Goal: Task Accomplishment & Management: Manage account settings

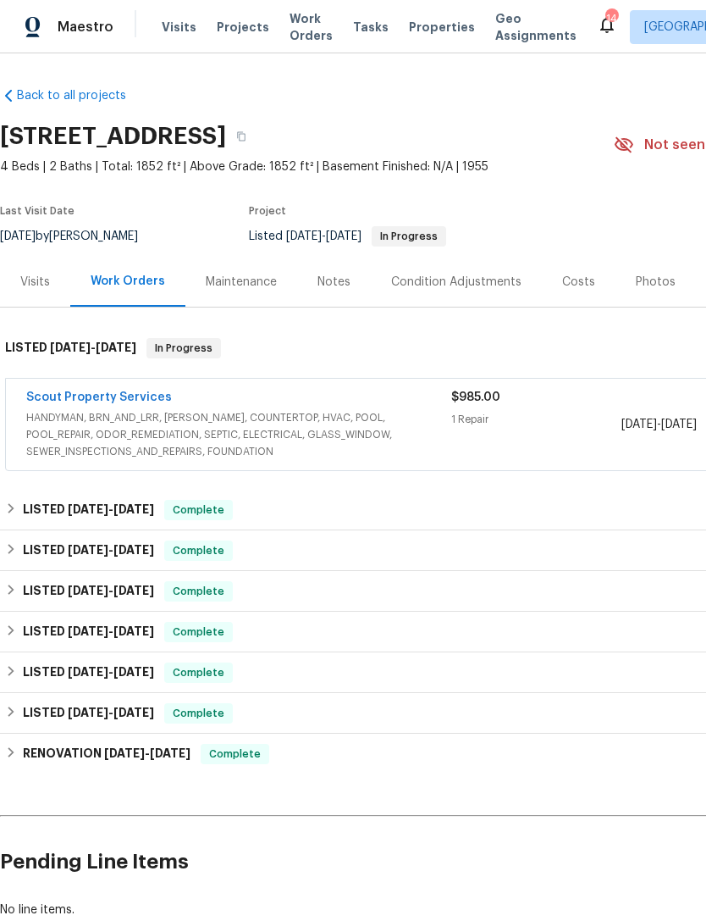
click at [406, 427] on span "HANDYMAN, BRN_AND_LRR, [PERSON_NAME], COUNTERTOP, HVAC, POOL, POOL_REPAIR, ODOR…" at bounding box center [238, 434] width 425 height 51
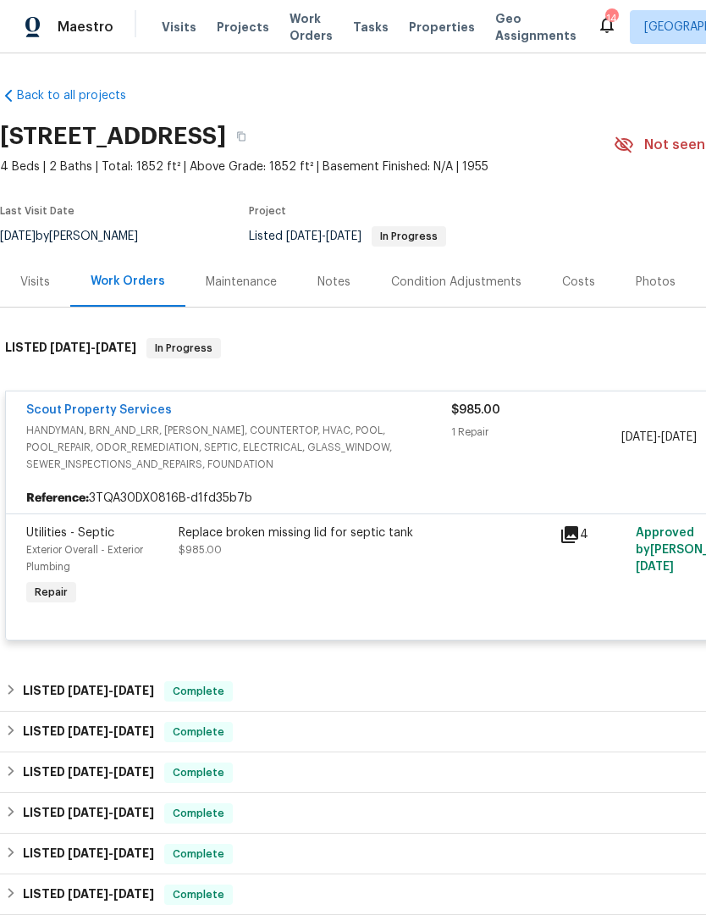
click at [391, 555] on div "Replace broken missing lid for septic tank $985.00" at bounding box center [364, 541] width 371 height 34
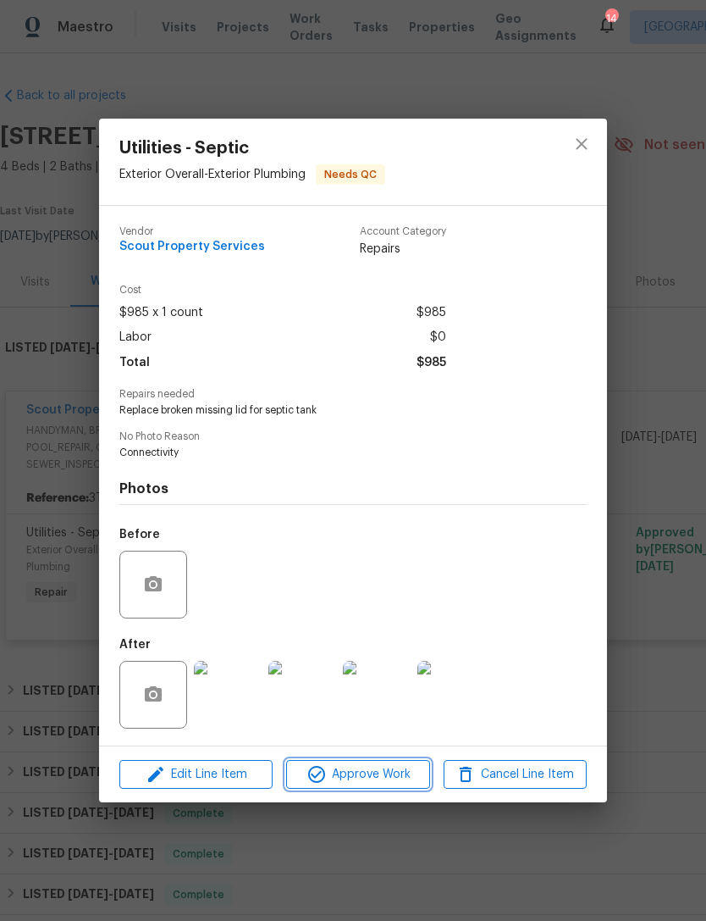
click at [387, 779] on span "Approve Work" at bounding box center [357, 774] width 133 height 21
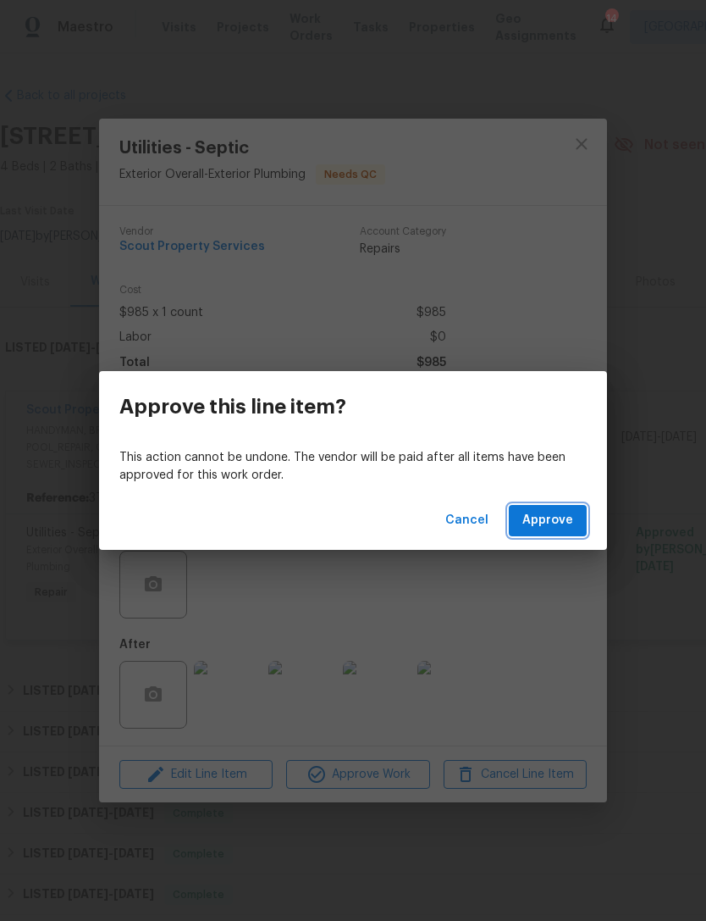
click at [533, 521] on span "Approve" at bounding box center [548, 520] width 51 height 21
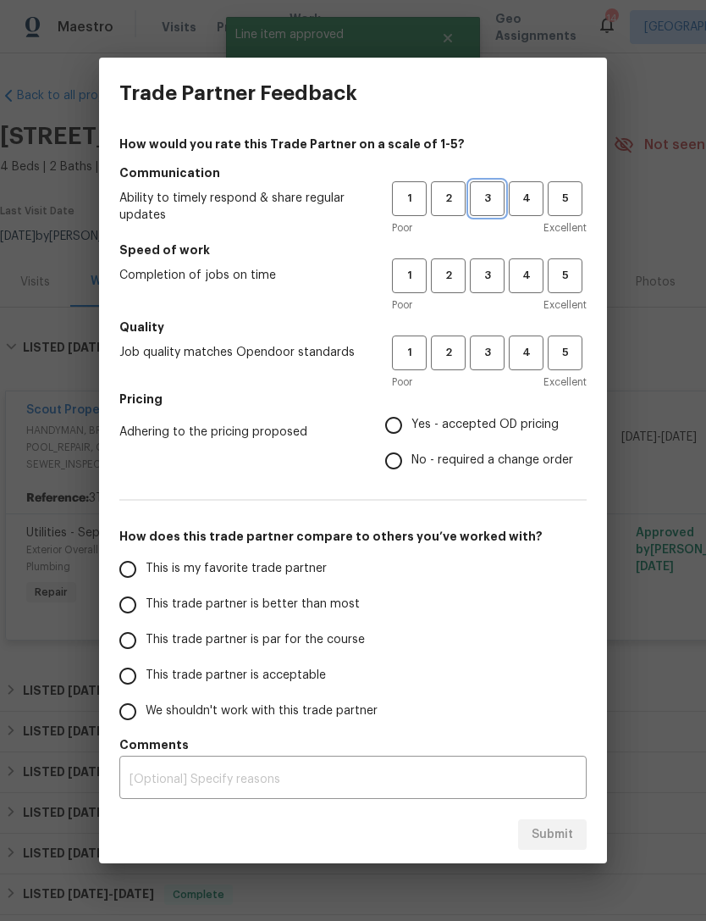
click at [475, 192] on span "3" at bounding box center [487, 198] width 31 height 19
click at [484, 266] on span "3" at bounding box center [487, 275] width 31 height 19
click at [489, 350] on span "3" at bounding box center [487, 352] width 31 height 19
click at [469, 424] on span "Yes - accepted OD pricing" at bounding box center [485, 425] width 147 height 18
click at [412, 424] on input "Yes - accepted OD pricing" at bounding box center [394, 425] width 36 height 36
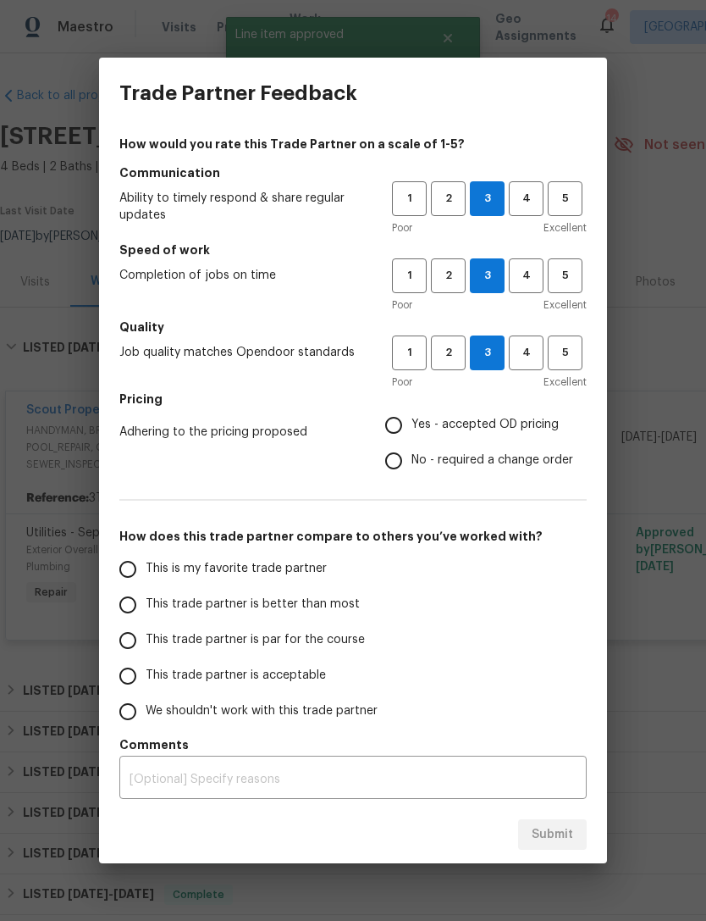
radio input "true"
click at [254, 636] on span "This trade partner is par for the course" at bounding box center [255, 640] width 219 height 18
click at [146, 636] on input "This trade partner is par for the course" at bounding box center [128, 641] width 36 height 36
click at [552, 825] on span "Submit" at bounding box center [553, 834] width 42 height 21
radio input "true"
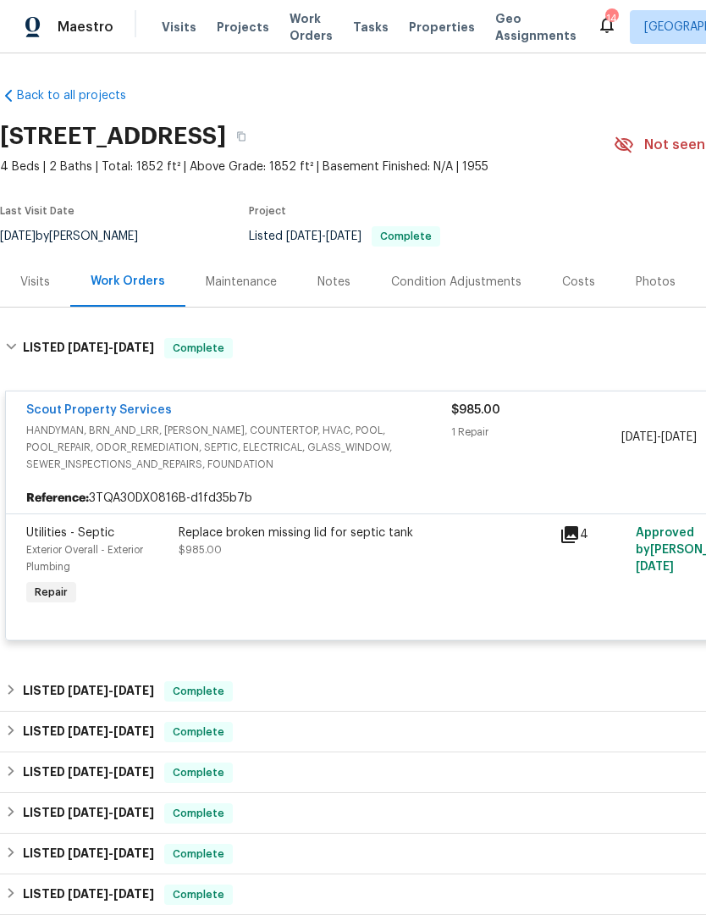
radio input "false"
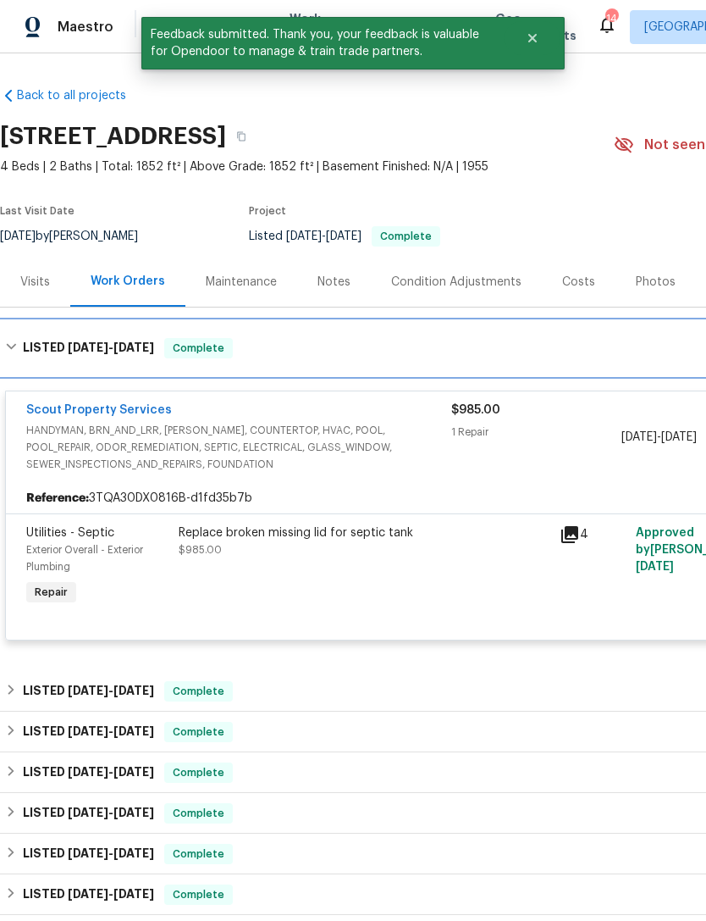
click at [562, 360] on div "LISTED 8/11/25 - 8/18/25 Complete" at bounding box center [478, 348] width 957 height 54
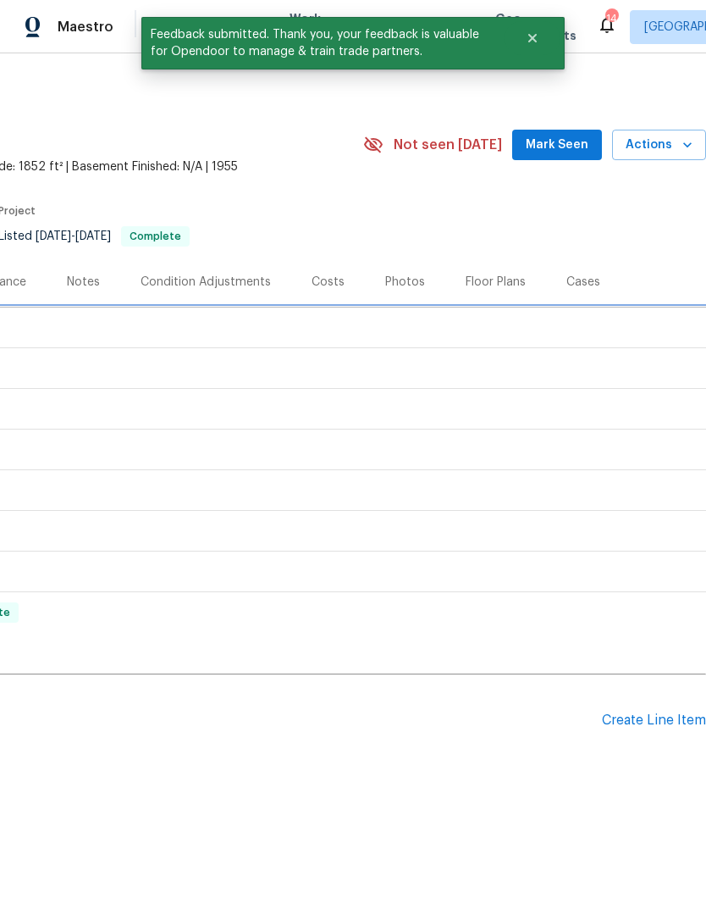
scroll to position [0, 251]
click at [671, 726] on div "Create Line Item" at bounding box center [654, 720] width 104 height 16
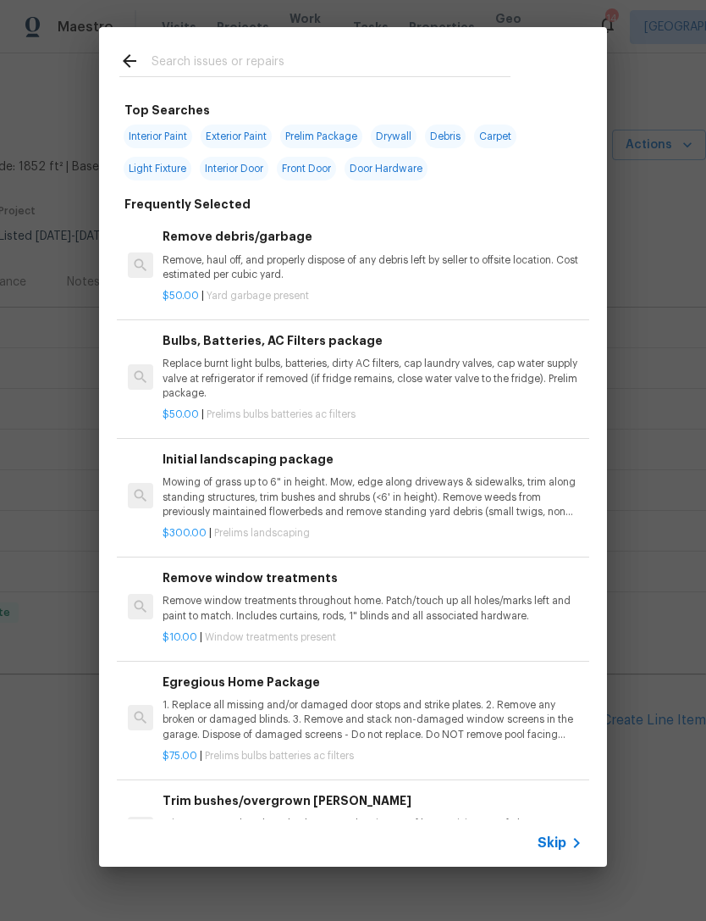
click at [429, 51] on input "text" at bounding box center [331, 63] width 359 height 25
type input "Siding"
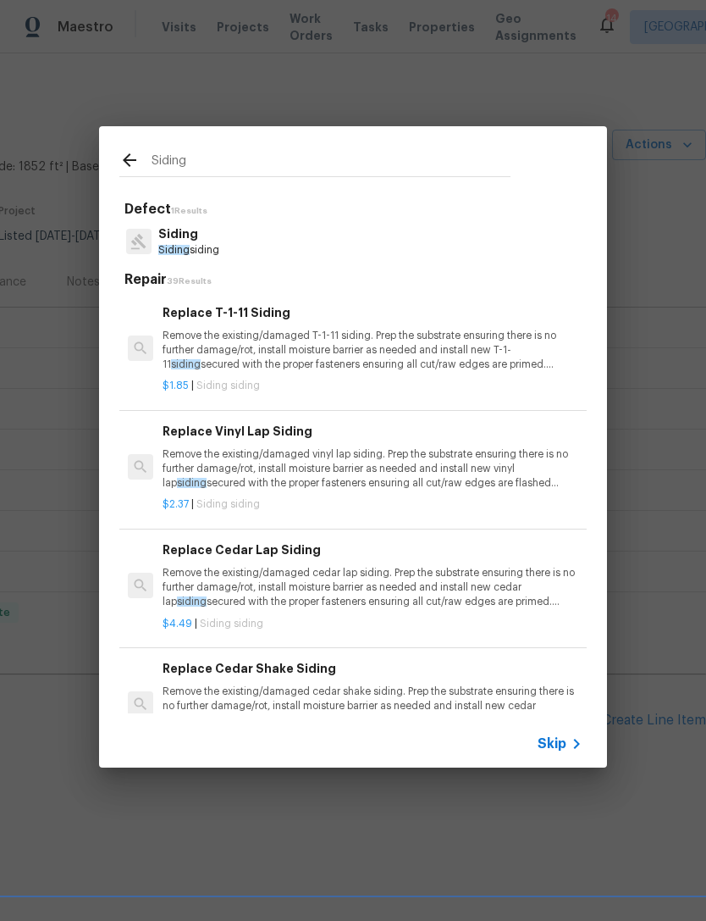
click at [433, 448] on p "Remove the existing/damaged vinyl lap siding. Prep the substrate ensuring there…" at bounding box center [373, 468] width 420 height 43
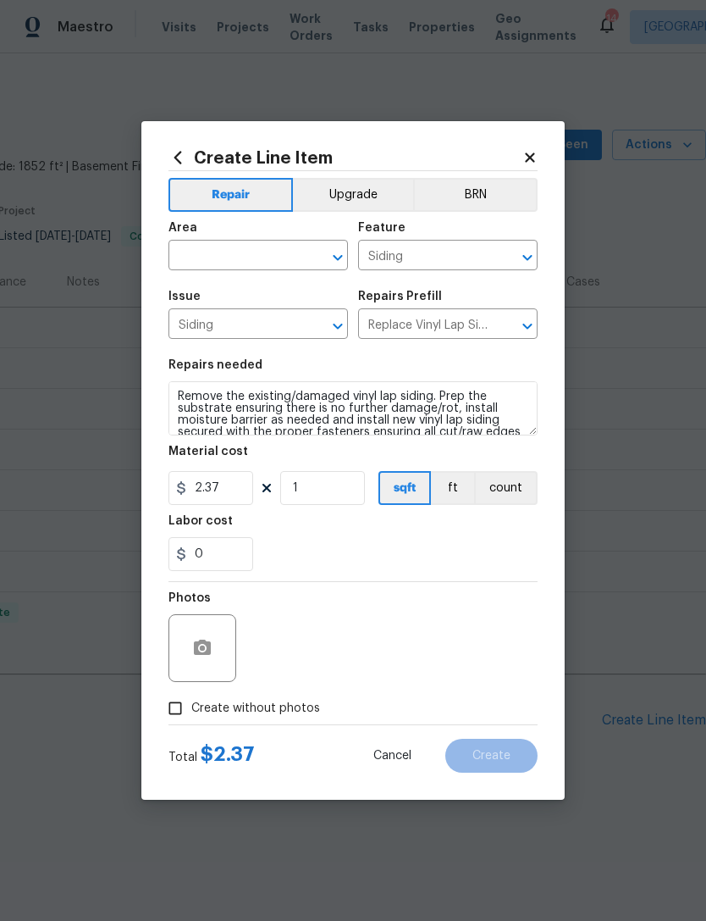
click at [252, 244] on input "text" at bounding box center [235, 257] width 132 height 26
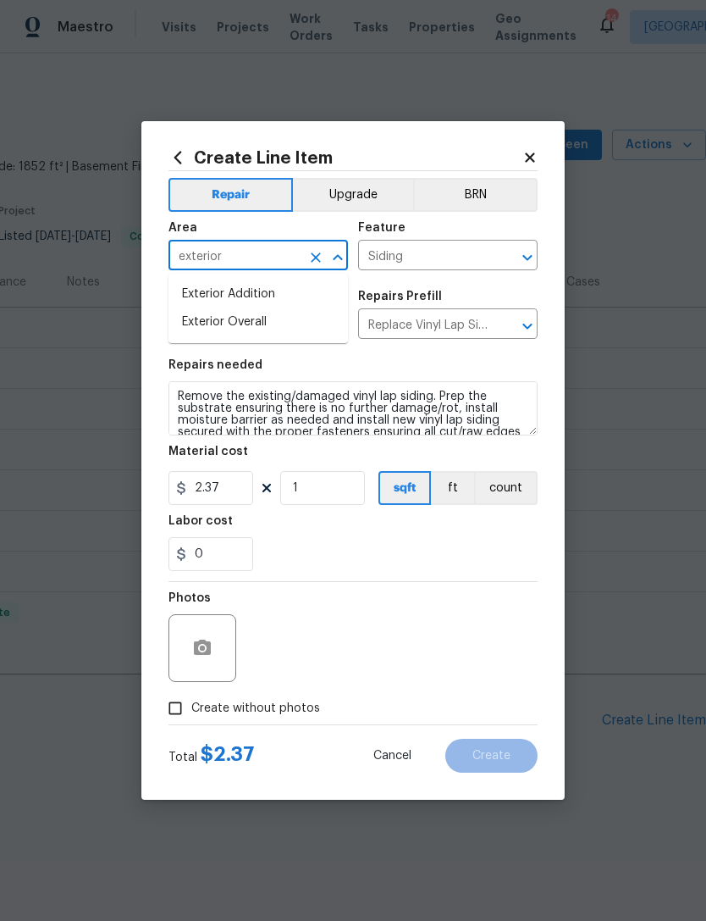
click at [275, 314] on li "Exterior Overall" at bounding box center [259, 322] width 180 height 28
type input "Exterior Overall"
click at [237, 491] on input "2.37" at bounding box center [211, 488] width 85 height 34
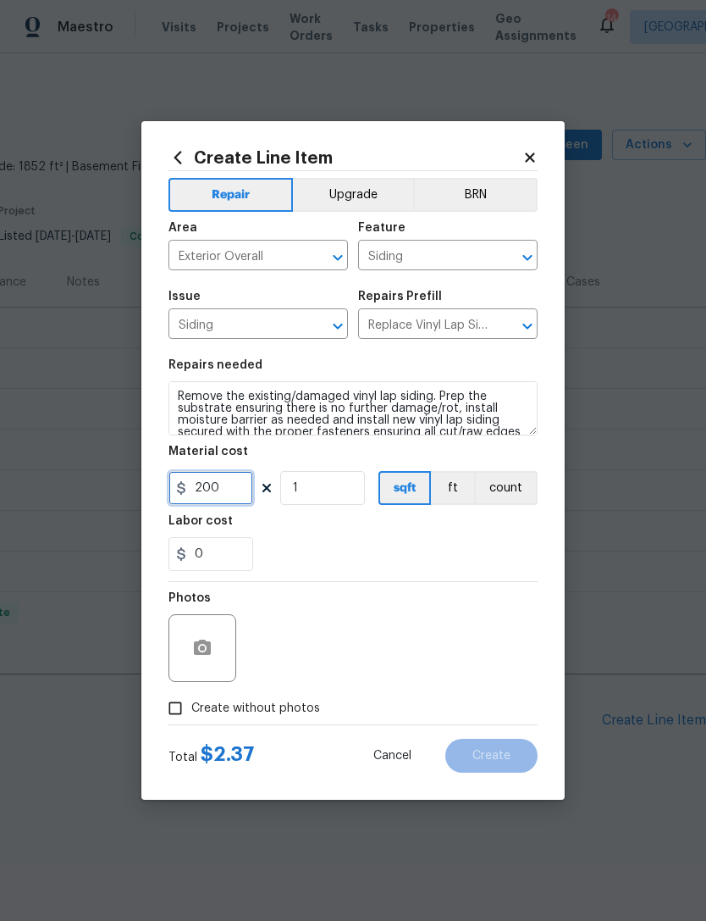
type input "200"
click at [348, 550] on div "0" at bounding box center [353, 554] width 369 height 34
click at [208, 641] on icon "button" at bounding box center [202, 648] width 20 height 20
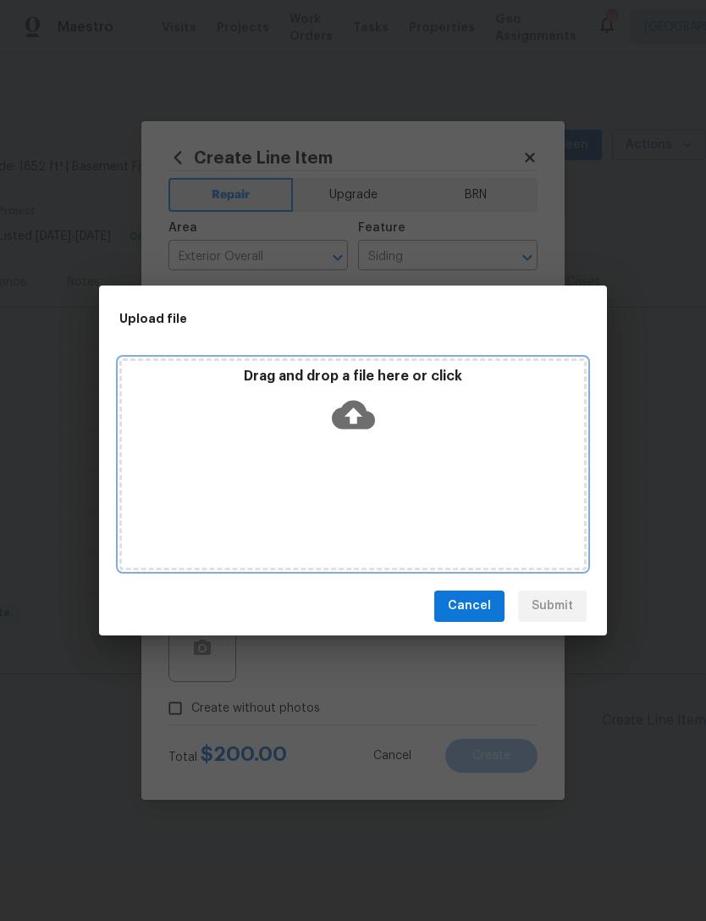
click at [357, 423] on icon at bounding box center [353, 414] width 43 height 43
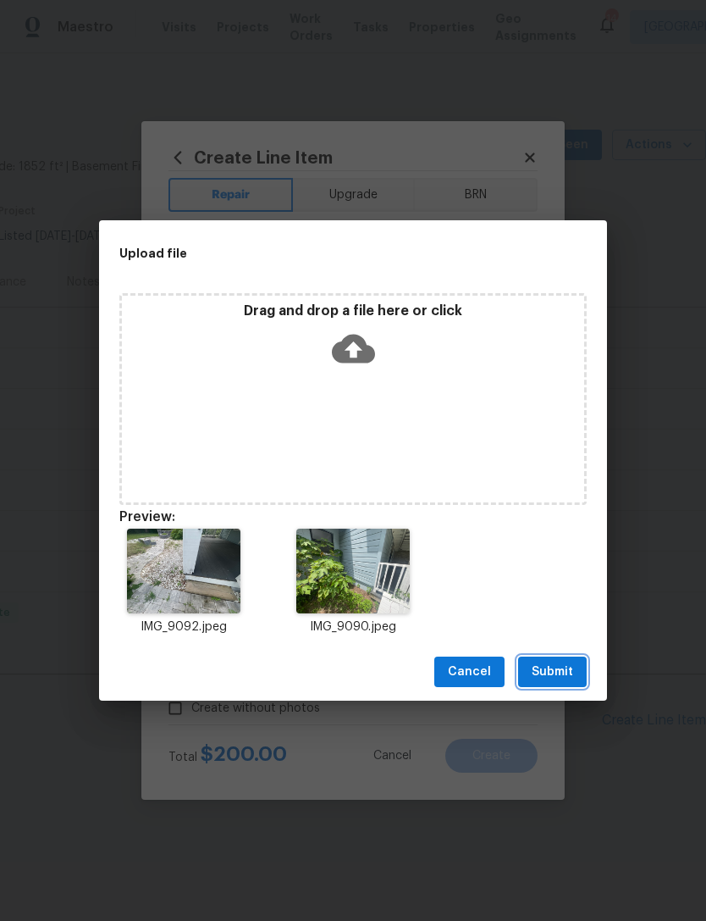
click at [557, 668] on span "Submit" at bounding box center [553, 672] width 42 height 21
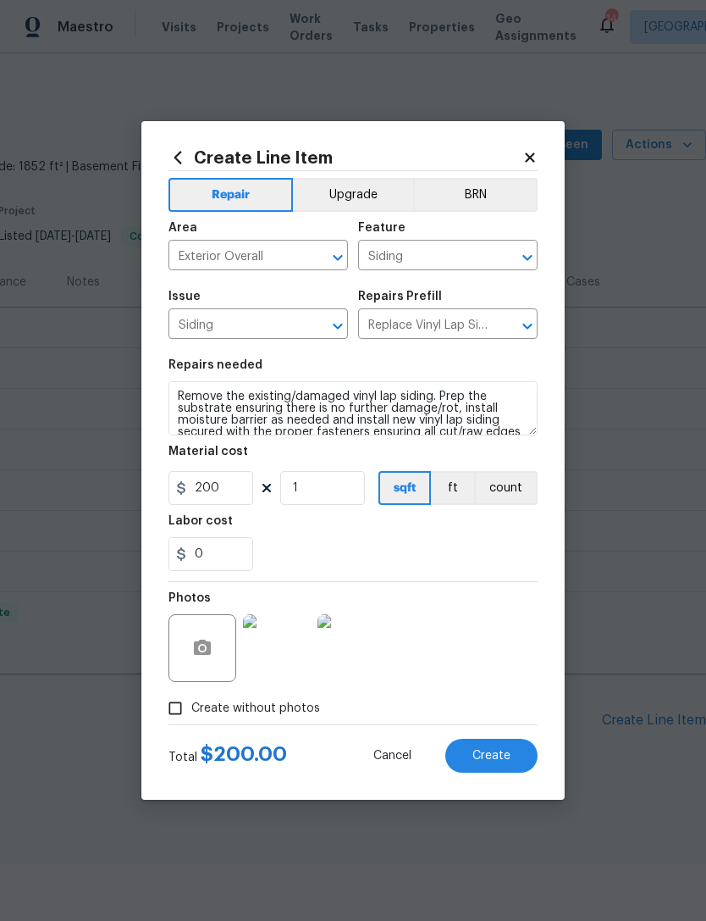
click at [497, 760] on span "Create" at bounding box center [492, 756] width 38 height 13
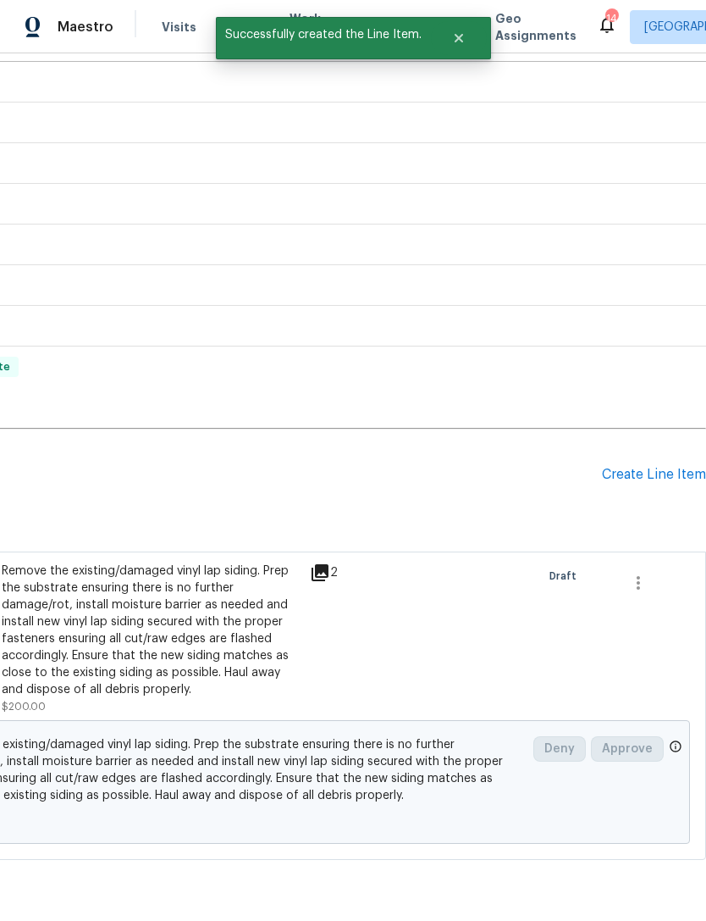
scroll to position [246, 251]
click at [646, 477] on div "Create Line Item" at bounding box center [654, 475] width 104 height 16
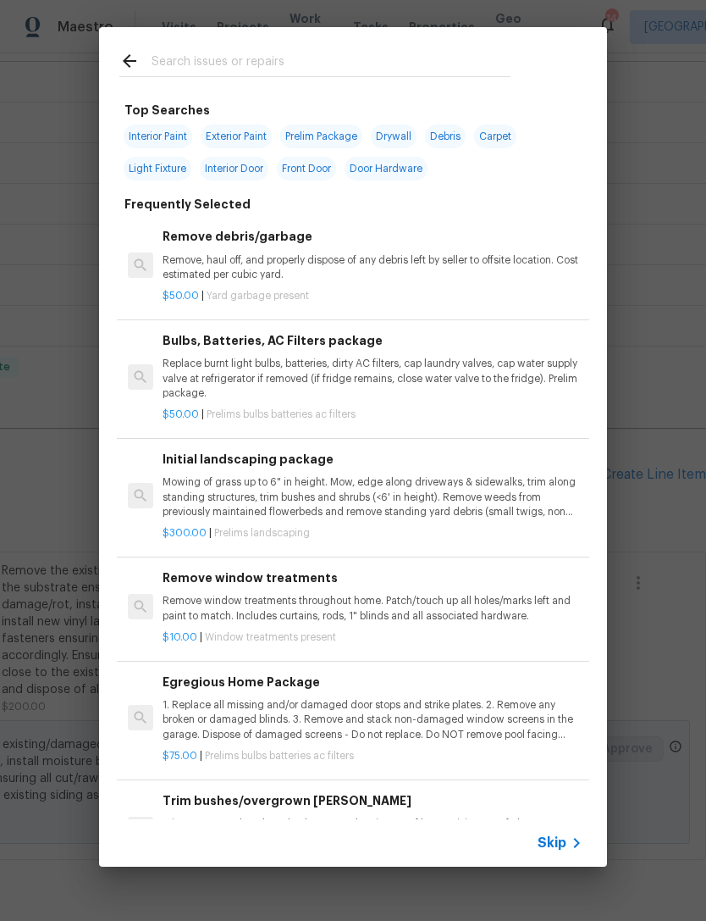
click at [240, 129] on span "Exterior Paint" at bounding box center [236, 137] width 71 height 24
type input "Exterior Paint"
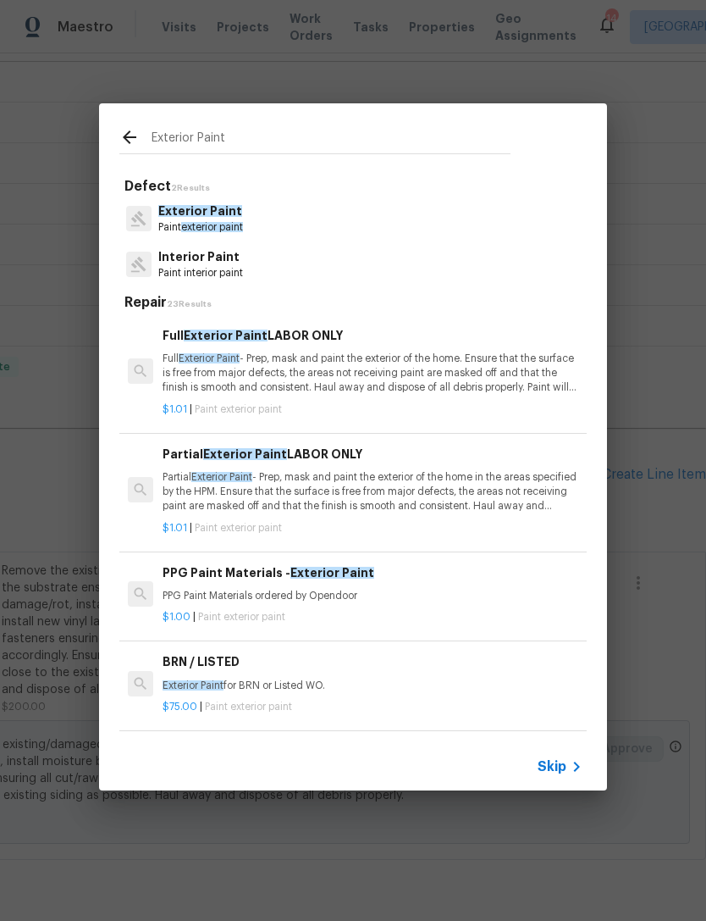
click at [429, 480] on p "Partial Exterior Paint - Prep, mask and paint the exterior of the home in the a…" at bounding box center [373, 491] width 420 height 43
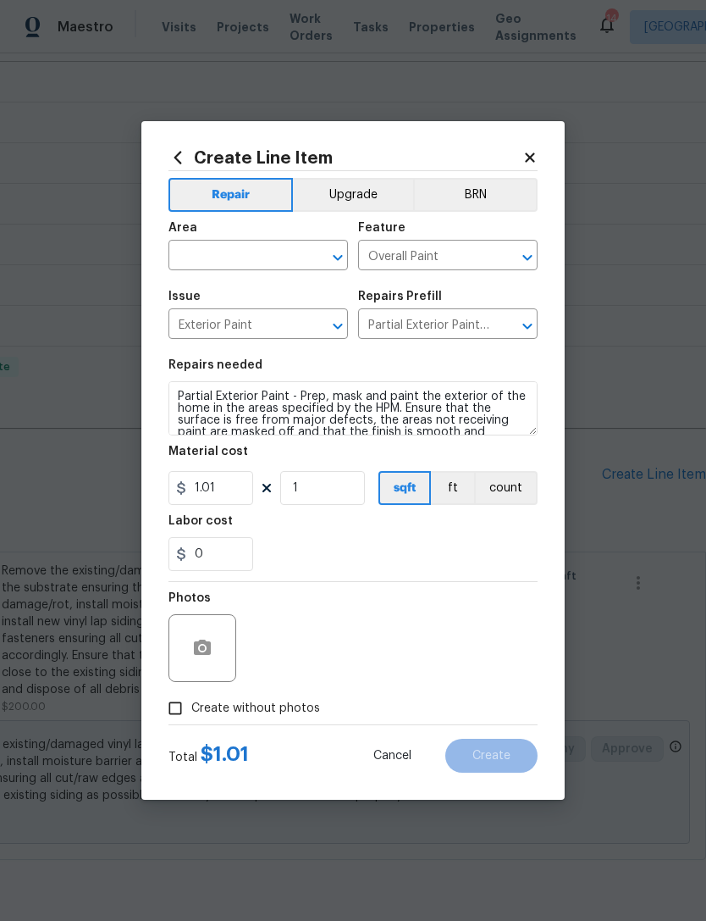
click at [277, 244] on input "text" at bounding box center [235, 257] width 132 height 26
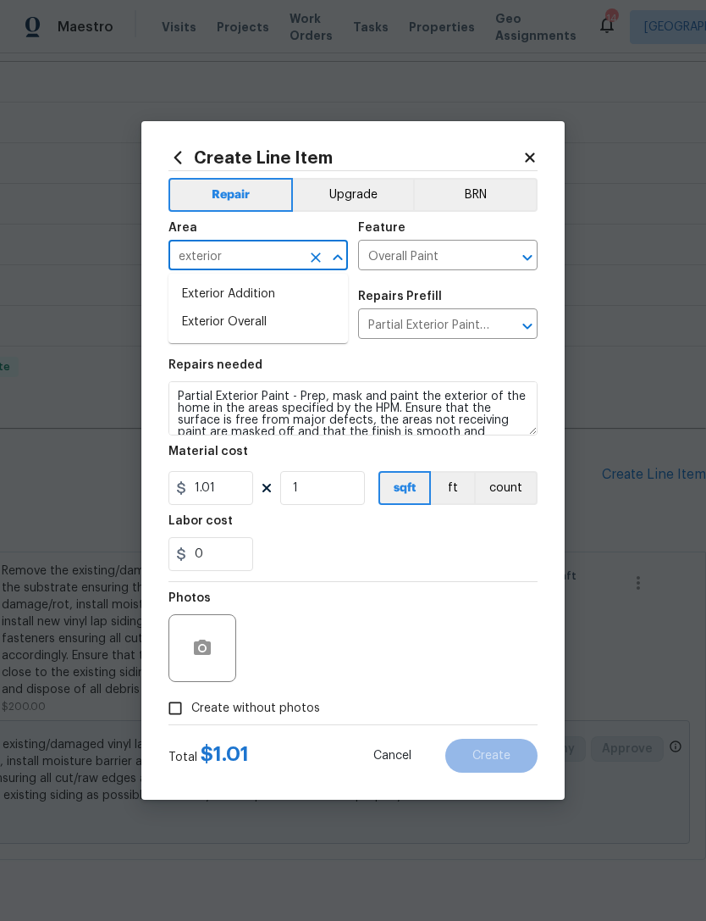
click at [270, 320] on li "Exterior Overall" at bounding box center [259, 322] width 180 height 28
type input "Exterior Overall"
click at [241, 485] on input "1.01" at bounding box center [211, 488] width 85 height 34
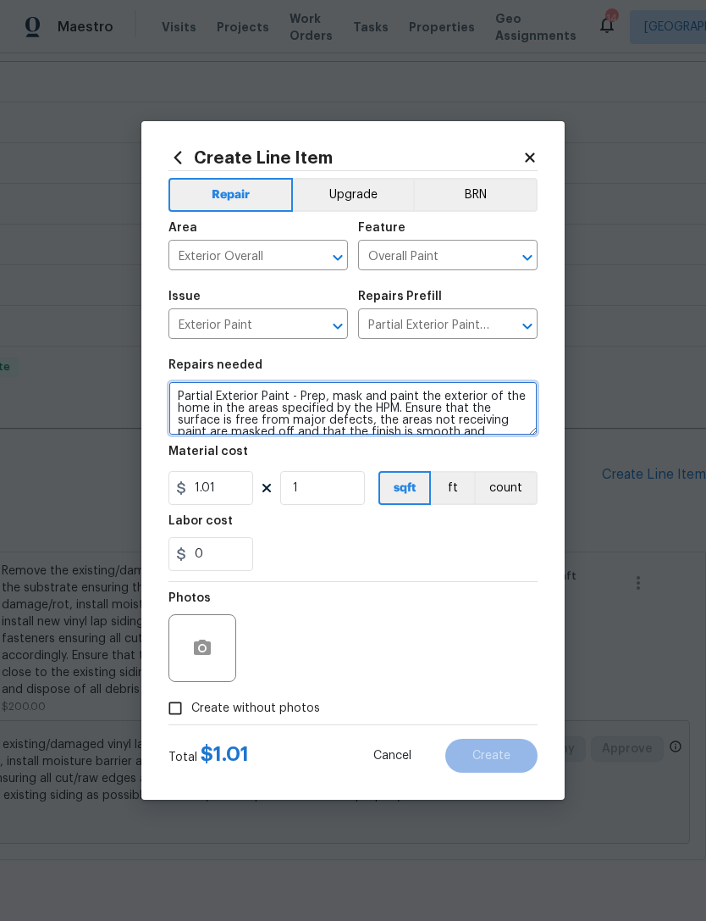
click at [181, 388] on textarea "Partial Exterior Paint - Prep, mask and paint the exterior of the home in the a…" at bounding box center [353, 408] width 369 height 54
click at [181, 387] on textarea "Partial Exterior Paint - Prep, mask and paint the exterior of the home in the a…" at bounding box center [353, 408] width 369 height 54
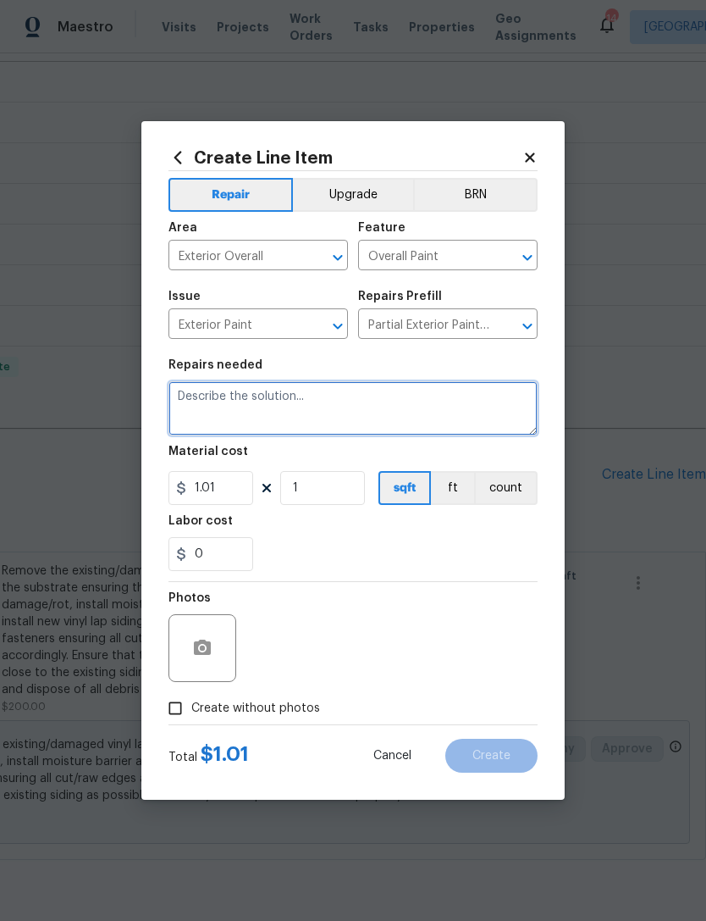
scroll to position [0, 0]
type textarea "Paint soffit and fascia where missing paint, paint siding where replaced and pe…"
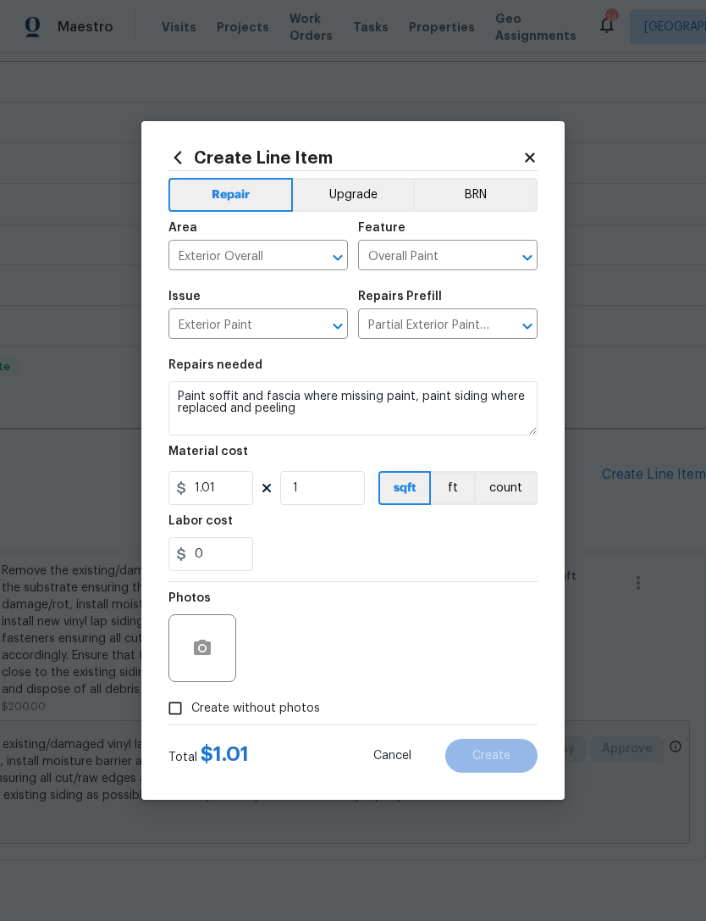
click at [330, 567] on div "0" at bounding box center [353, 554] width 369 height 34
click at [237, 489] on input "1.01" at bounding box center [211, 488] width 85 height 34
type input "1200"
click at [334, 570] on div "0" at bounding box center [353, 554] width 369 height 34
click at [206, 635] on button "button" at bounding box center [202, 648] width 41 height 41
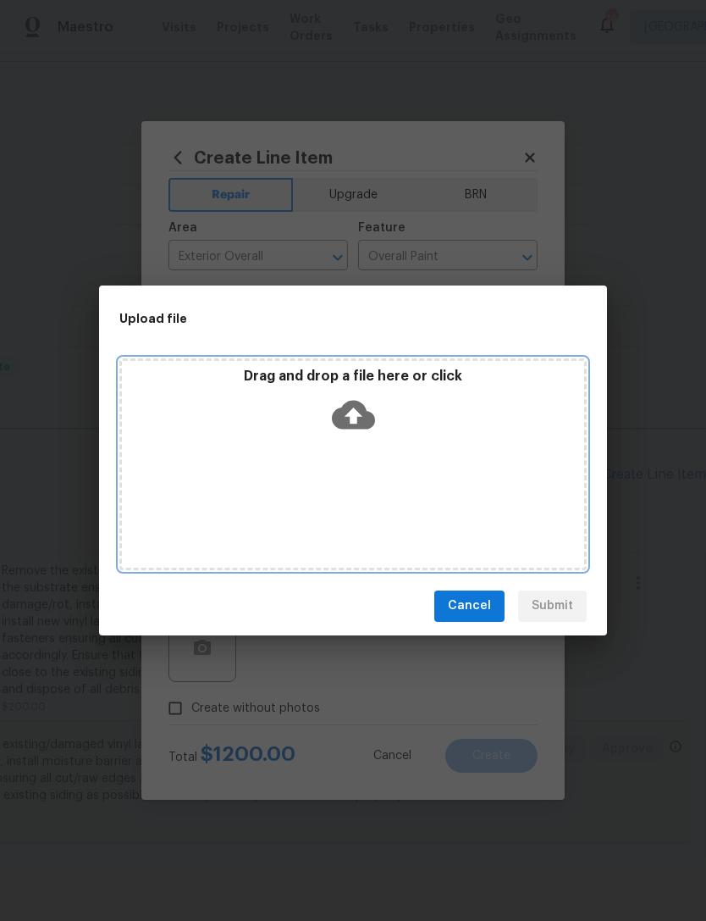
click at [355, 414] on icon at bounding box center [353, 414] width 43 height 43
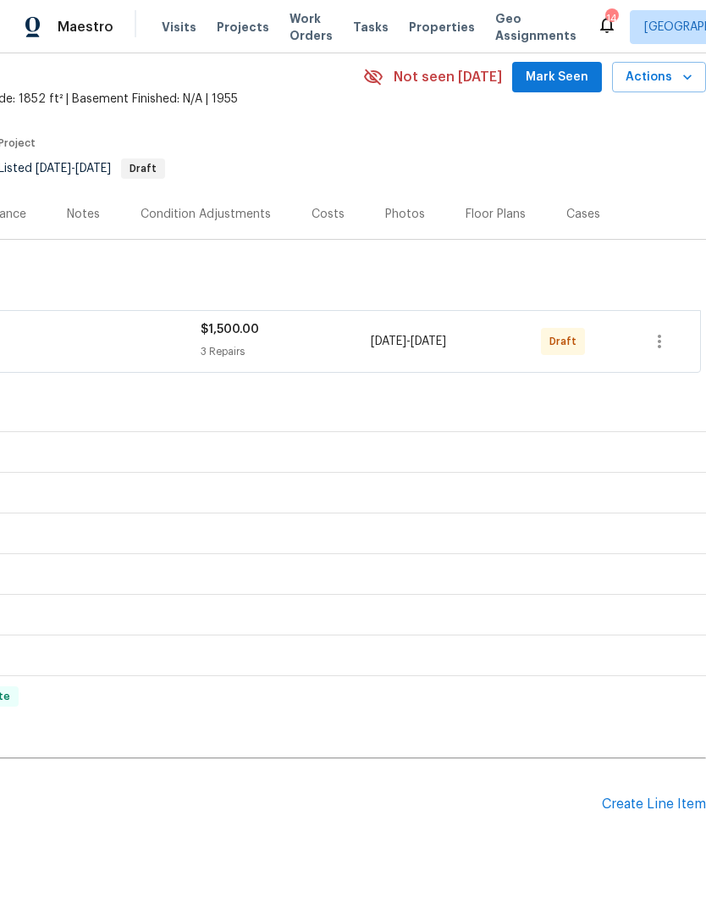
scroll to position [68, 251]
click at [666, 337] on icon "button" at bounding box center [660, 341] width 20 height 20
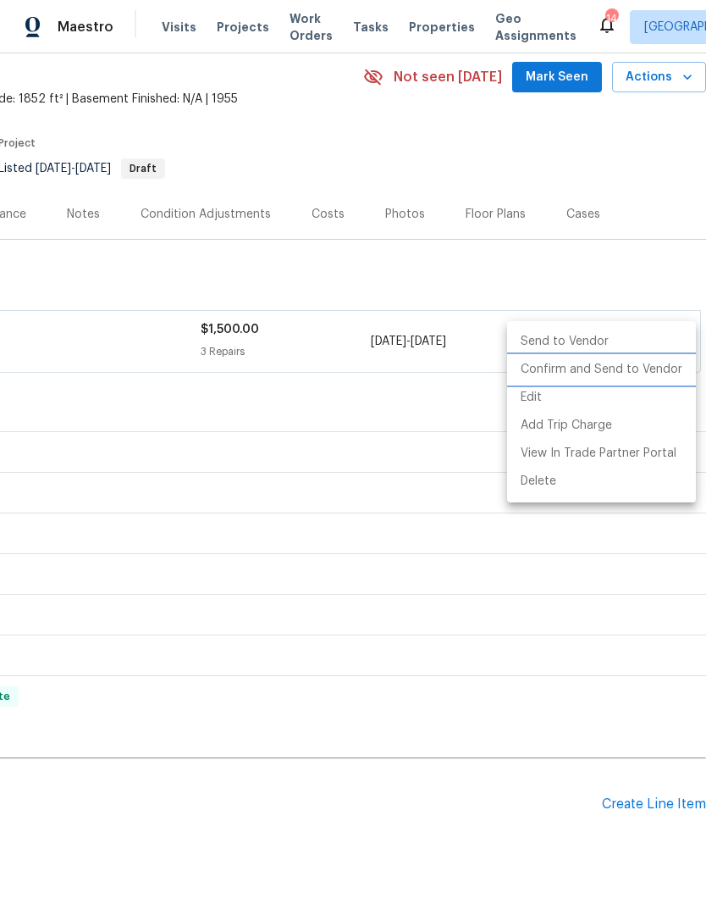
click at [674, 370] on li "Confirm and Send to Vendor" at bounding box center [601, 370] width 189 height 28
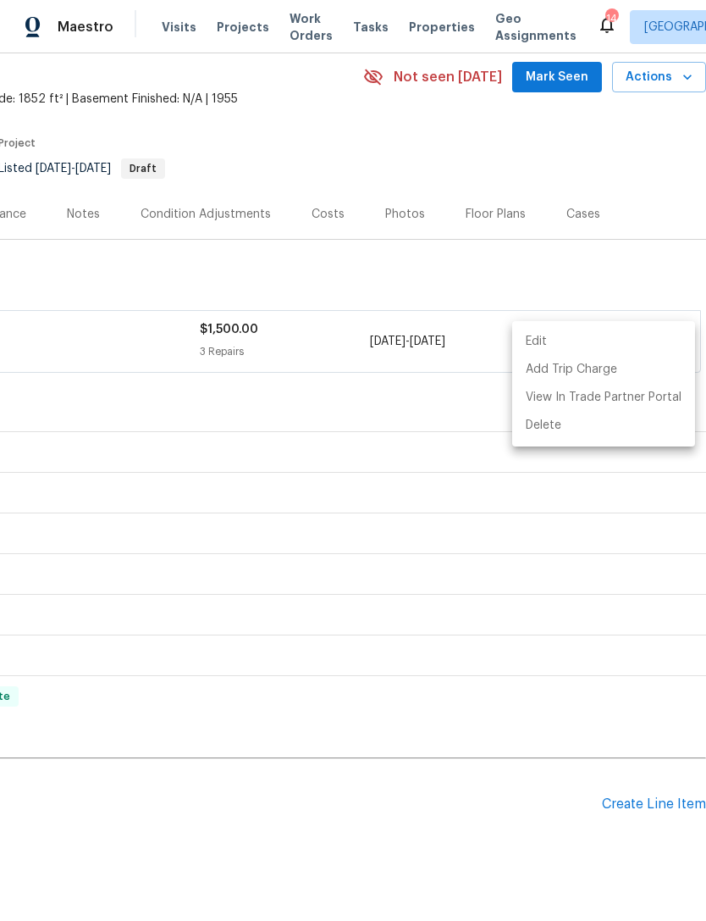
click at [602, 163] on div at bounding box center [353, 460] width 706 height 921
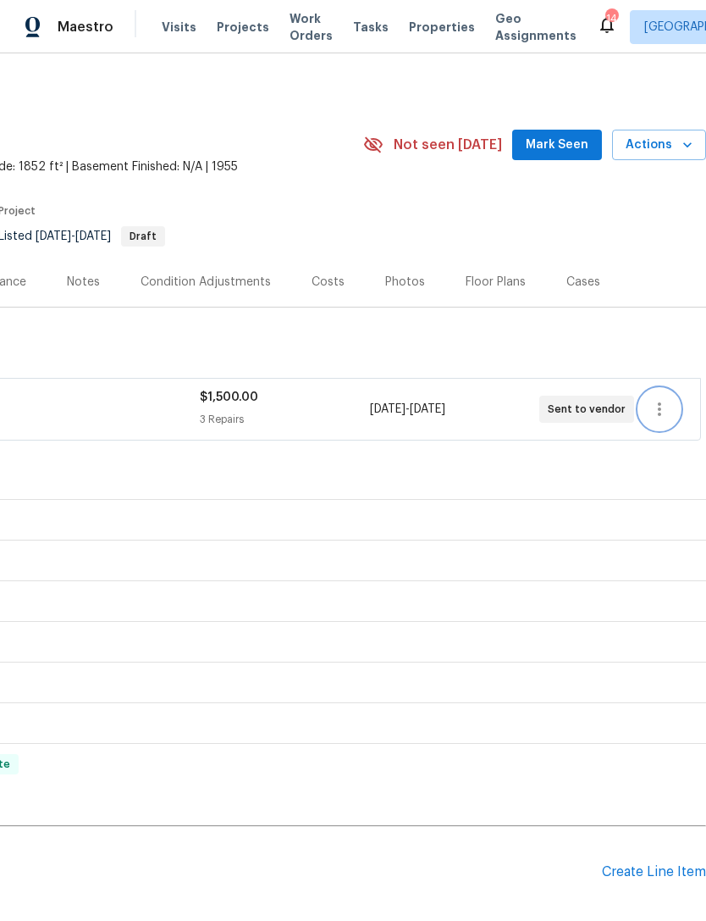
scroll to position [0, 251]
click at [557, 146] on span "Mark Seen" at bounding box center [557, 145] width 63 height 21
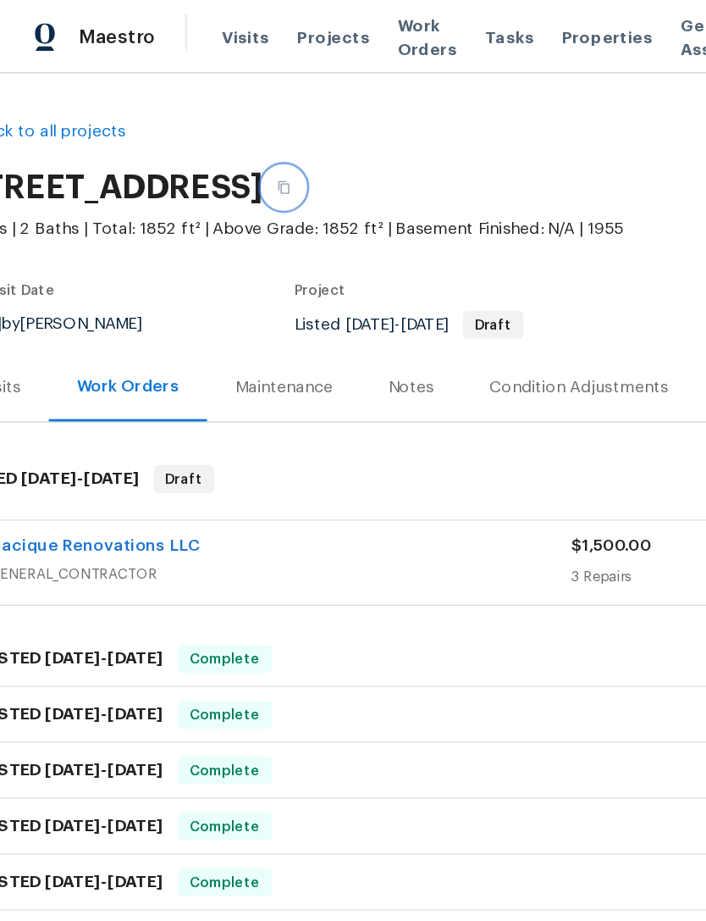
scroll to position [0, 31]
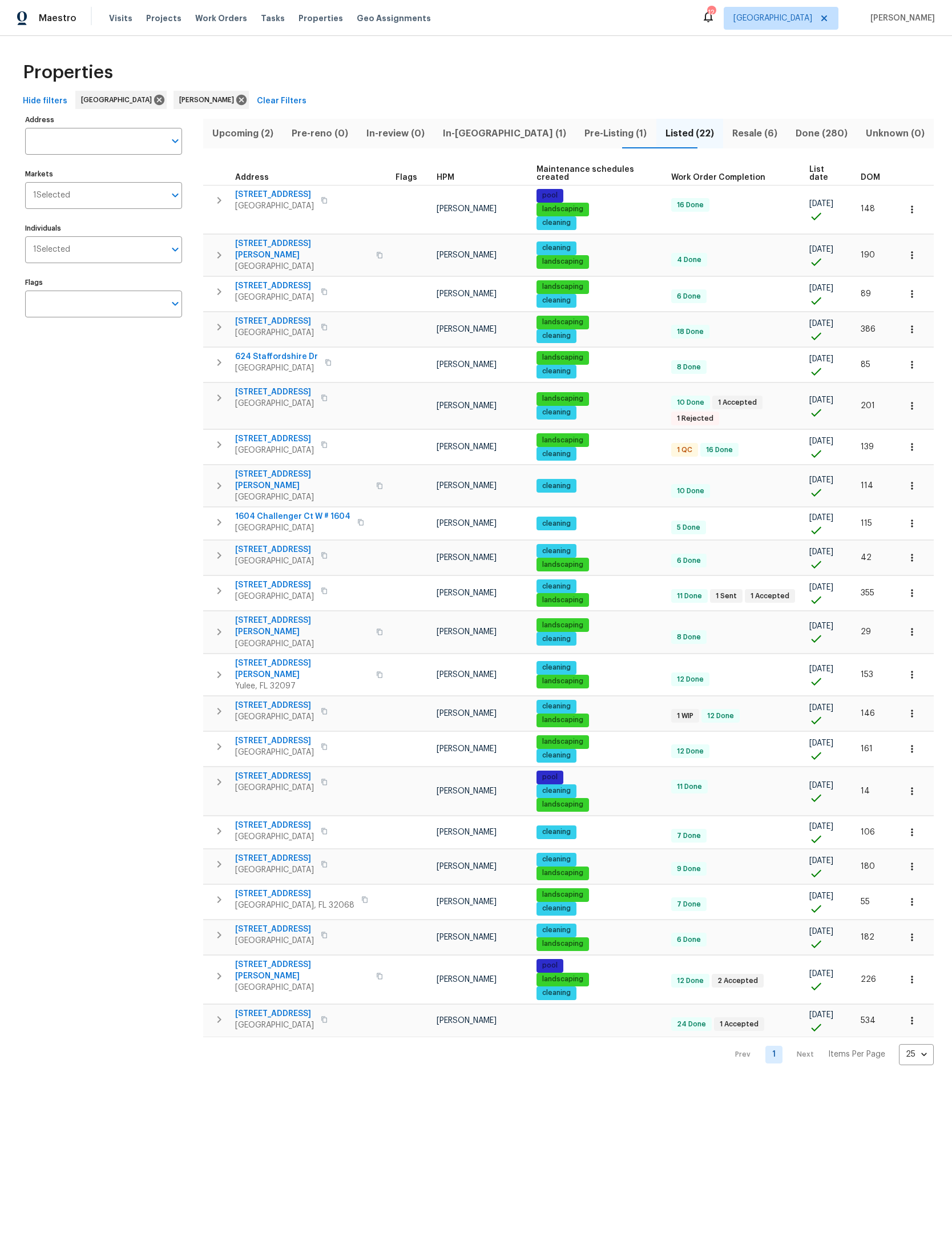
scroll to position [492, 187]
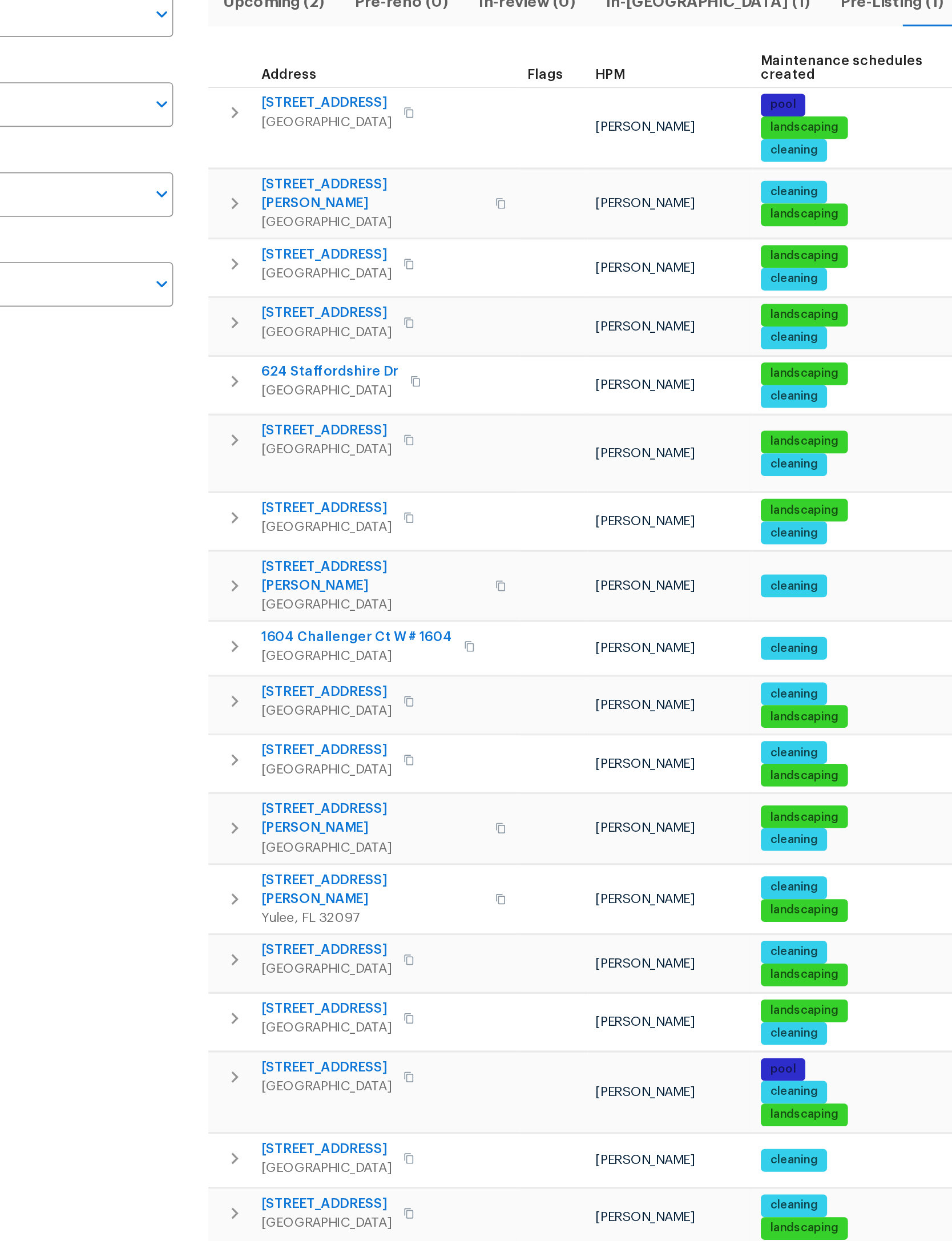
click at [218, 441] on icon "button" at bounding box center [220, 445] width 4 height 7
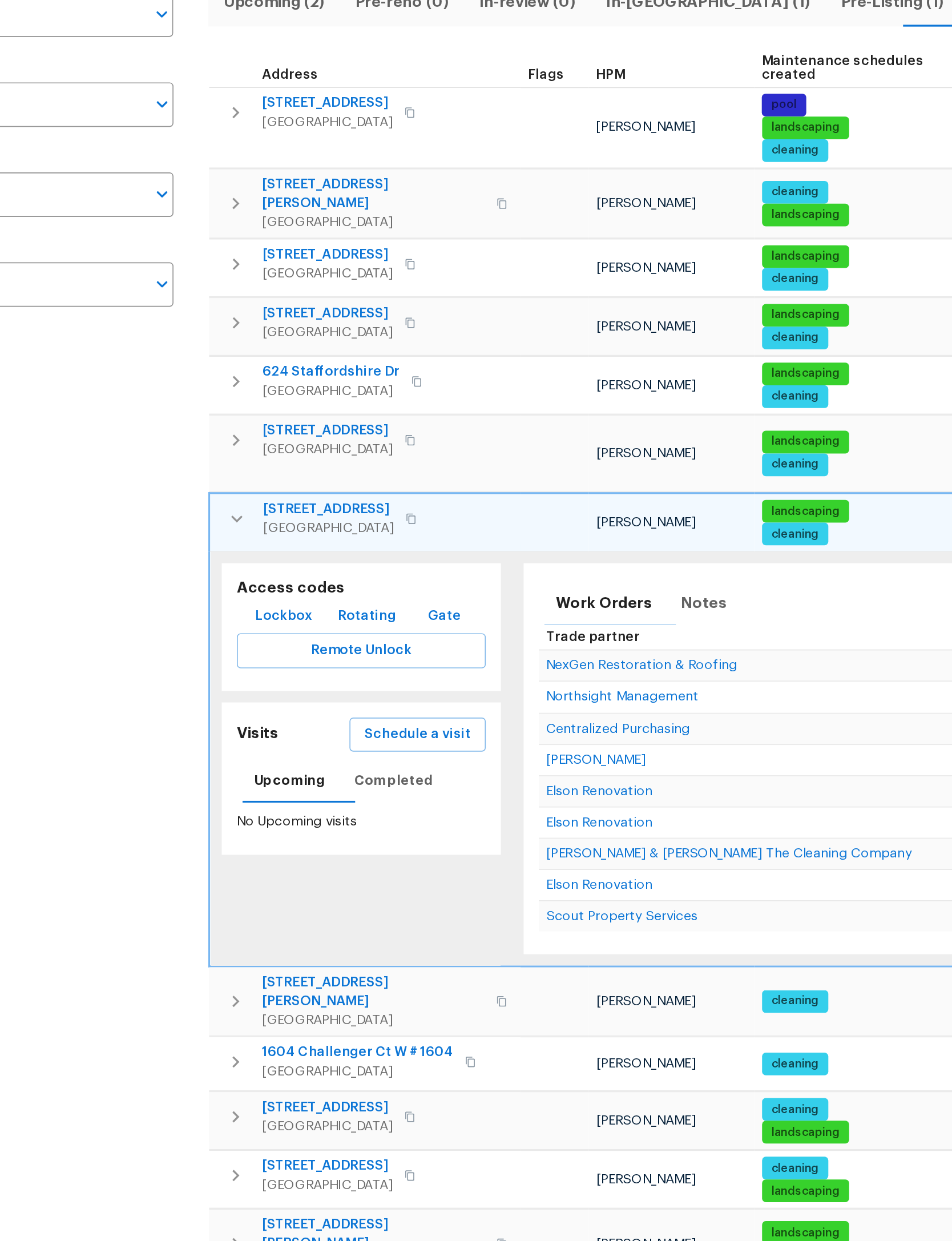
click at [232, 497] on span "Lockbox" at bounding box center [249, 504] width 34 height 14
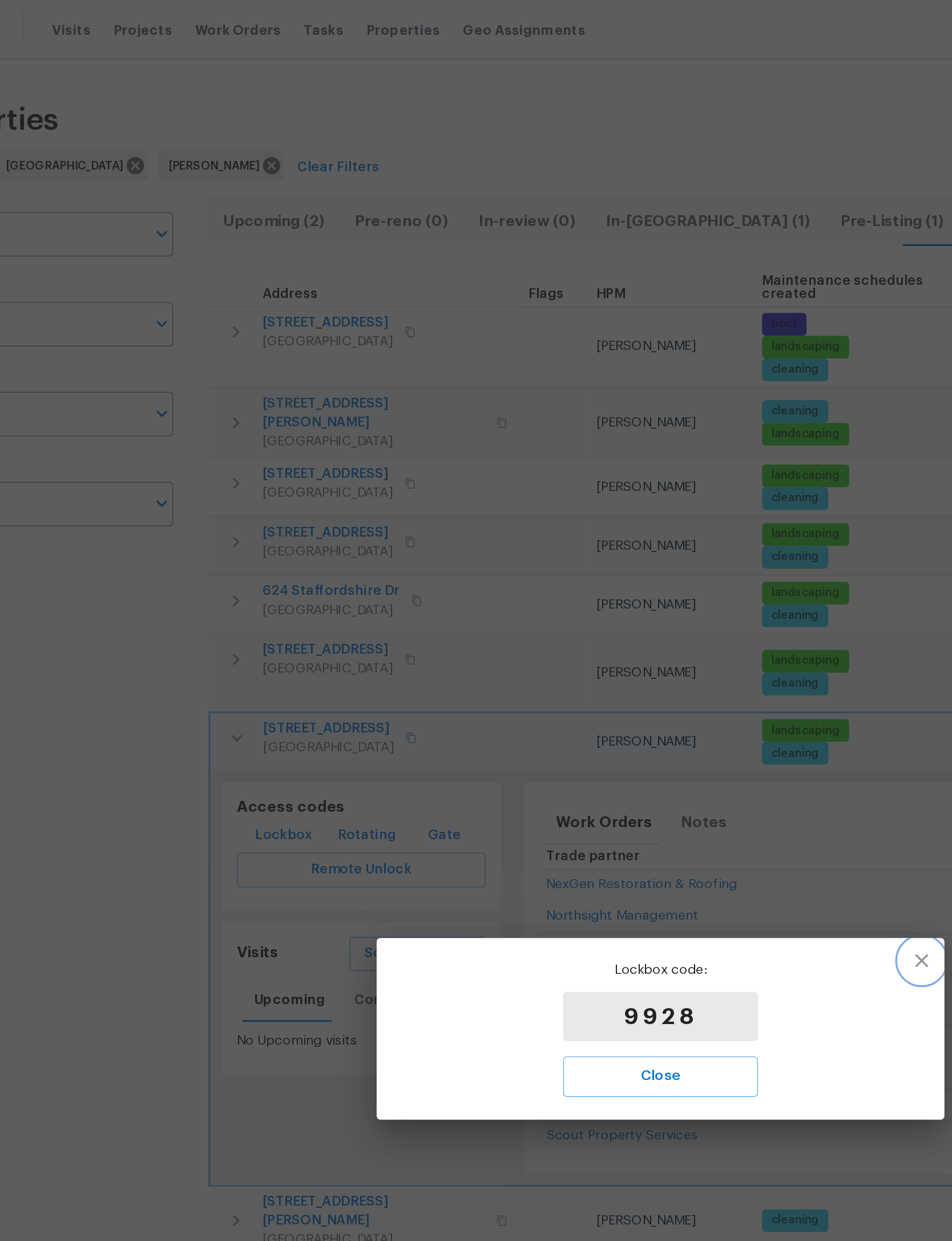
click at [627, 580] on icon "button" at bounding box center [633, 579] width 13 height 13
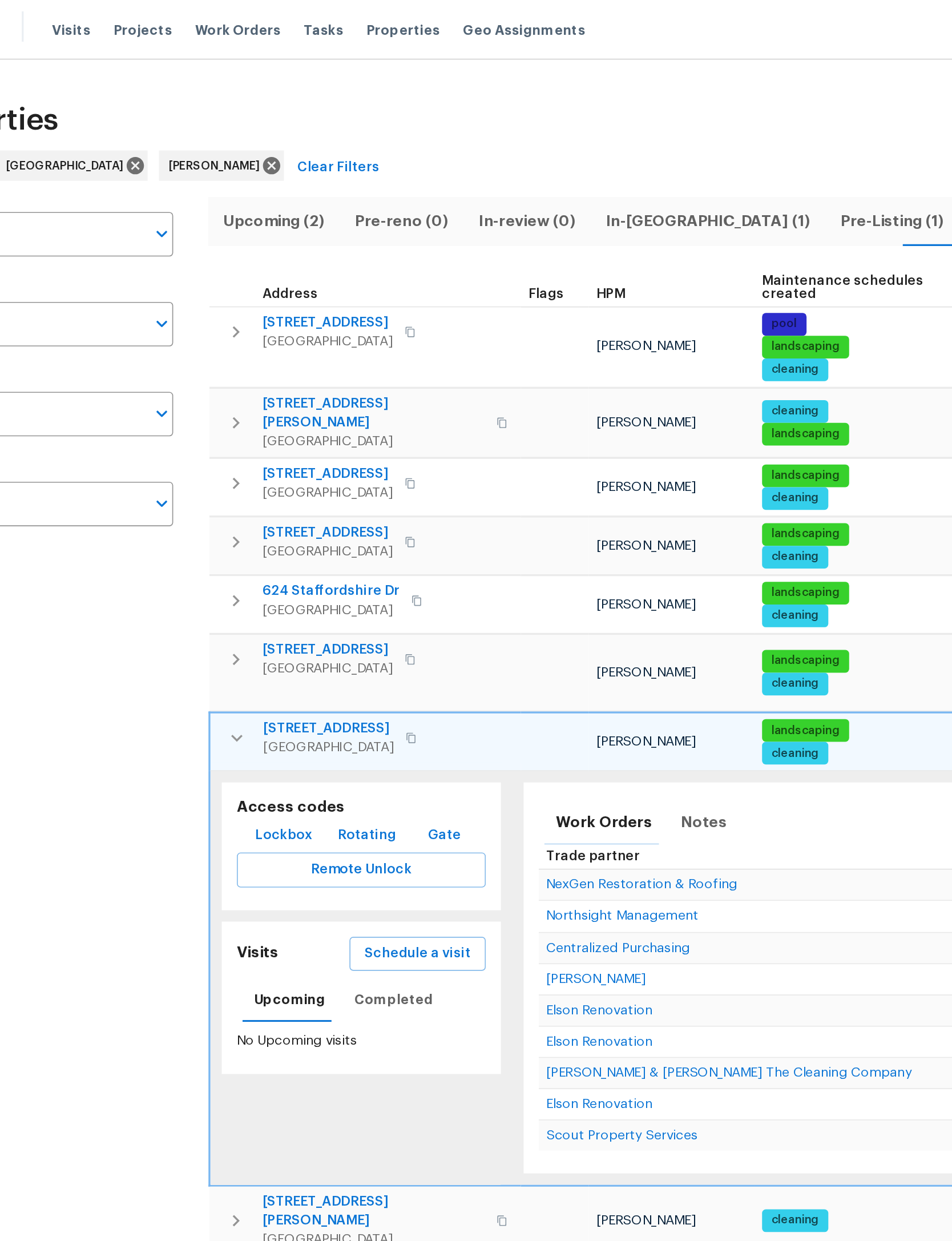
click at [582, 125] on span "Pre-Listing (1)" at bounding box center [615, 133] width 67 height 16
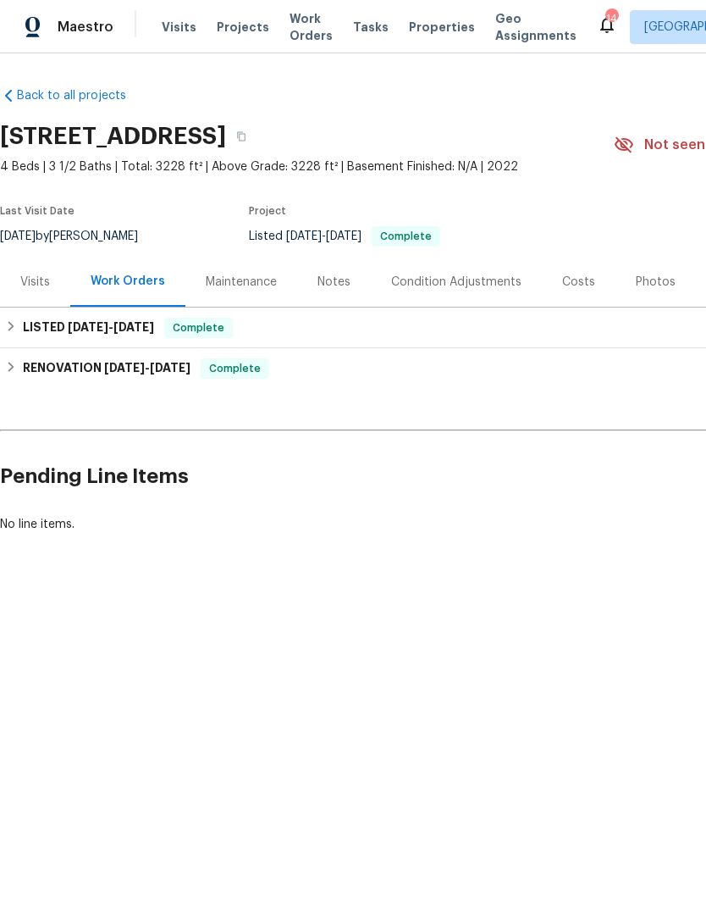
click at [237, 280] on div "Maintenance" at bounding box center [241, 282] width 71 height 17
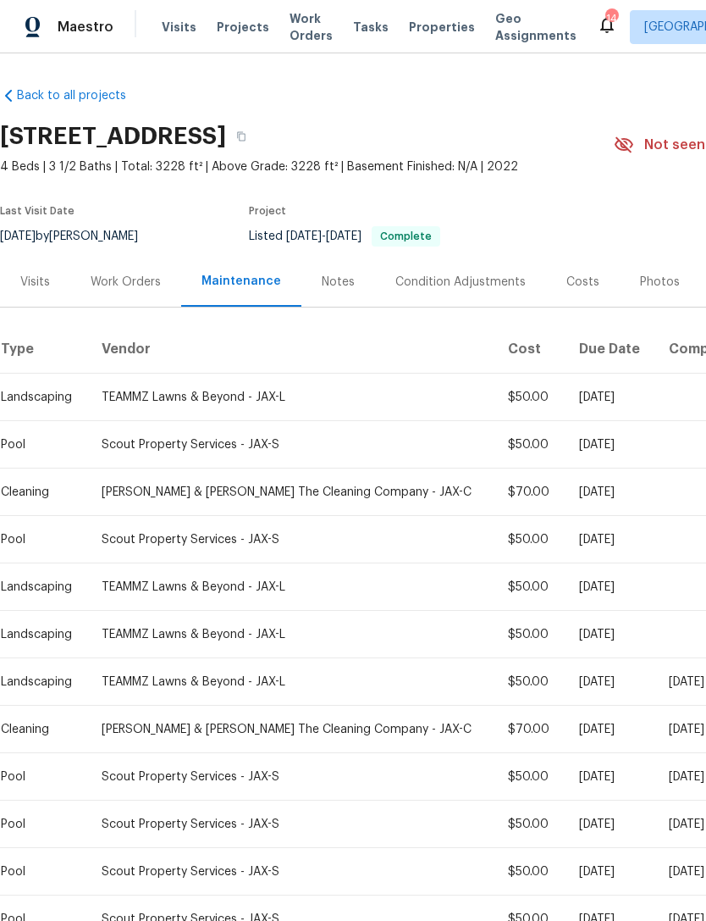
click at [33, 276] on div "Visits" at bounding box center [35, 282] width 30 height 17
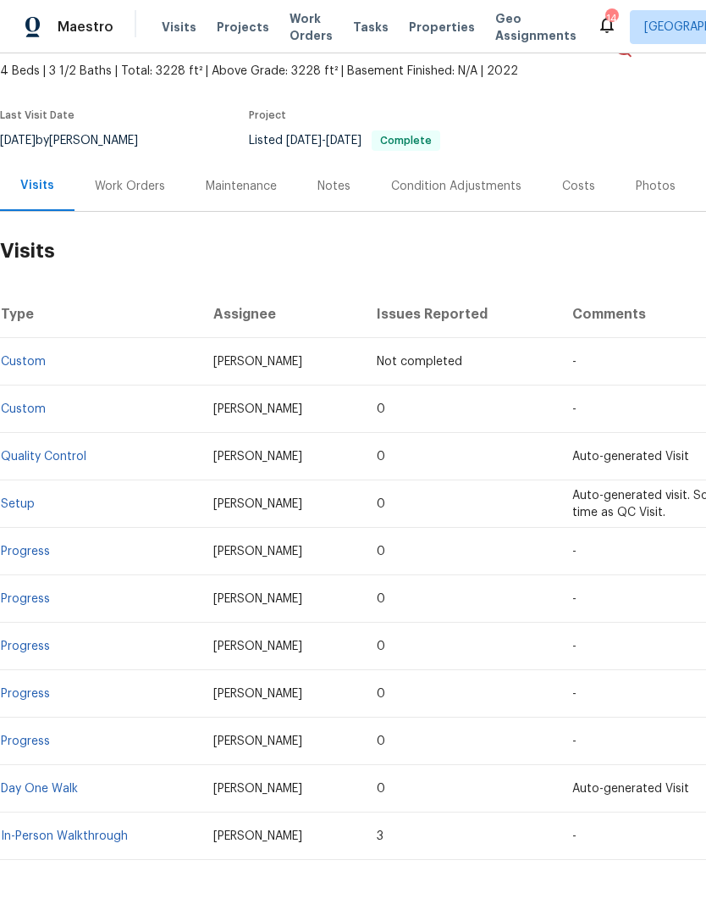
scroll to position [96, 0]
click at [105, 180] on div "Work Orders" at bounding box center [130, 186] width 70 height 17
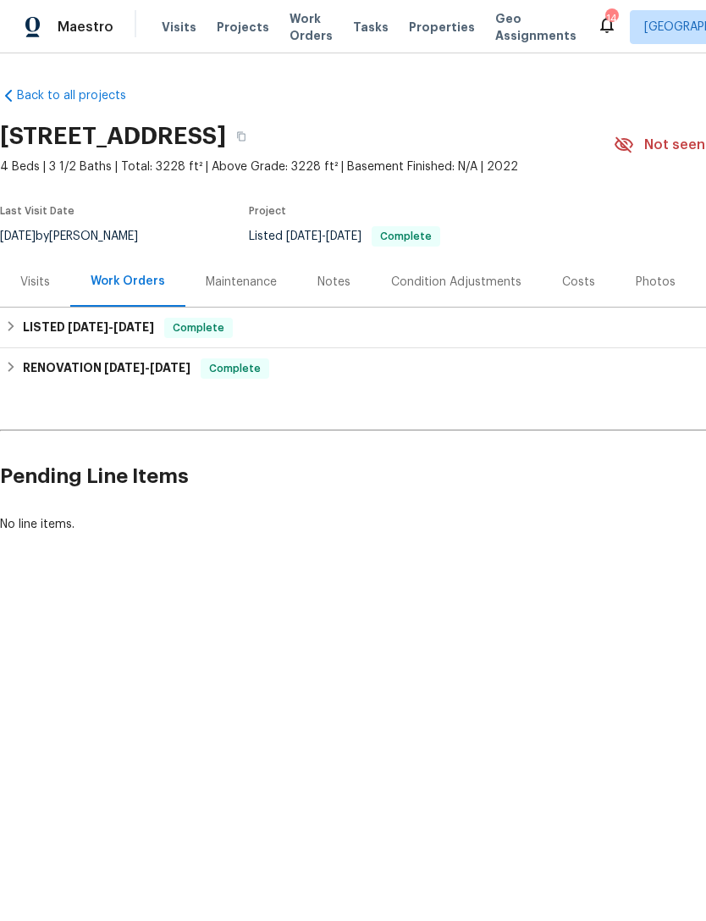
click at [229, 289] on div "Maintenance" at bounding box center [241, 282] width 71 height 17
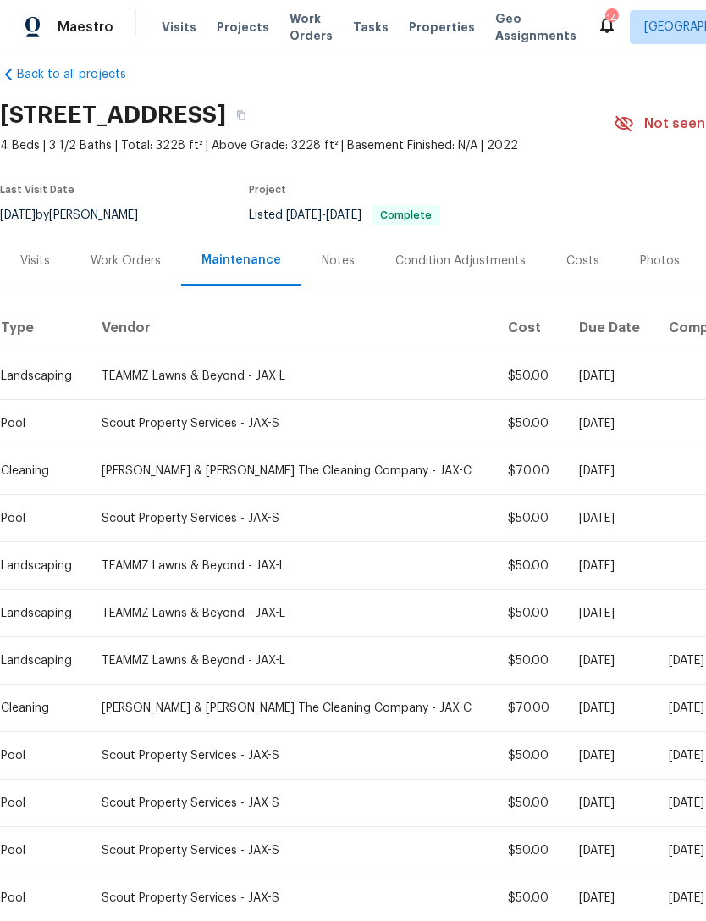
scroll to position [21, 0]
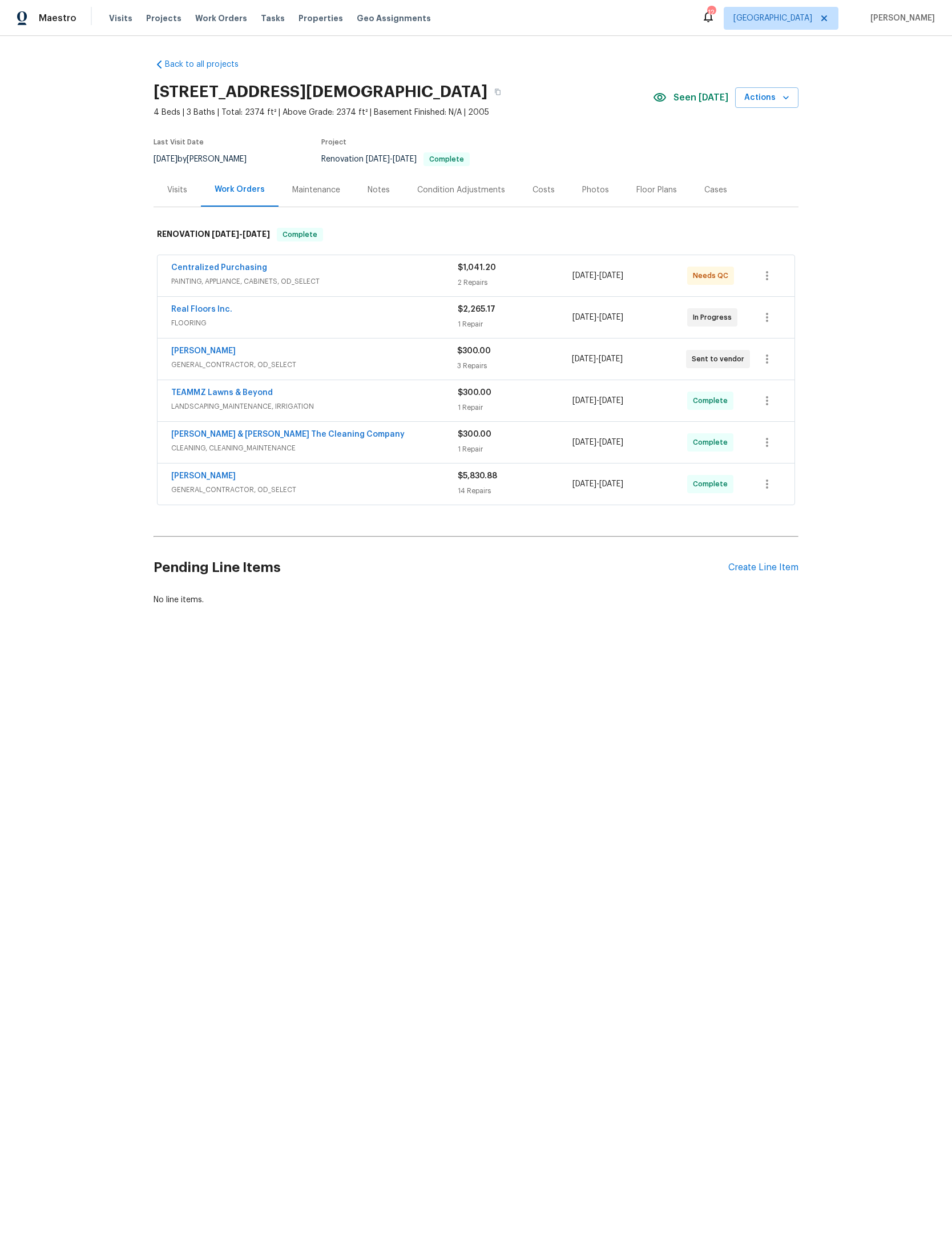
scroll to position [0, 141]
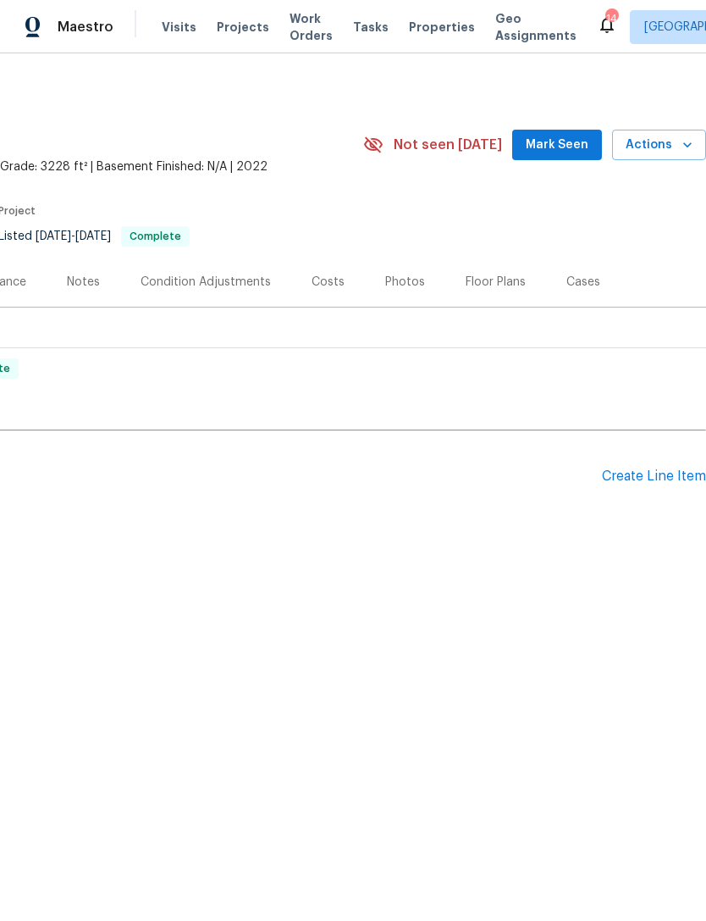
click at [657, 473] on div "Create Line Item" at bounding box center [654, 476] width 104 height 16
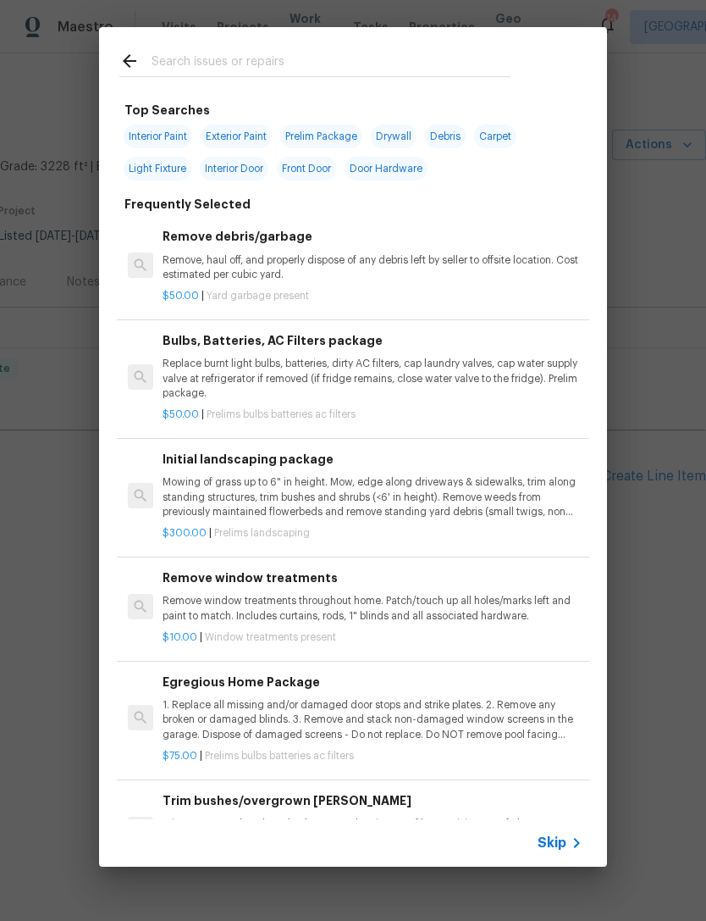
click at [424, 53] on input "text" at bounding box center [331, 63] width 359 height 25
type input "Toilet seat"
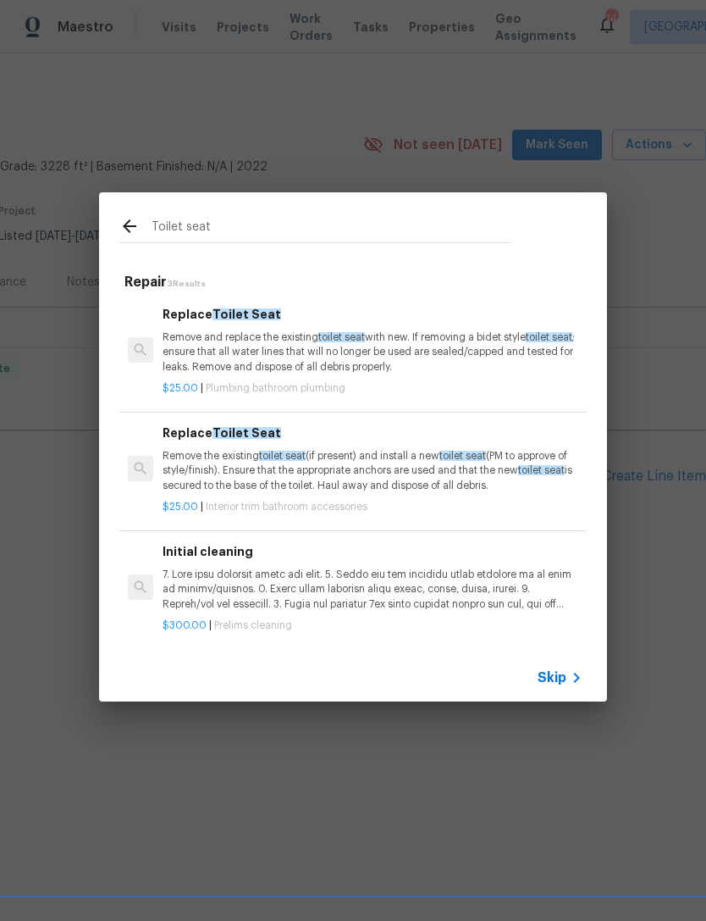
click at [393, 352] on p "Remove and replace the existing toilet seat with new. If removing a bidet style…" at bounding box center [373, 351] width 420 height 43
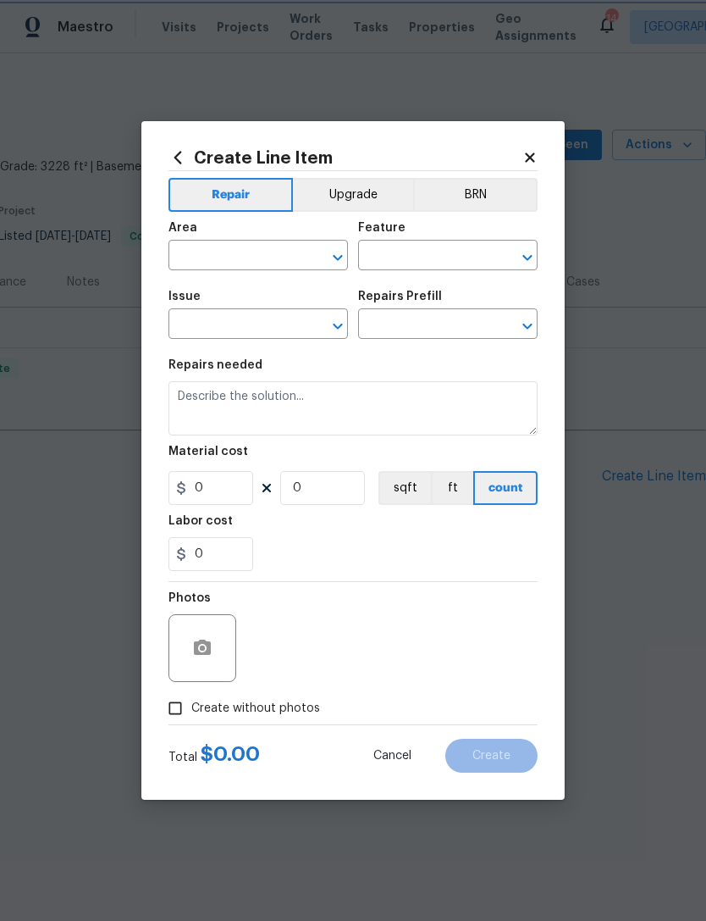
type input "Plumbing"
type input "Bathroom Plumbing"
type textarea "Remove and replace the existing toilet seat with new. If removing a bidet style…"
type input "1"
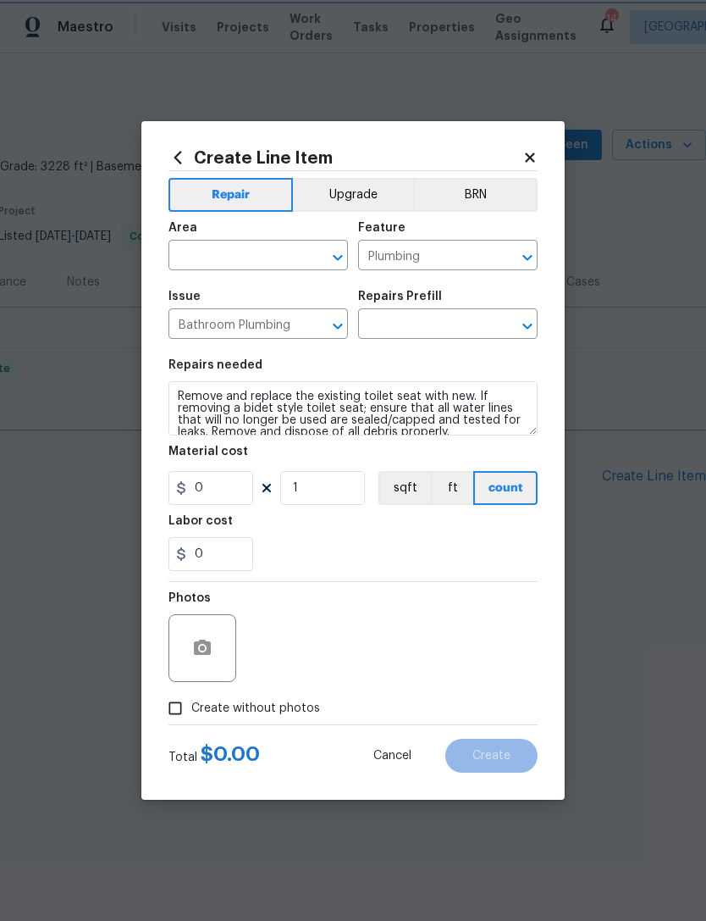
type input "Replace Toilet Seat $25.00"
type input "25"
click at [288, 256] on input "text" at bounding box center [235, 257] width 132 height 26
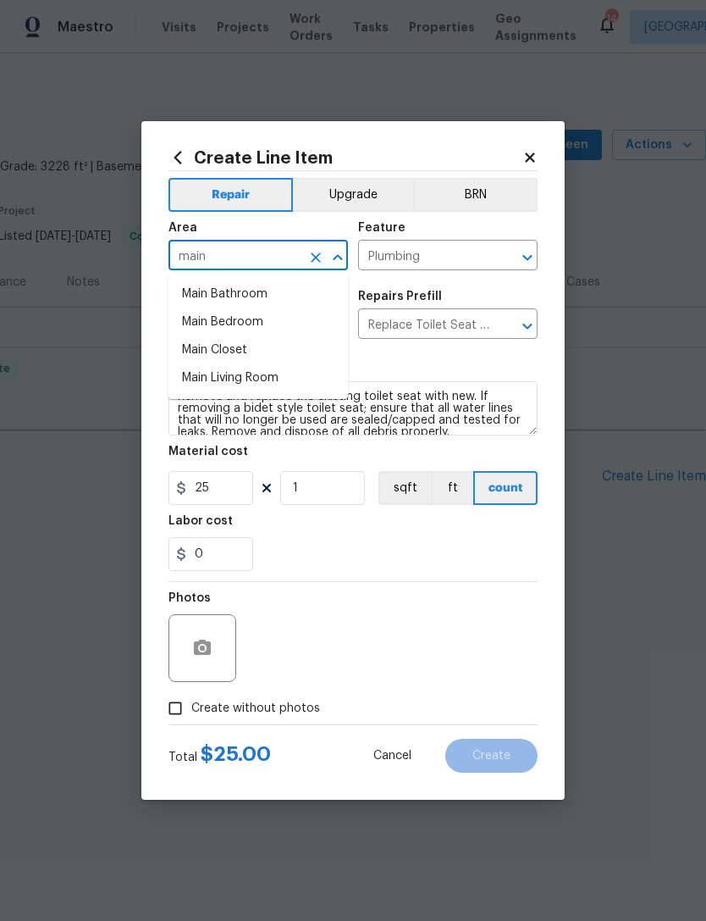
click at [260, 291] on li "Main Bathroom" at bounding box center [259, 294] width 180 height 28
type input "Main Bathroom"
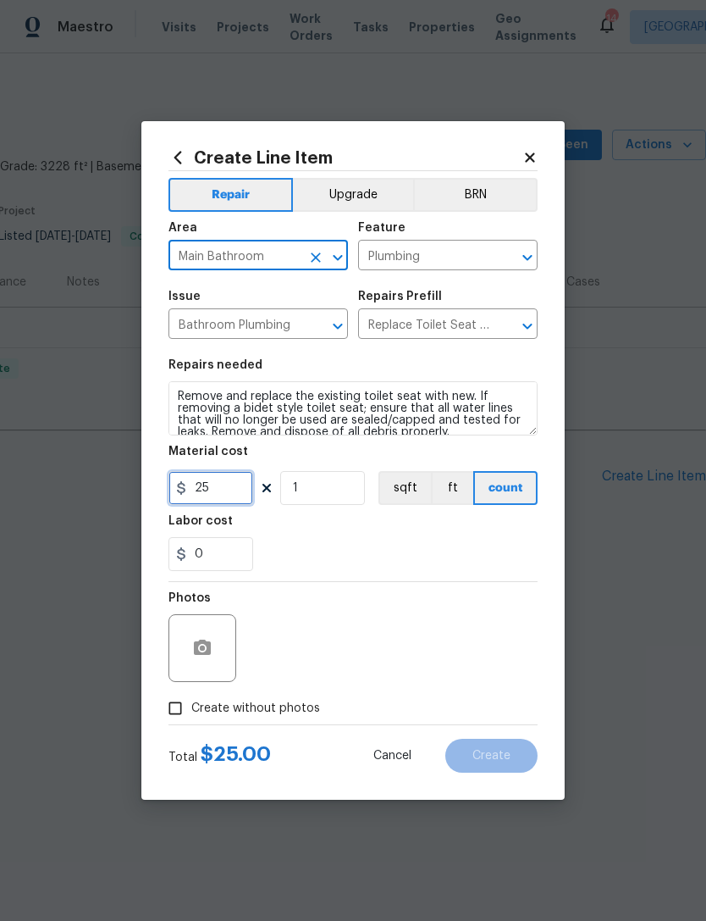
click at [245, 491] on input "25" at bounding box center [211, 488] width 85 height 34
type input "125"
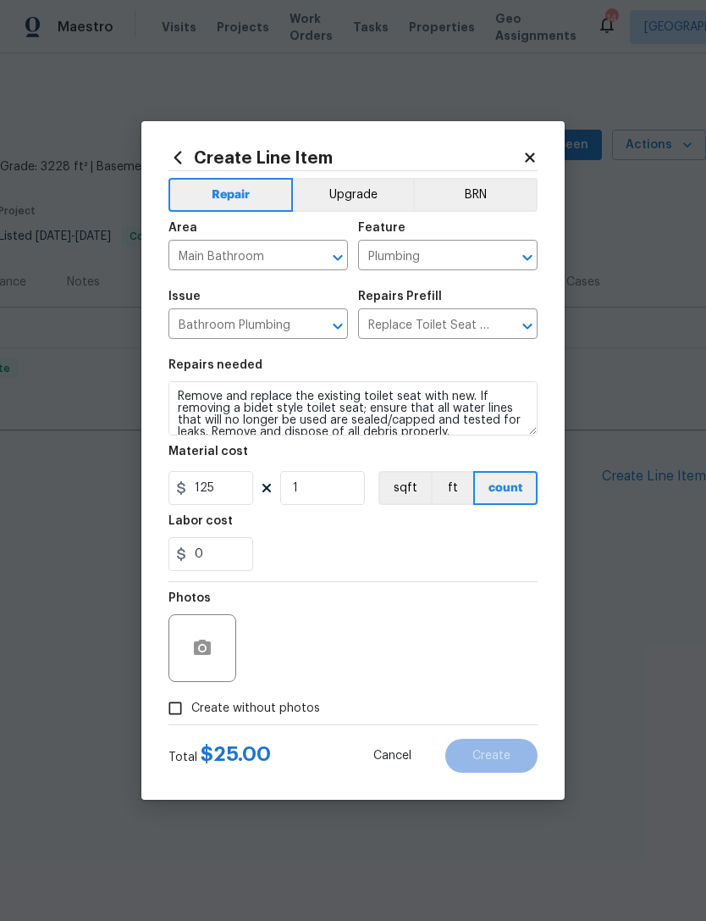
click at [344, 552] on div "0" at bounding box center [353, 554] width 369 height 34
click at [212, 641] on icon "button" at bounding box center [202, 648] width 20 height 20
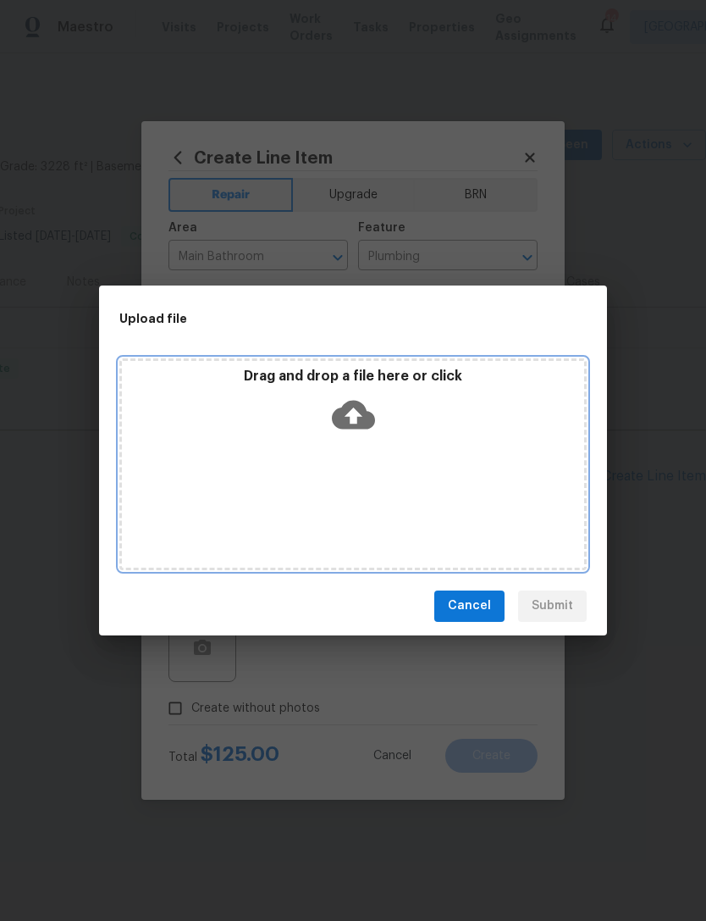
click at [367, 411] on icon at bounding box center [353, 414] width 43 height 29
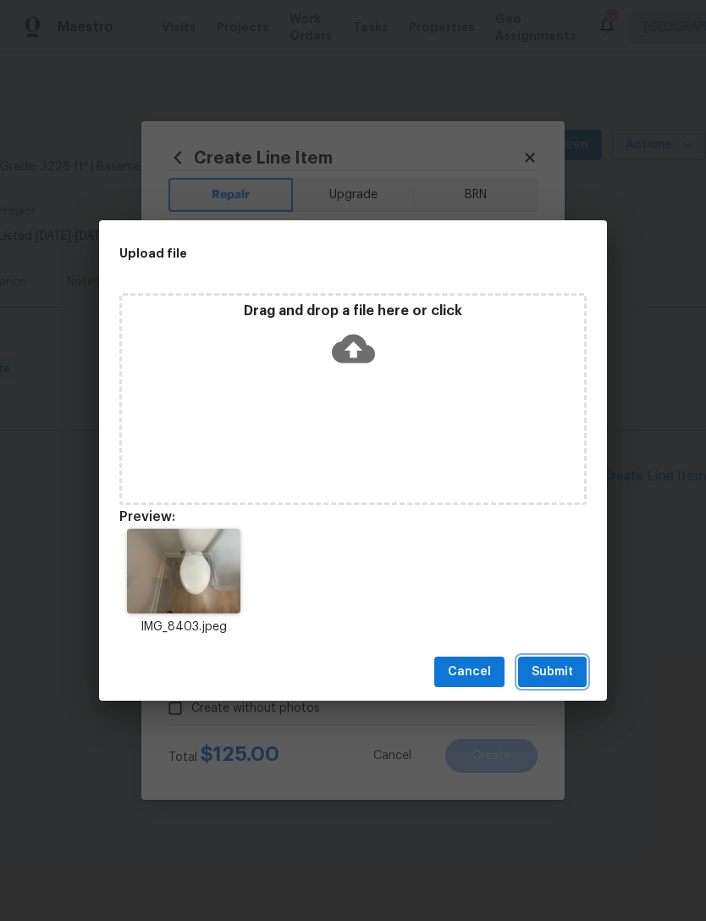
click at [566, 678] on span "Submit" at bounding box center [553, 672] width 42 height 21
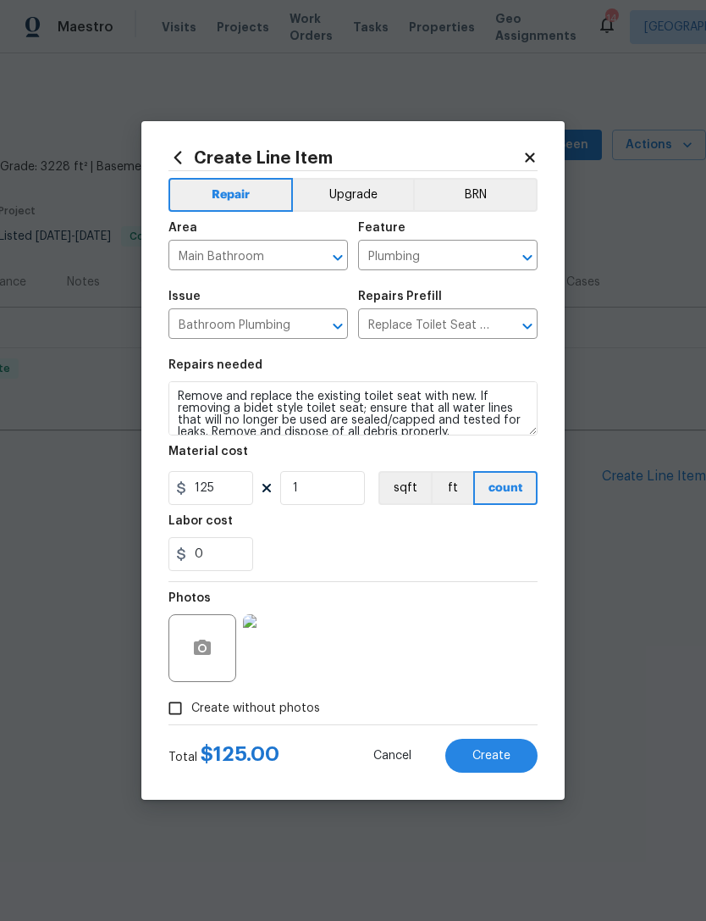
click at [506, 769] on button "Create" at bounding box center [492, 756] width 92 height 34
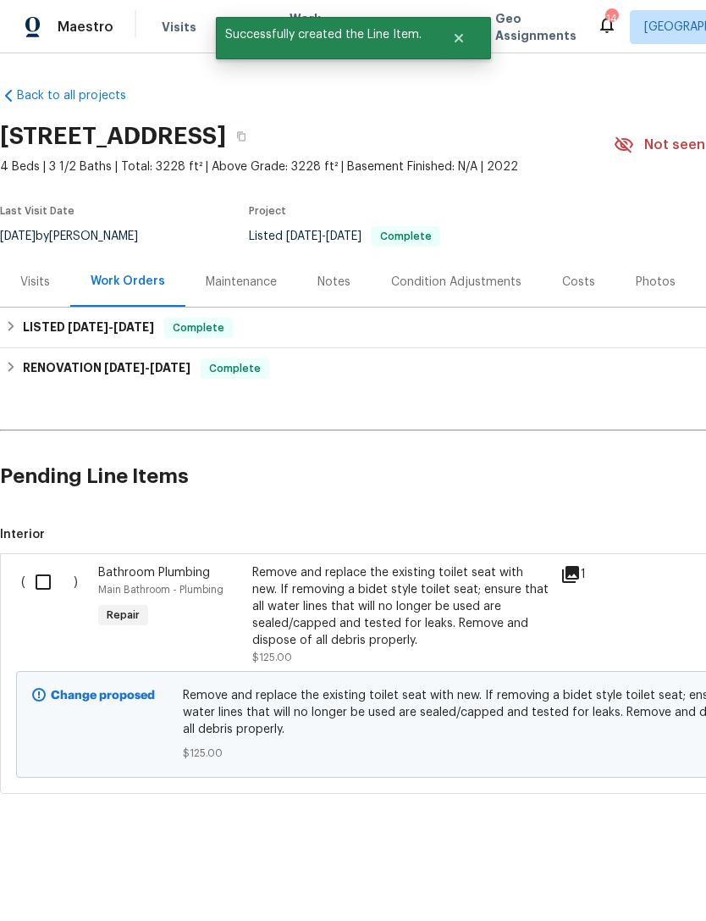
scroll to position [0, 0]
click at [40, 597] on input "checkbox" at bounding box center [49, 582] width 48 height 36
checkbox input "true"
click at [631, 882] on span "Create Work Order" at bounding box center [609, 878] width 113 height 21
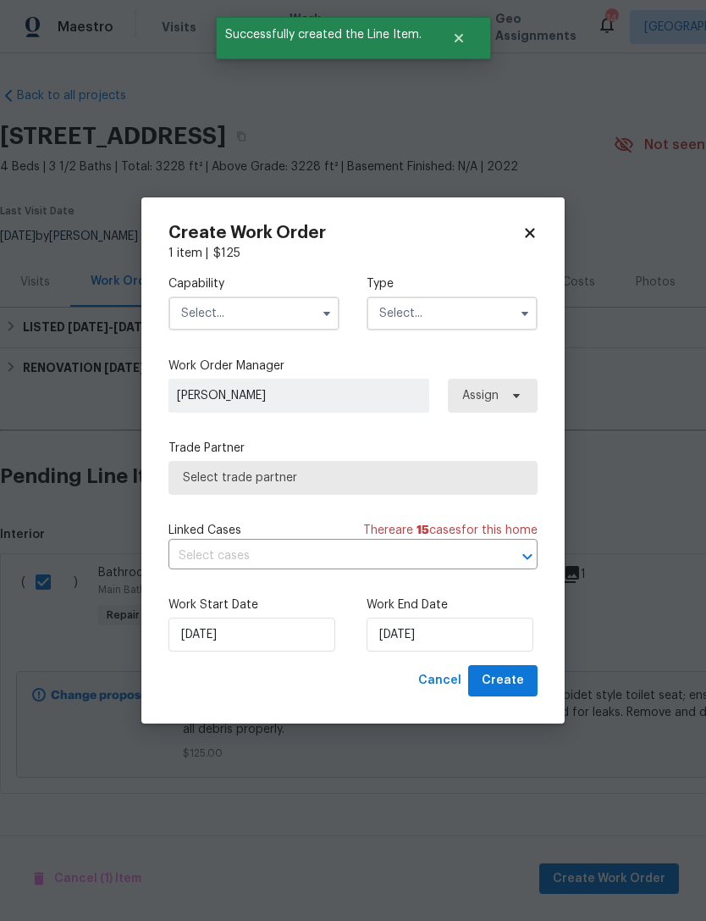
click at [288, 308] on input "text" at bounding box center [254, 313] width 171 height 34
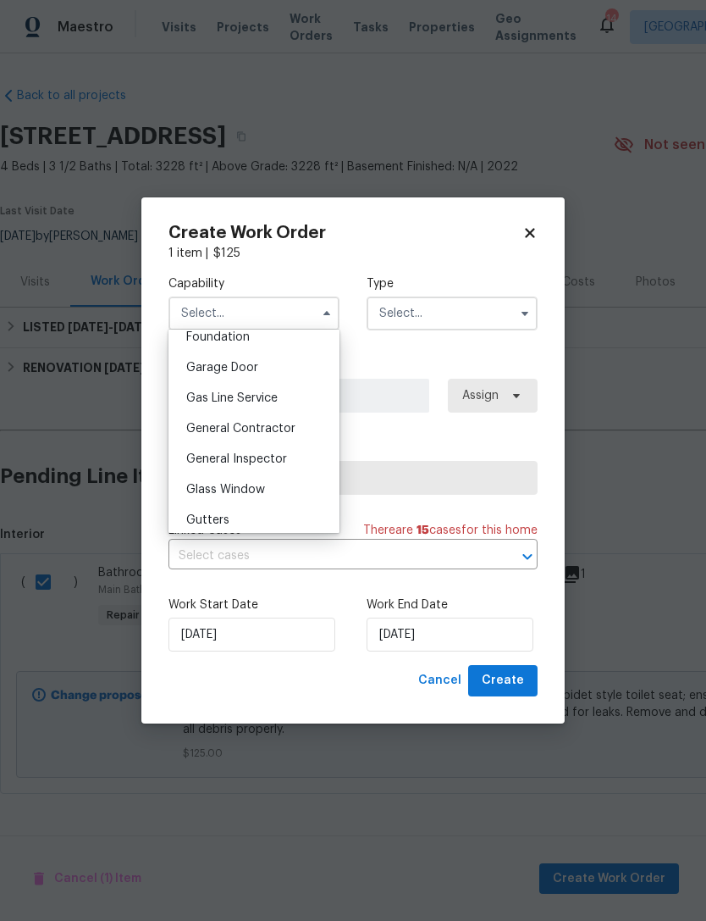
scroll to position [739, 0]
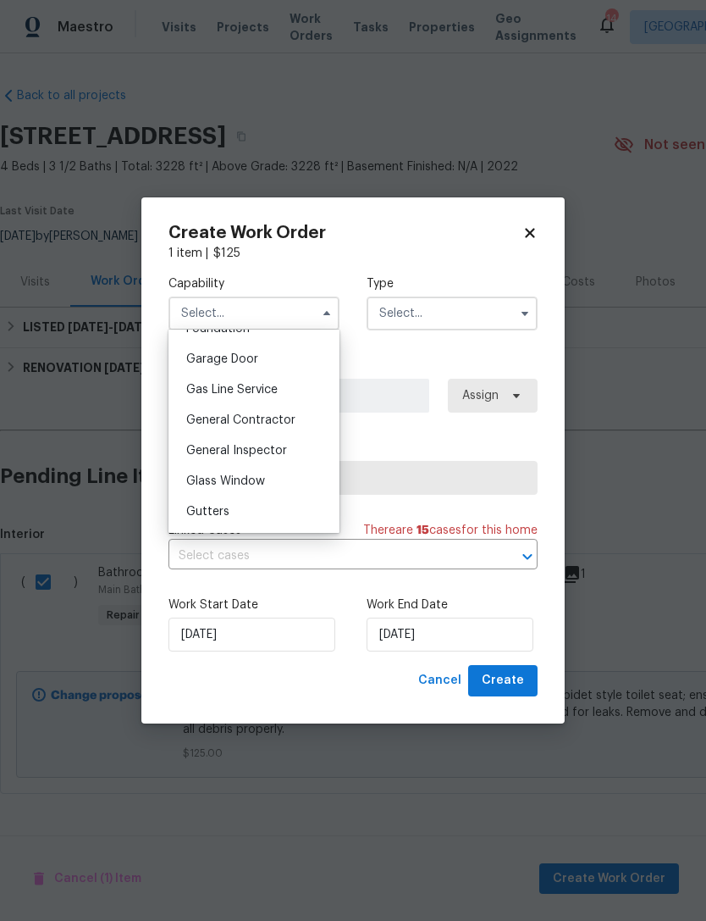
click at [285, 416] on span "General Contractor" at bounding box center [240, 420] width 109 height 12
type input "General Contractor"
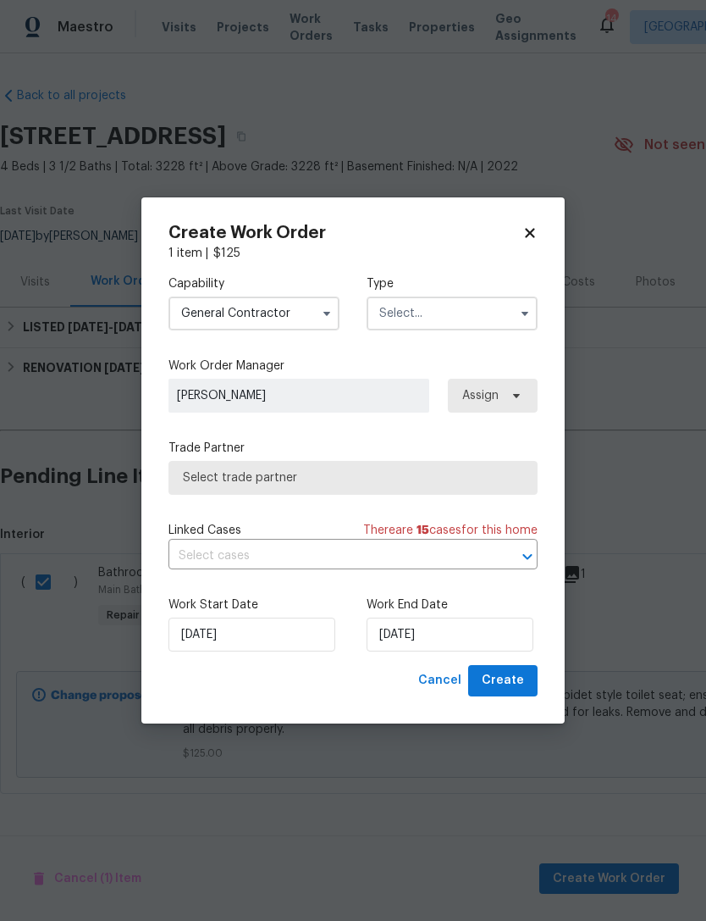
click at [497, 308] on input "text" at bounding box center [452, 313] width 171 height 34
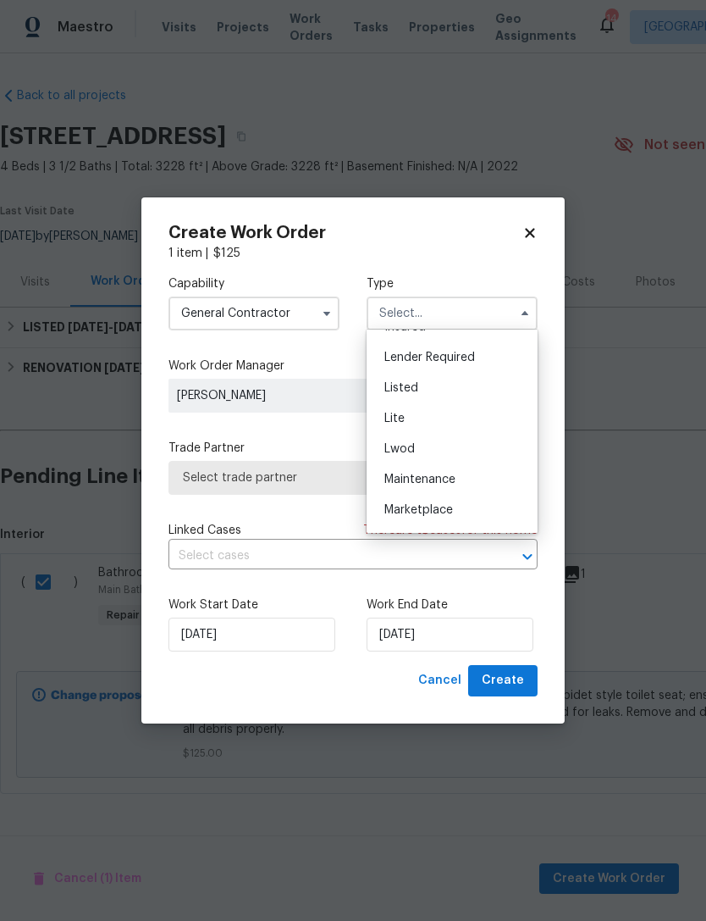
scroll to position [143, 0]
click at [428, 384] on div "Listed" at bounding box center [452, 389] width 163 height 30
type input "Listed"
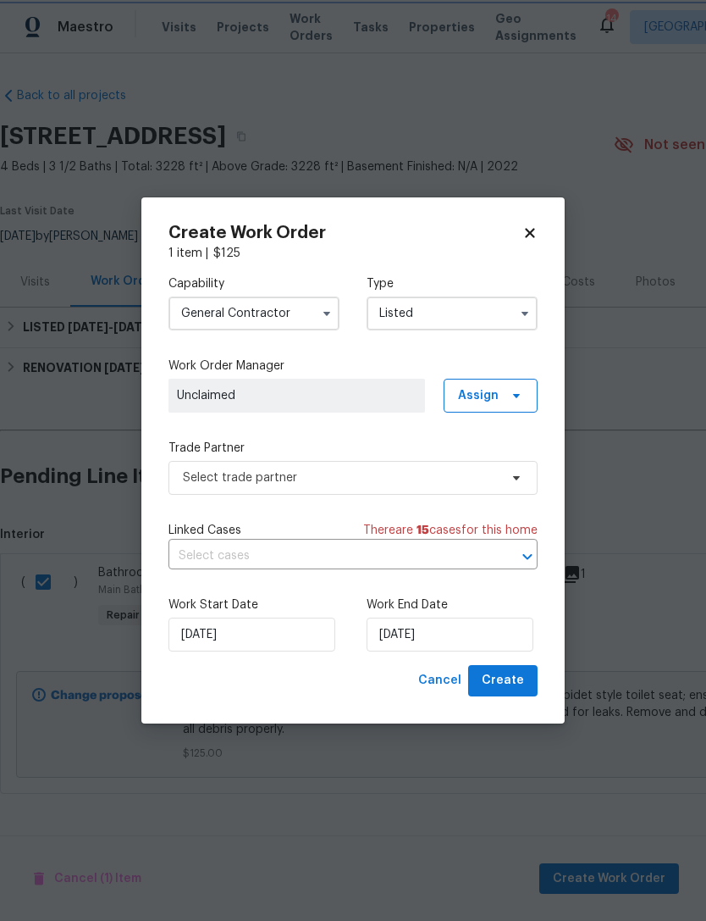
scroll to position [0, 0]
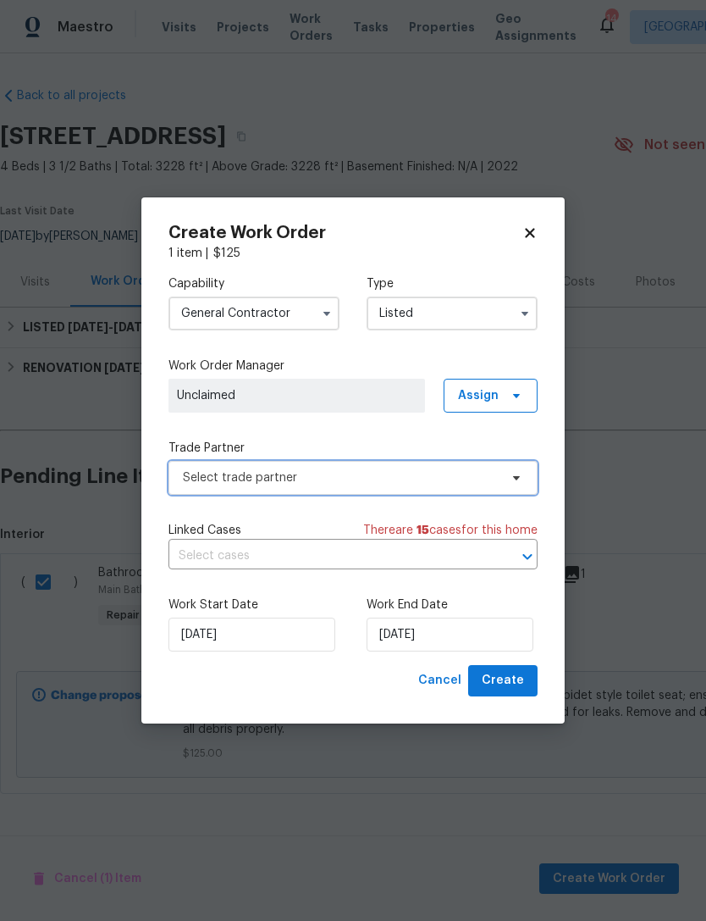
click at [452, 490] on span "Select trade partner" at bounding box center [353, 478] width 369 height 34
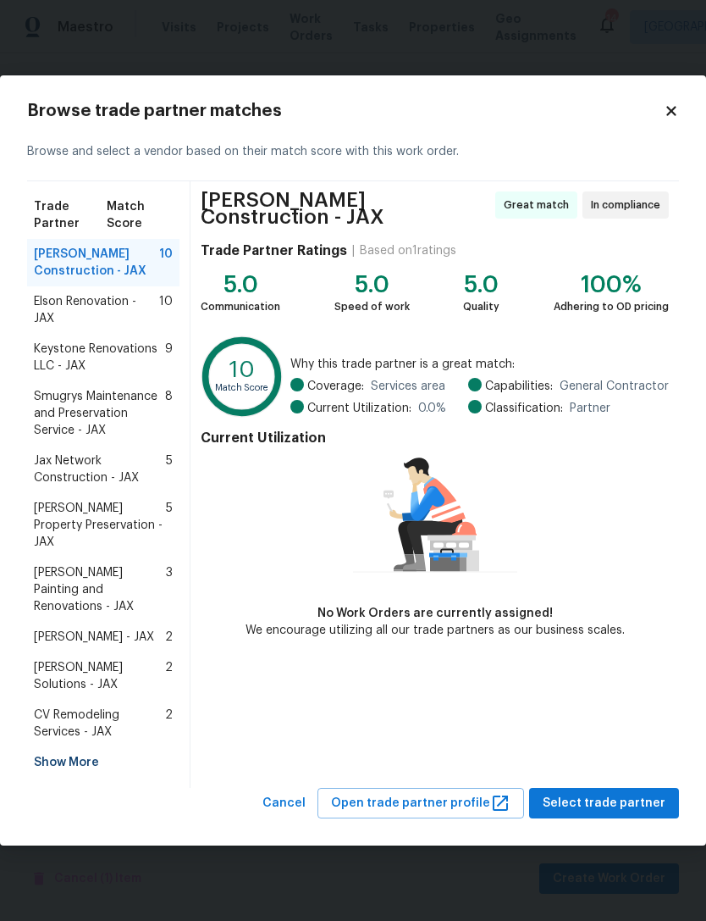
click at [673, 119] on icon at bounding box center [671, 110] width 15 height 15
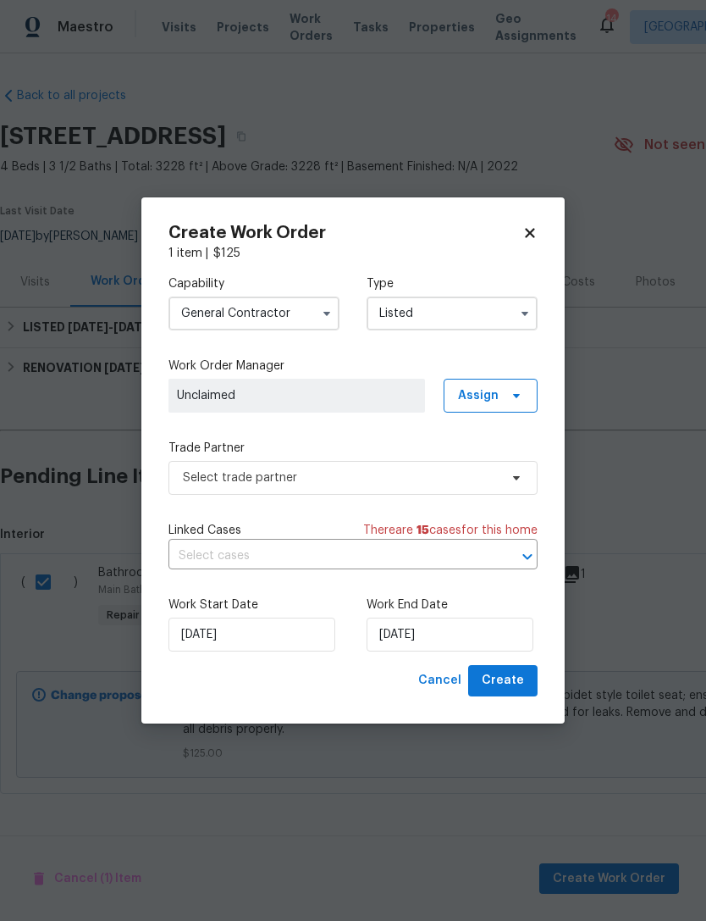
click at [304, 300] on input "General Contractor" at bounding box center [254, 313] width 171 height 34
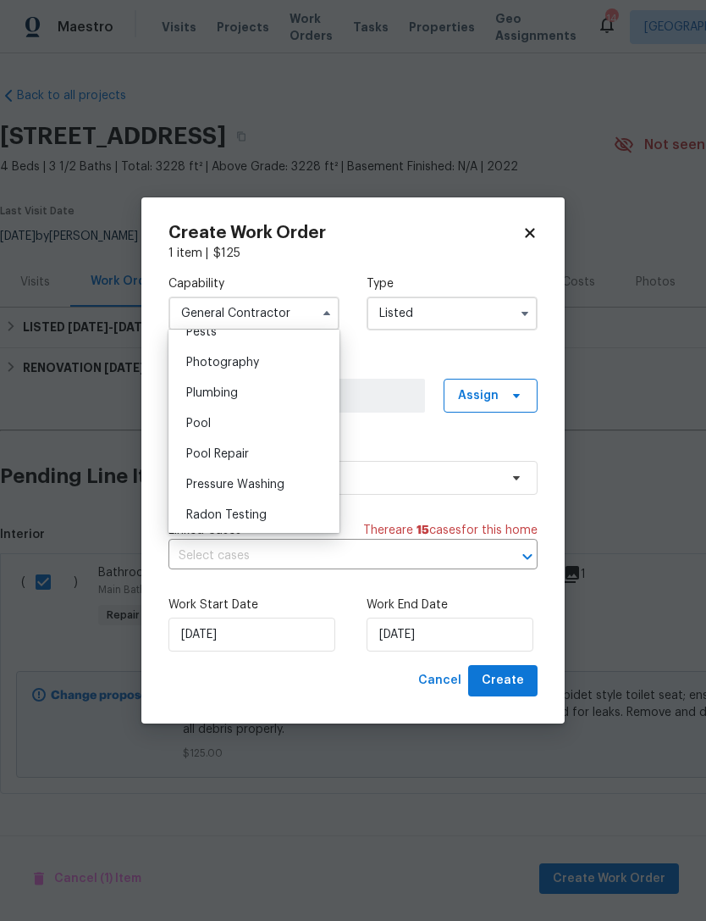
scroll to position [1473, 0]
click at [227, 414] on div "Pool" at bounding box center [254, 421] width 163 height 30
type input "Pool"
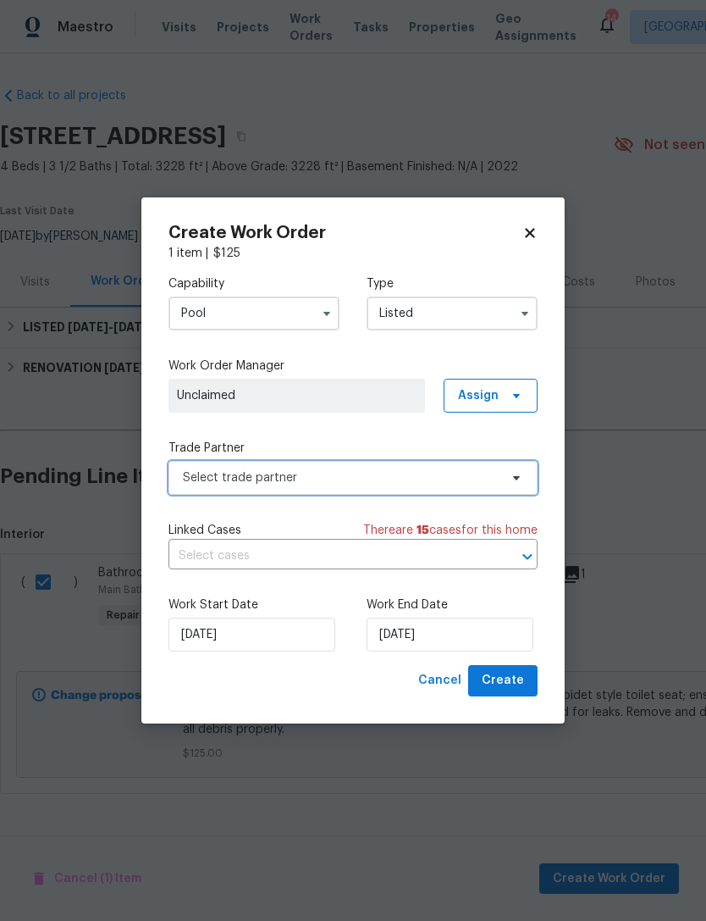
click at [319, 475] on span "Select trade partner" at bounding box center [341, 477] width 316 height 17
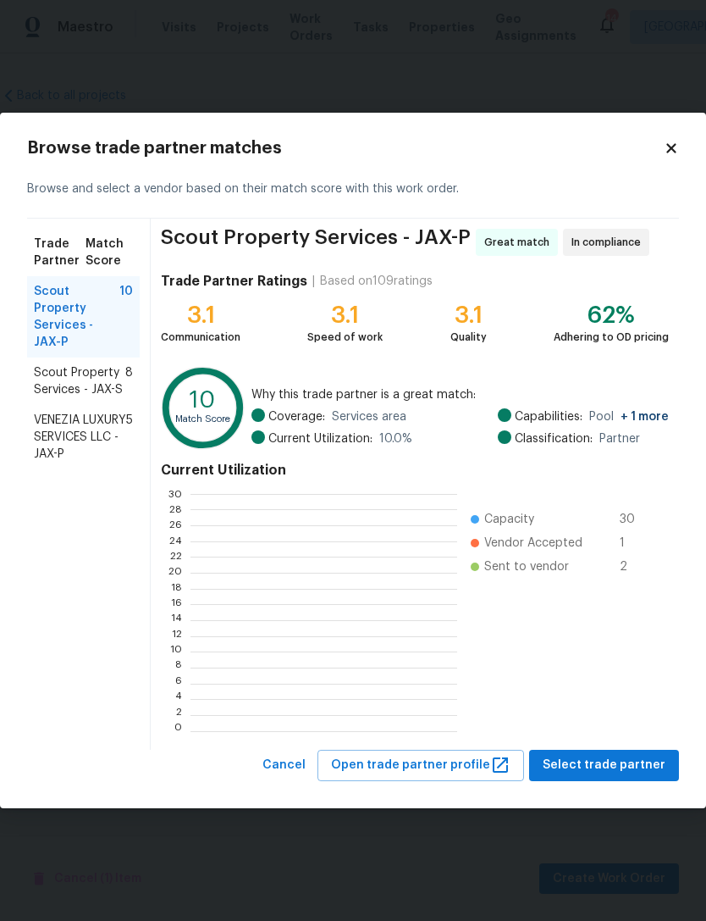
scroll to position [237, 266]
click at [618, 758] on span "Select trade partner" at bounding box center [604, 765] width 123 height 21
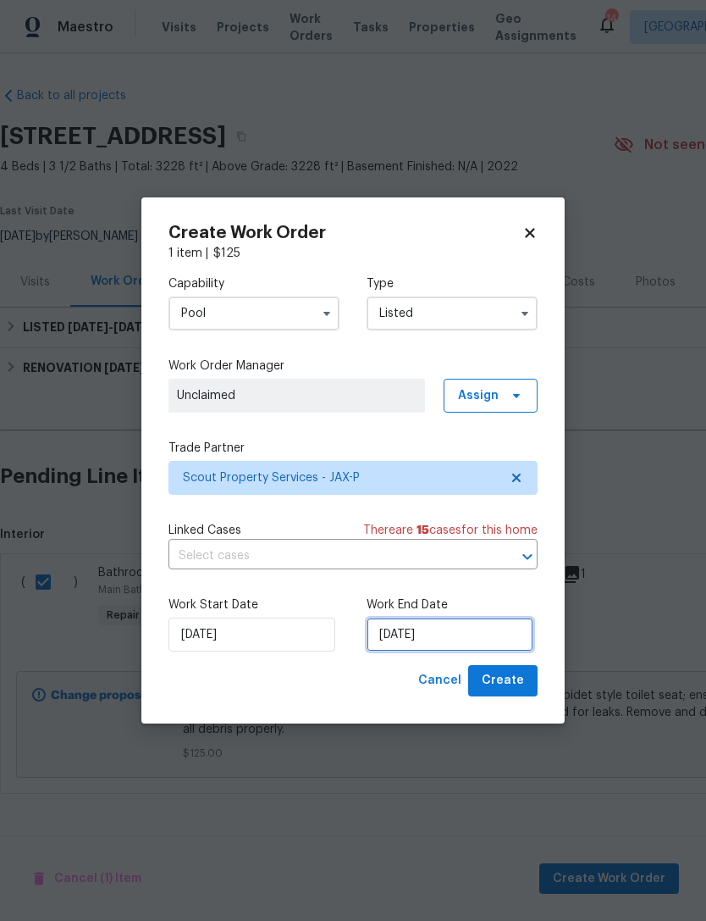
click at [500, 639] on input "[DATE]" at bounding box center [450, 635] width 167 height 34
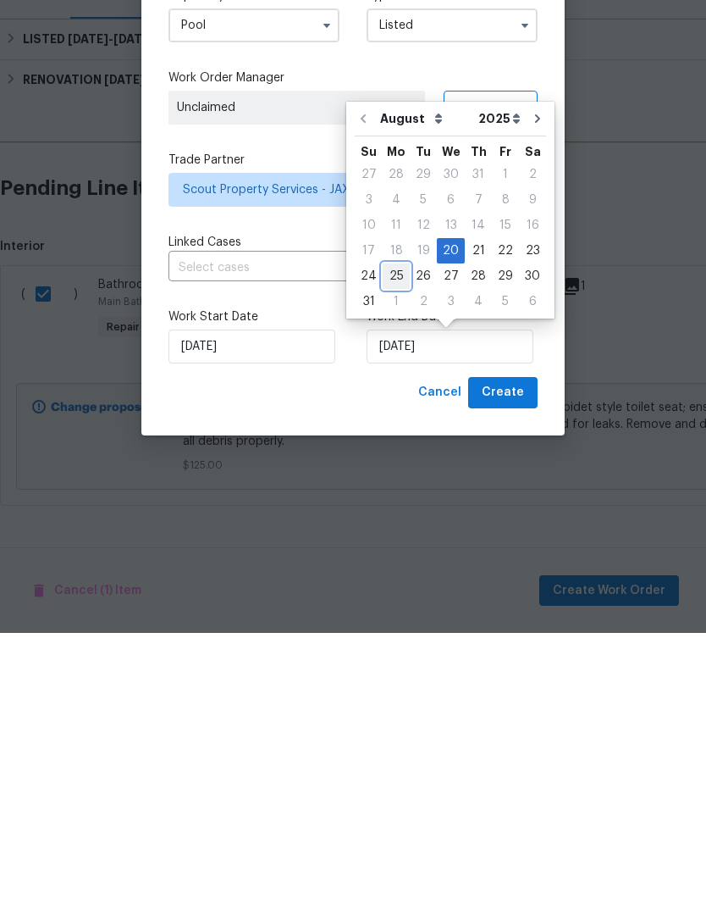
click at [392, 552] on div "25" at bounding box center [396, 564] width 27 height 24
type input "[DATE]"
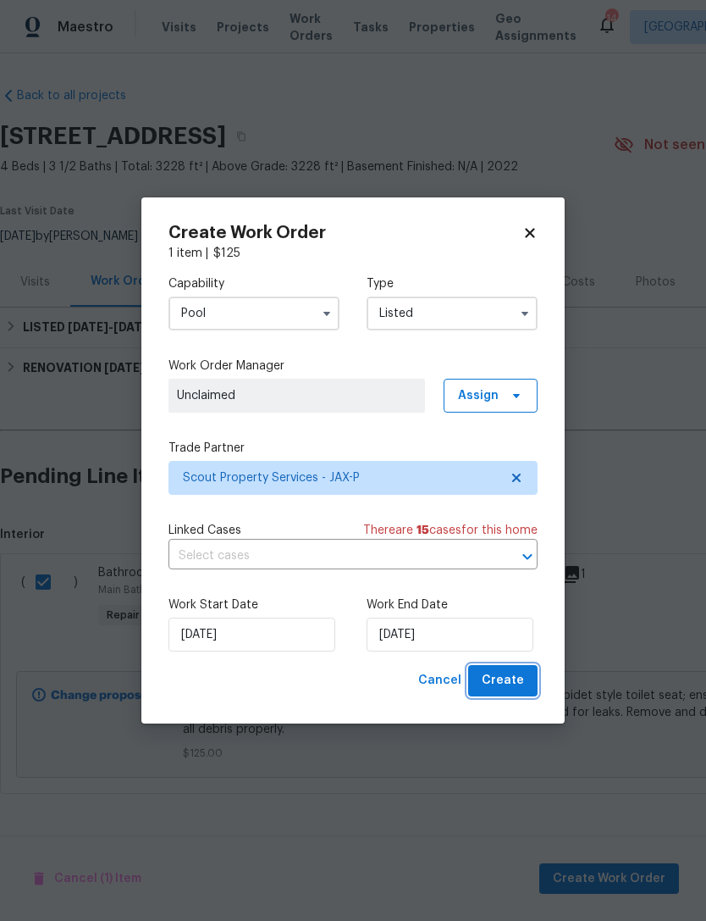
click at [509, 680] on span "Create" at bounding box center [503, 680] width 42 height 21
checkbox input "false"
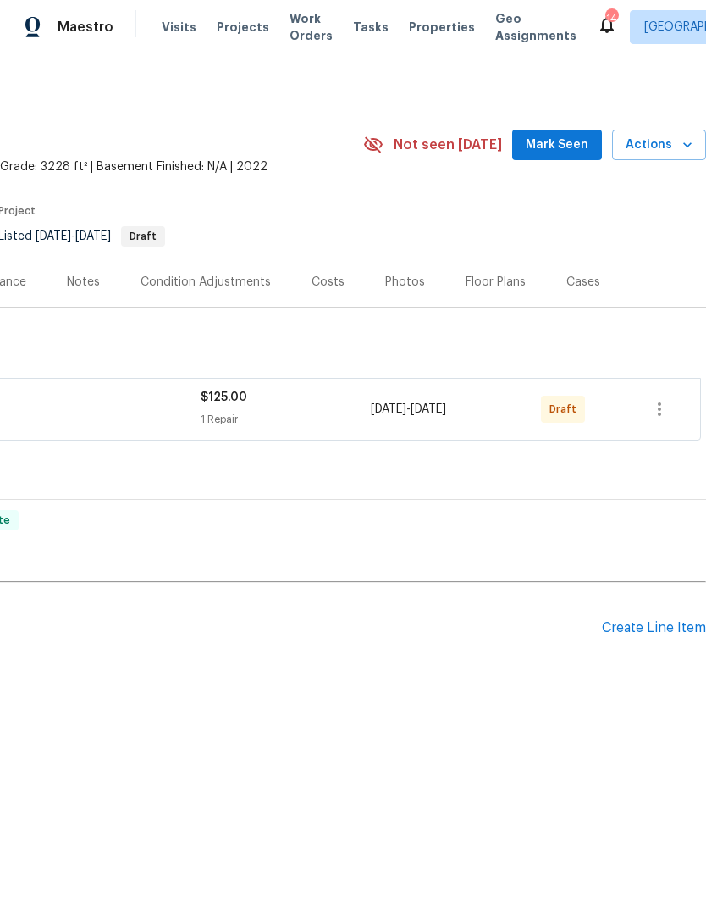
scroll to position [0, 251]
click at [662, 408] on icon "button" at bounding box center [660, 409] width 20 height 20
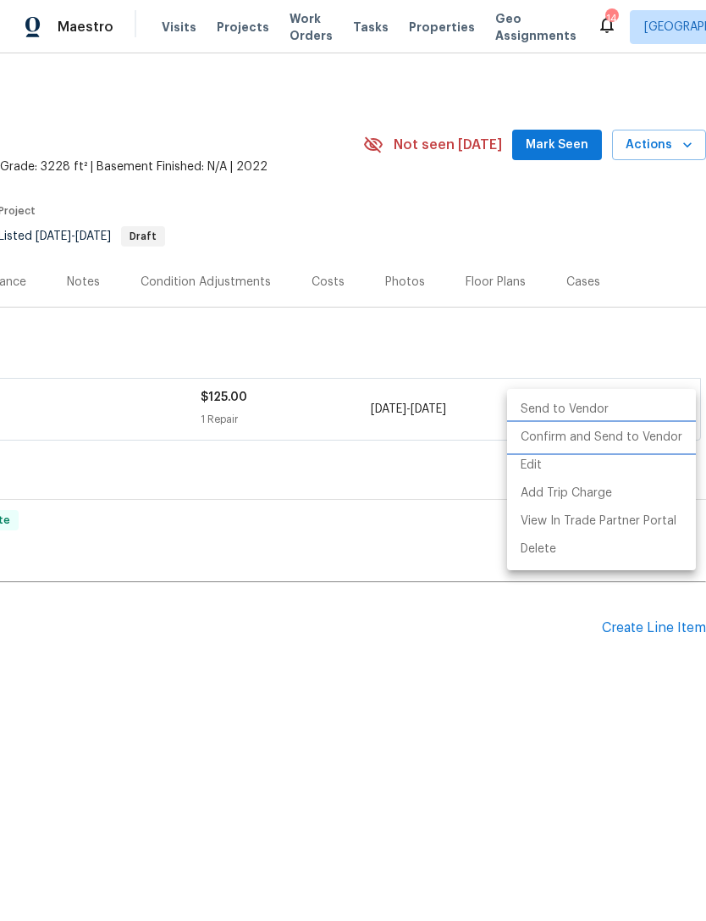
click at [659, 439] on li "Confirm and Send to Vendor" at bounding box center [601, 438] width 189 height 28
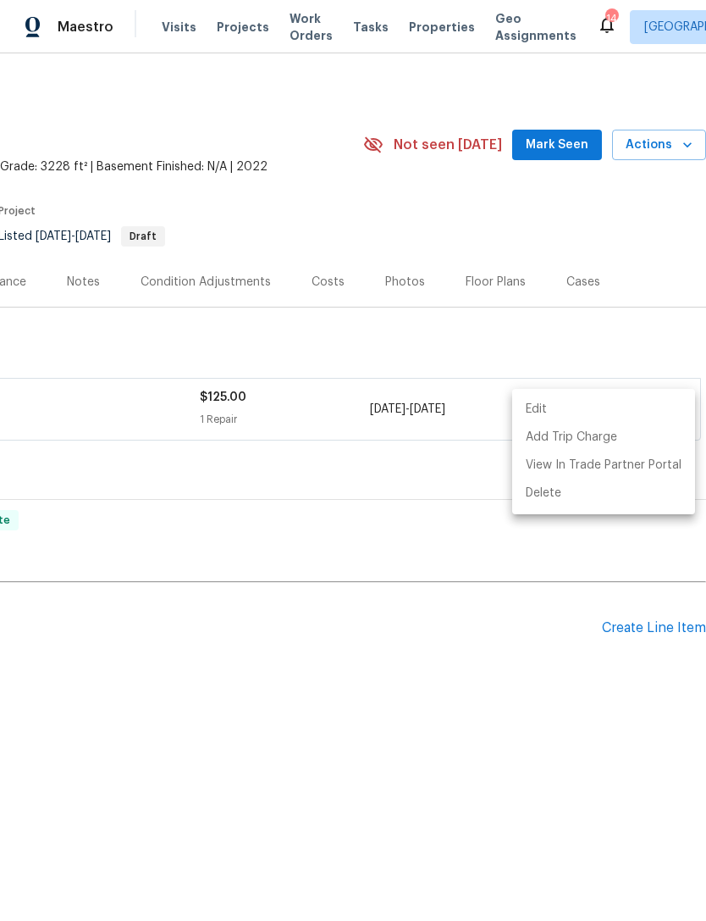
click at [592, 247] on div at bounding box center [353, 460] width 706 height 921
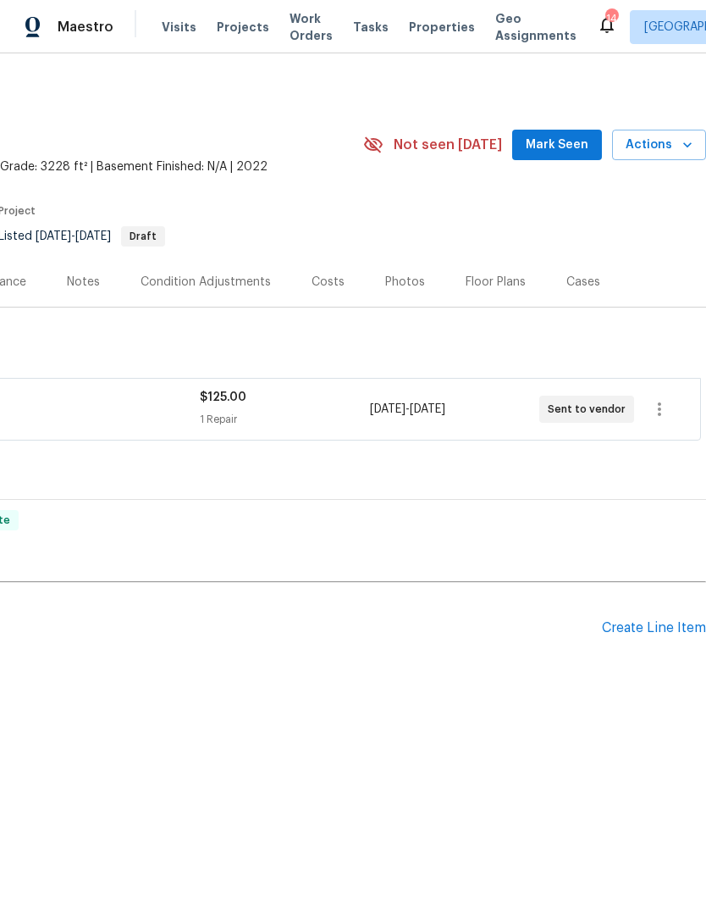
click at [576, 136] on span "Mark Seen" at bounding box center [557, 145] width 63 height 21
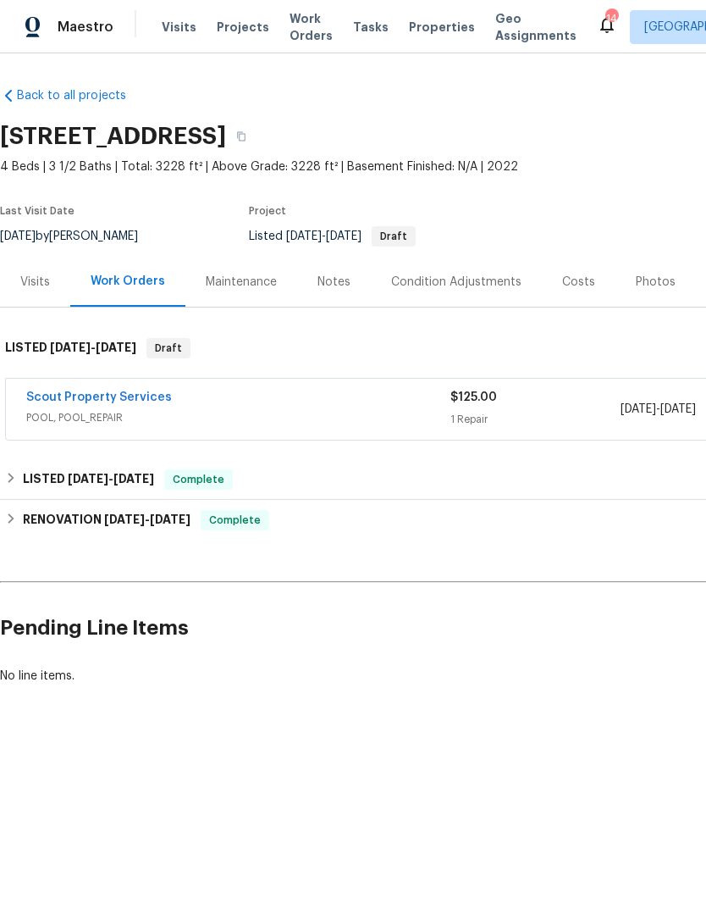
scroll to position [0, 0]
click at [268, 280] on div "Maintenance" at bounding box center [241, 282] width 71 height 17
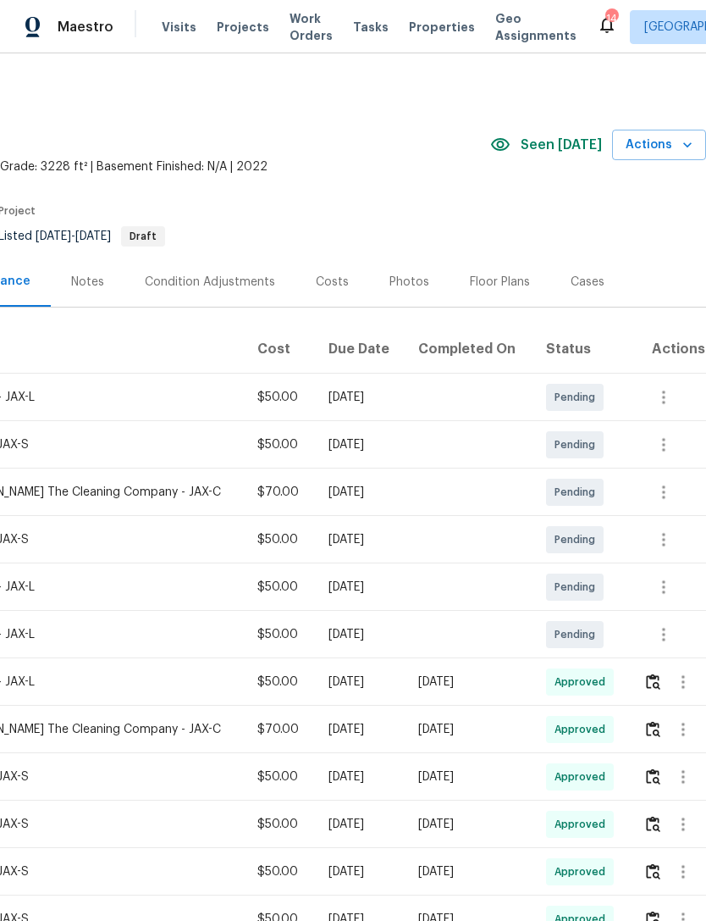
scroll to position [0, 251]
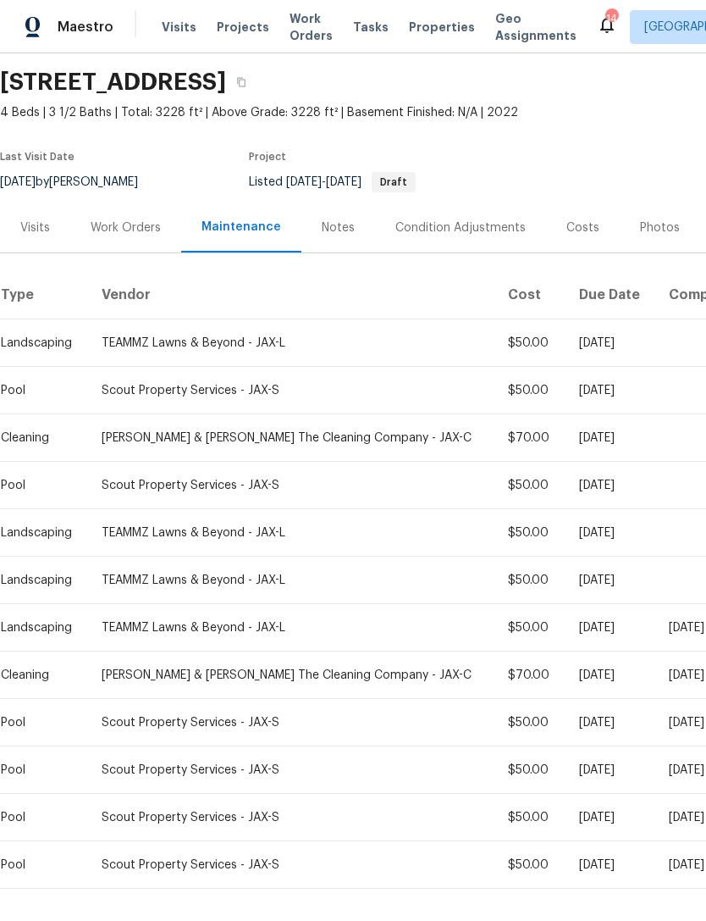
scroll to position [59, 0]
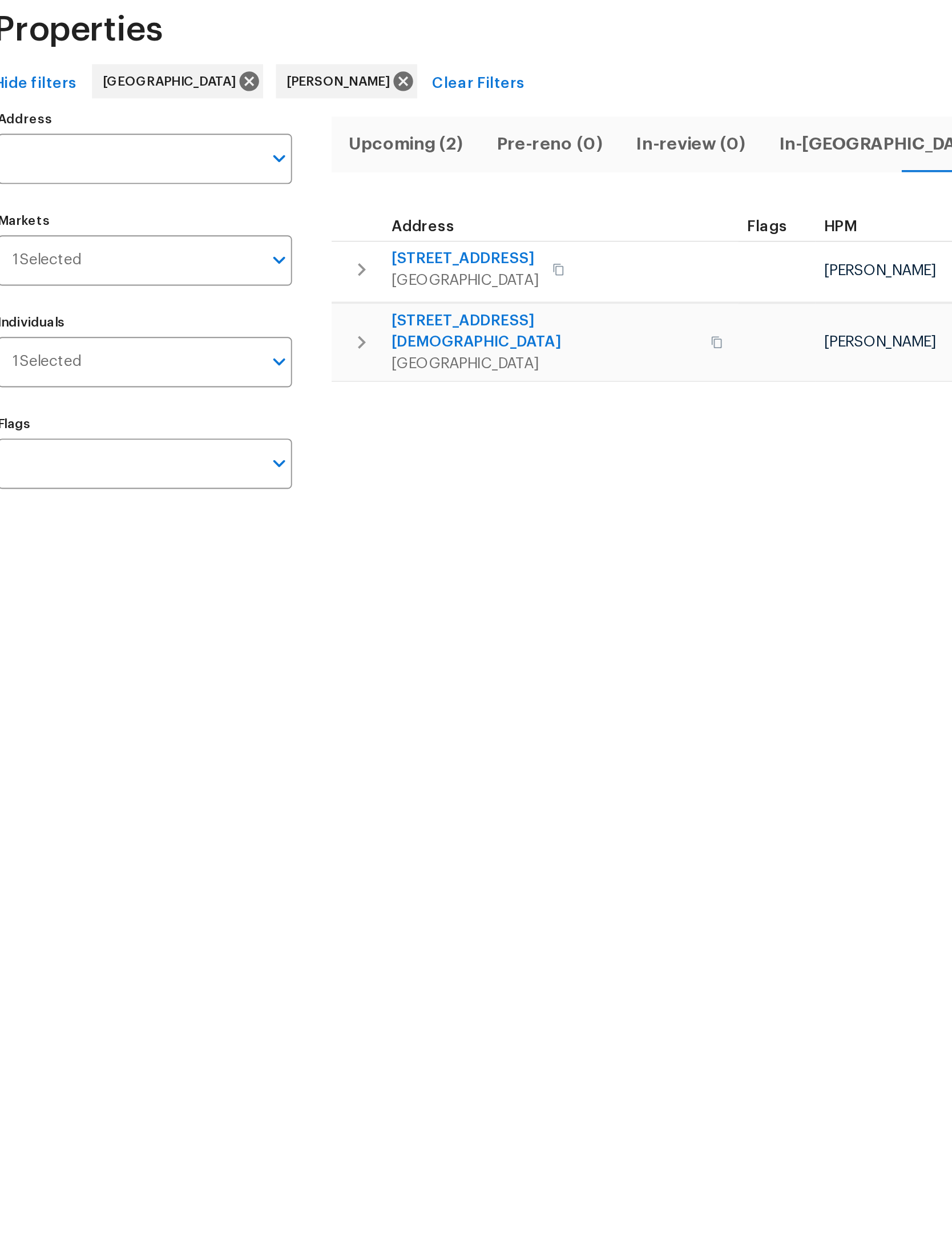
click at [250, 189] on span "[STREET_ADDRESS]" at bounding box center [274, 194] width 79 height 11
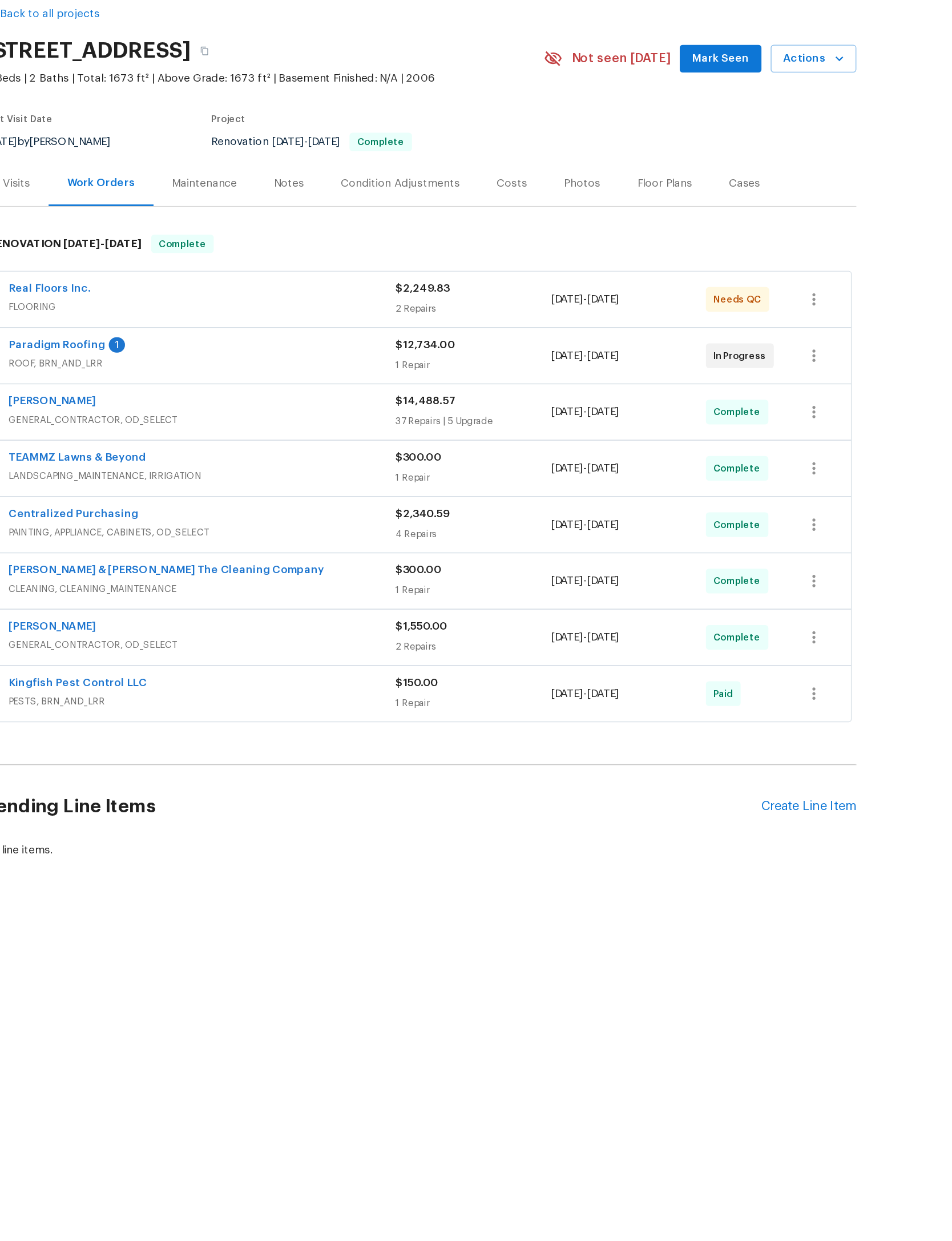
click at [171, 304] on div "Paradigm Roofing 1" at bounding box center [314, 311] width 286 height 13
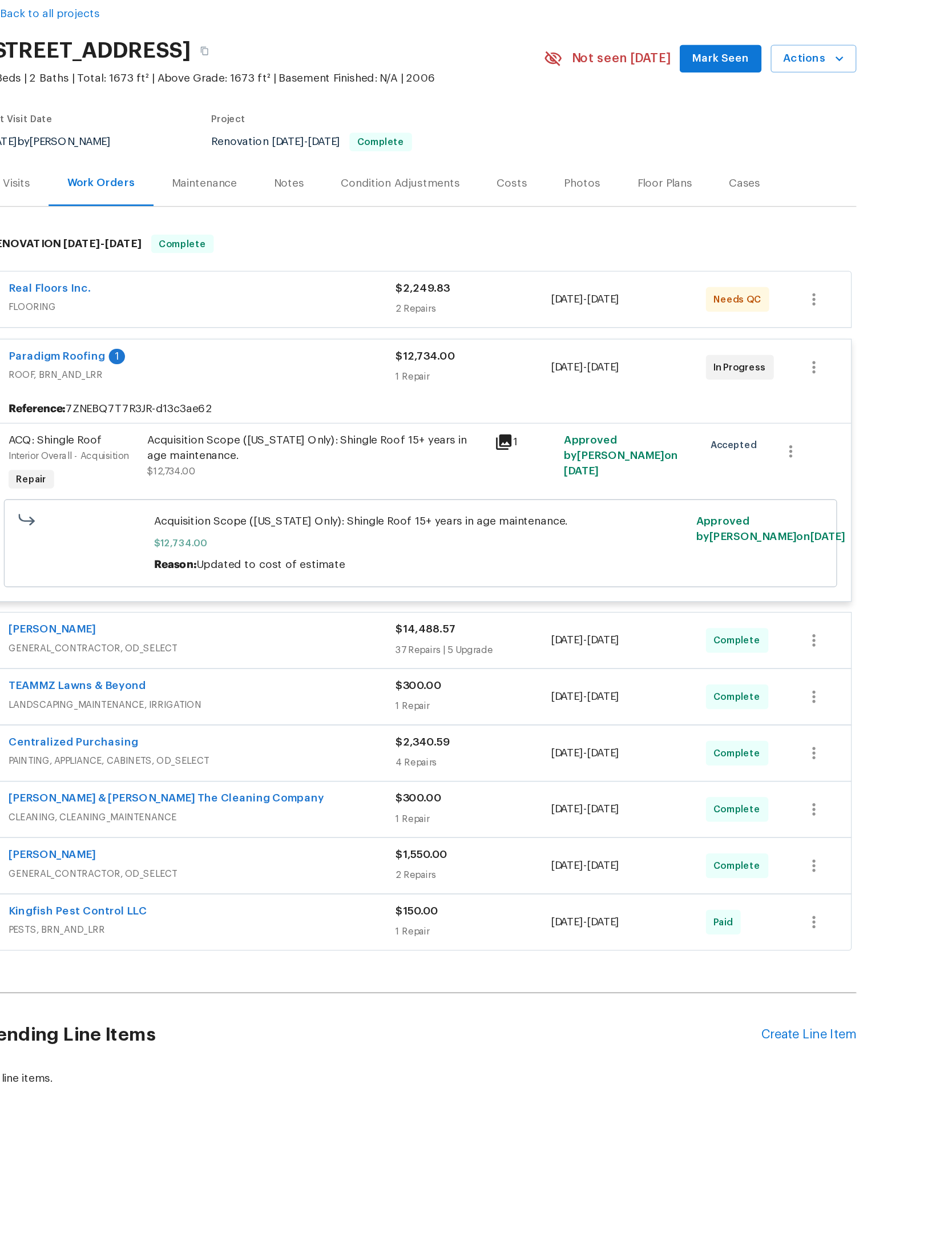
click at [171, 314] on link "Paradigm Roofing" at bounding box center [207, 318] width 71 height 8
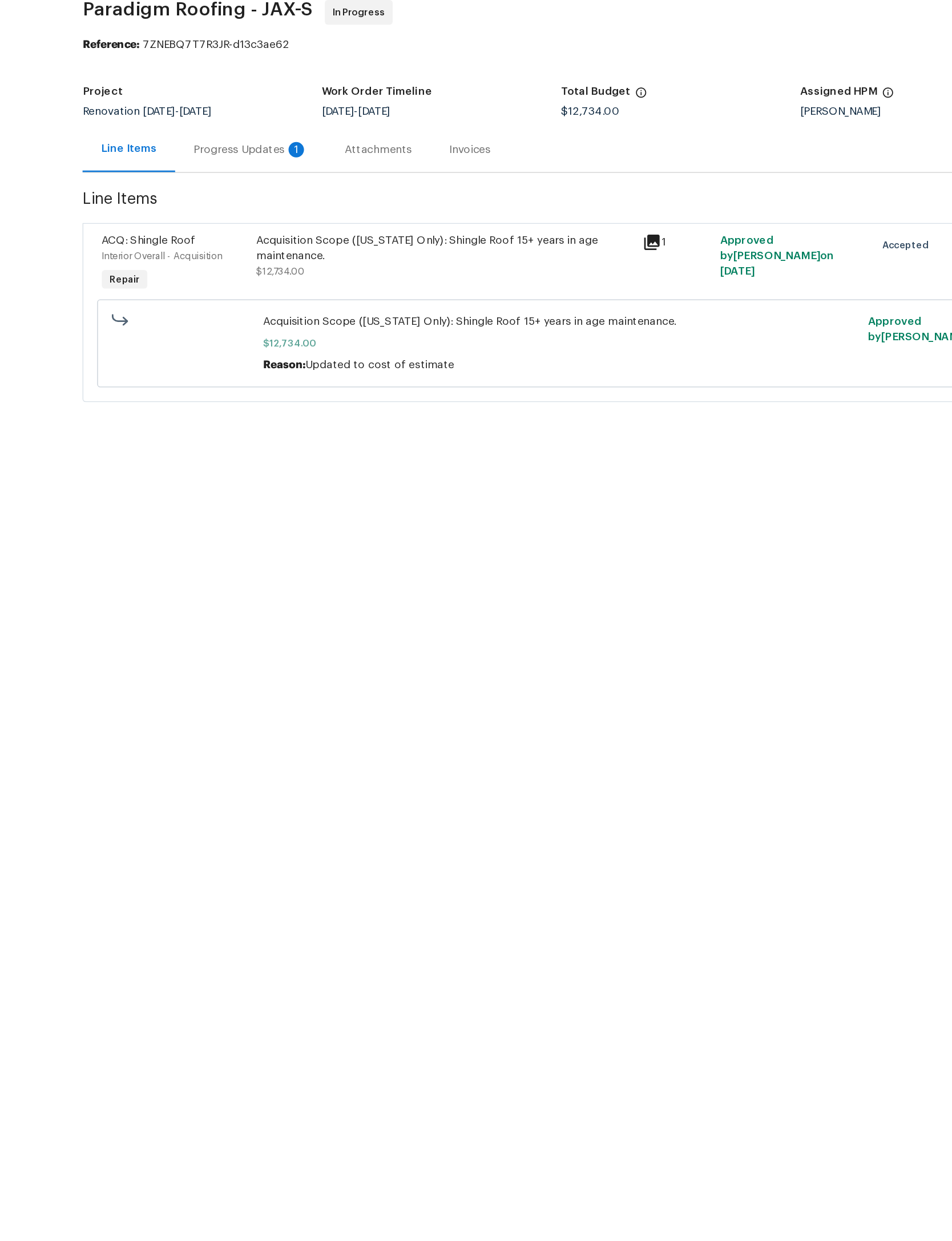
click at [294, 148] on div "Progress Updates 1" at bounding box center [350, 164] width 112 height 34
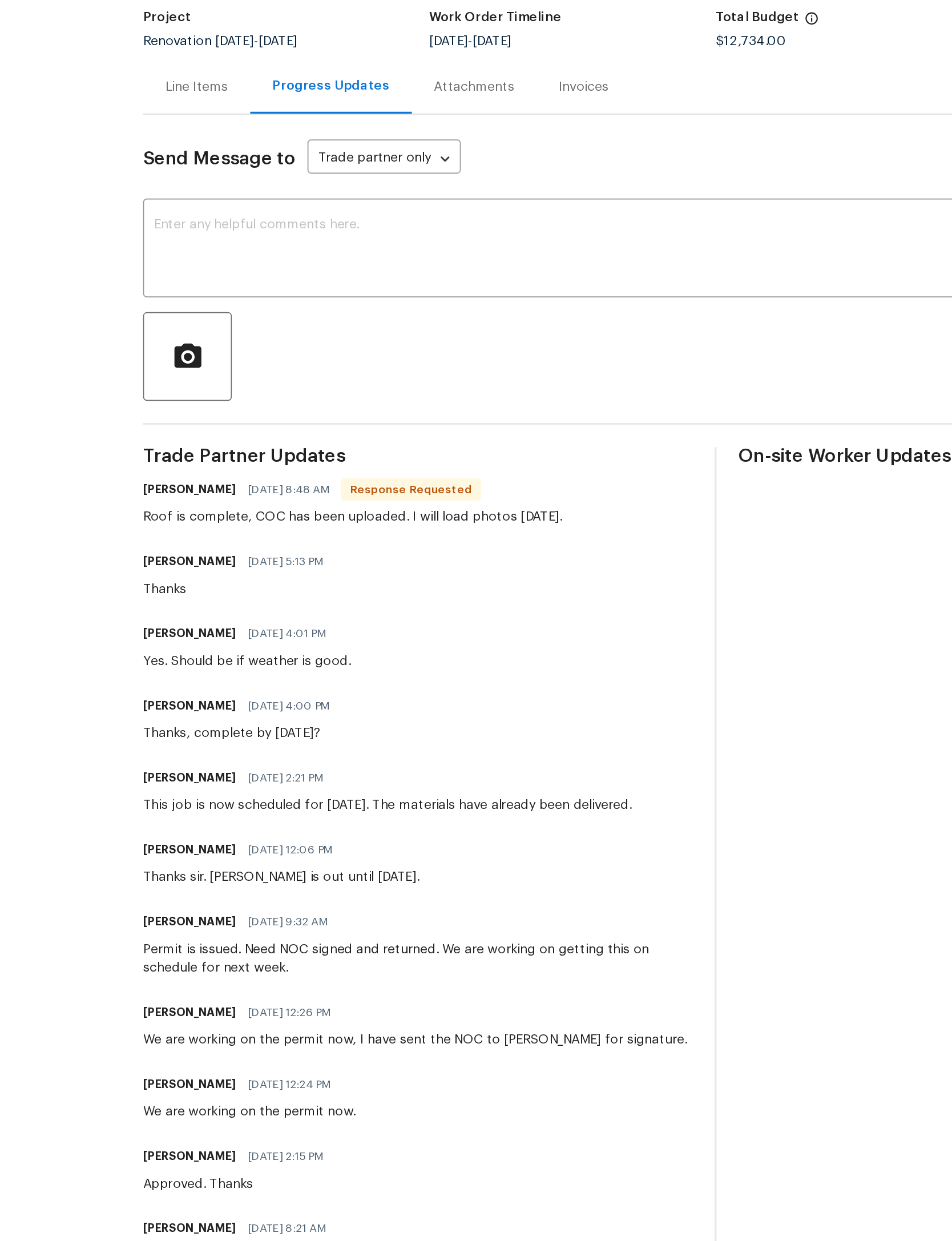
click at [406, 246] on textarea at bounding box center [526, 265] width 585 height 40
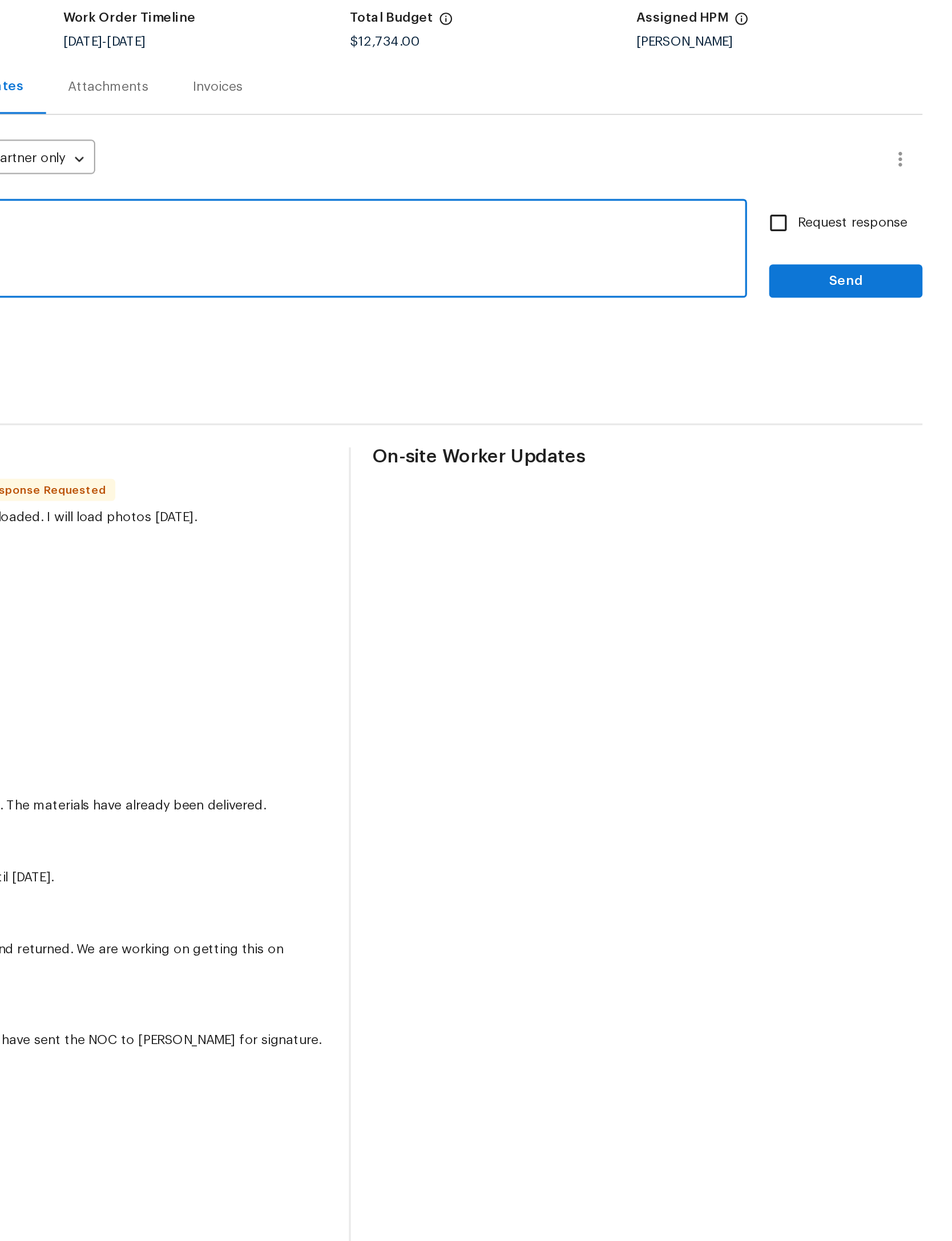
type textarea "Thanks!"
click at [848, 278] on span "Send" at bounding box center [887, 285] width 77 height 14
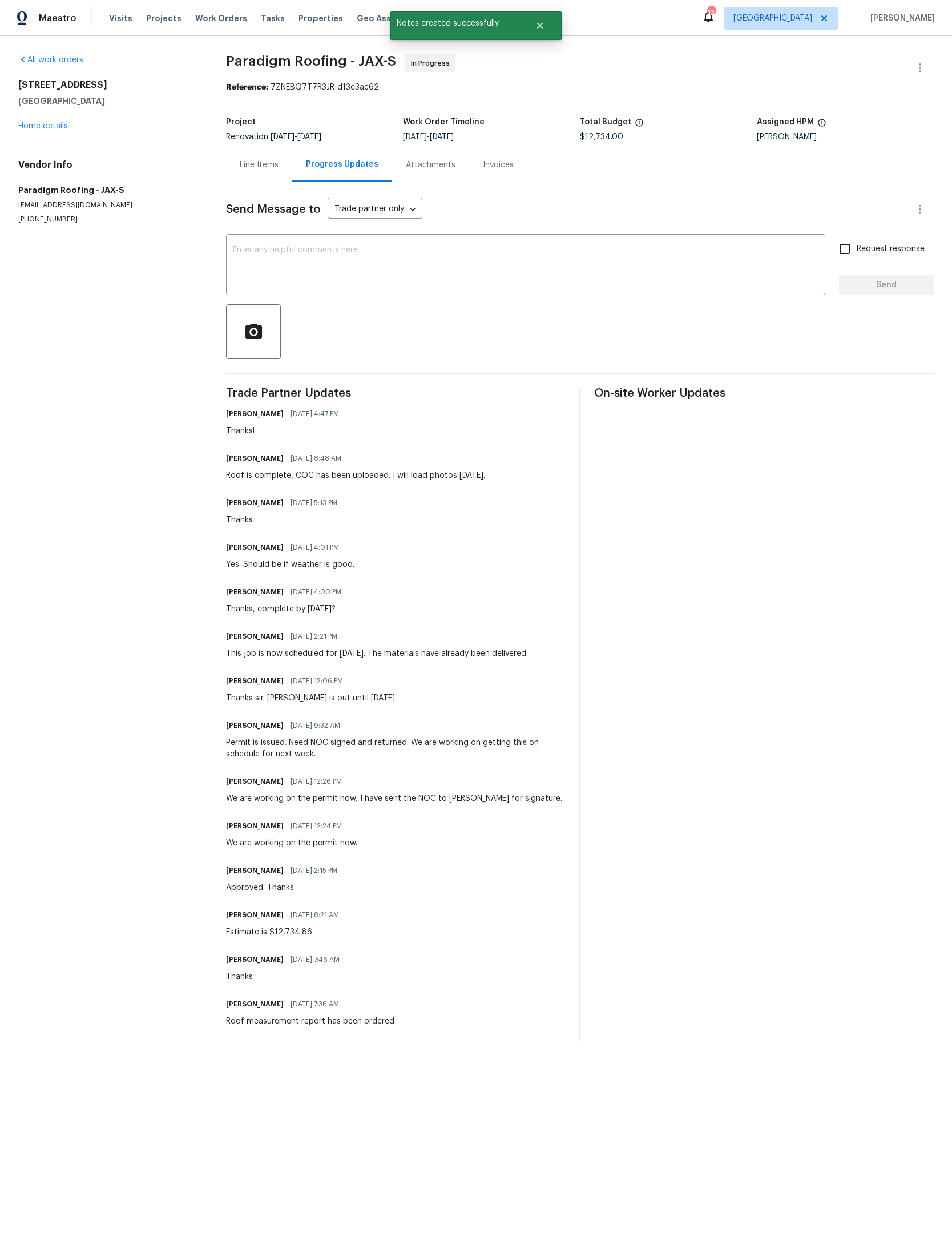
click at [241, 167] on div "Line Items" at bounding box center [259, 164] width 39 height 11
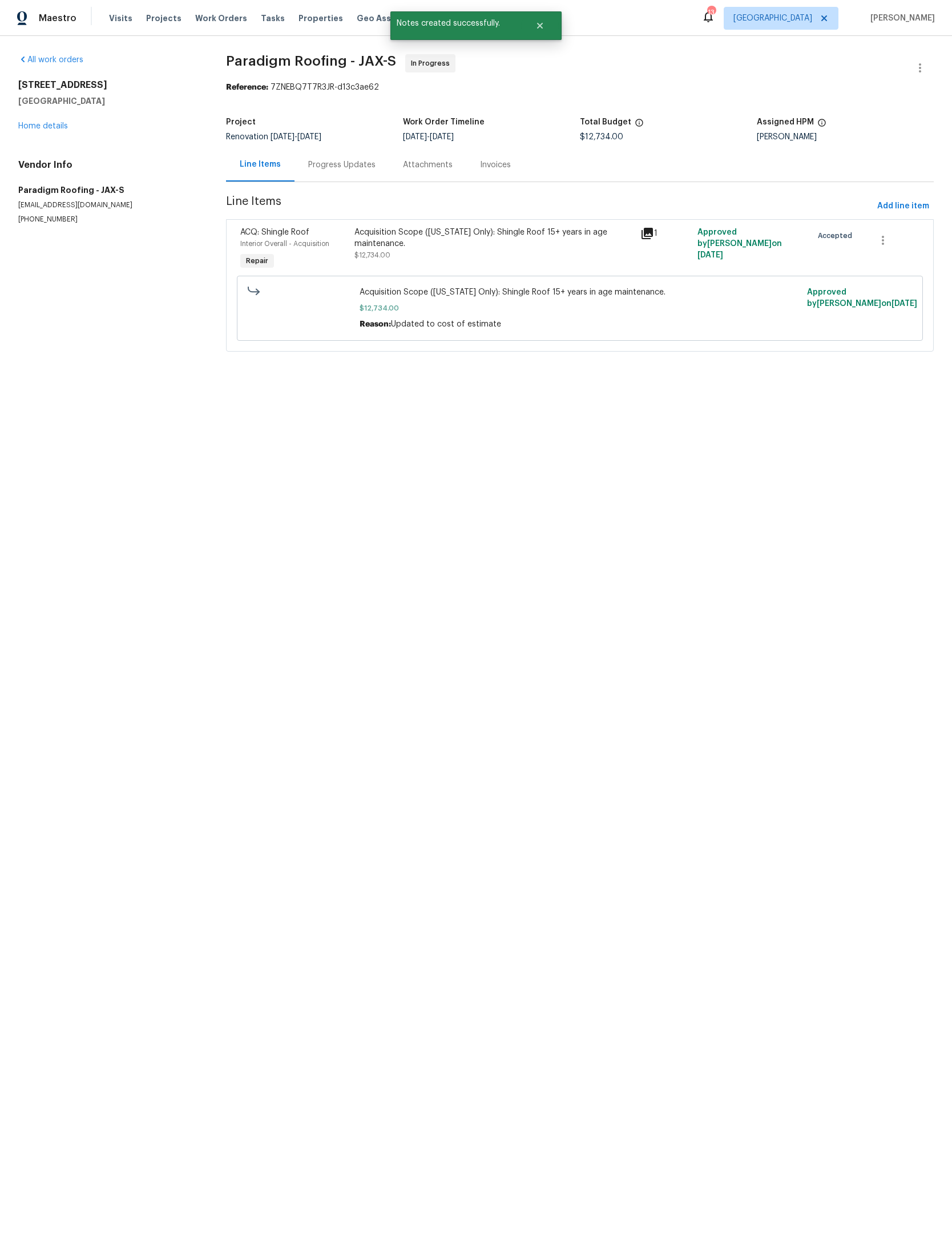
click at [40, 127] on link "Home details" at bounding box center [43, 126] width 50 height 8
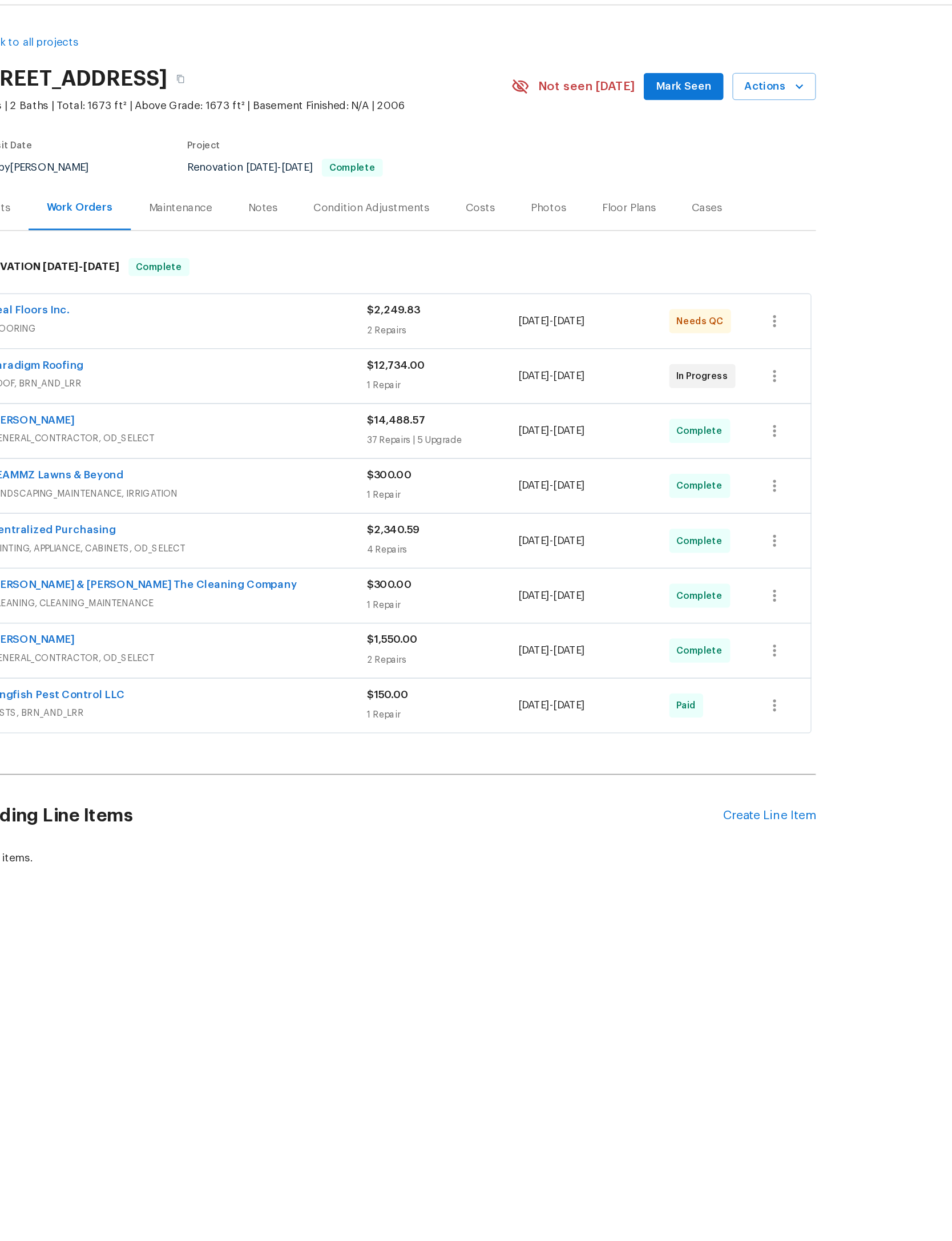
click at [171, 276] on div "Real Floors Inc." at bounding box center [314, 269] width 286 height 13
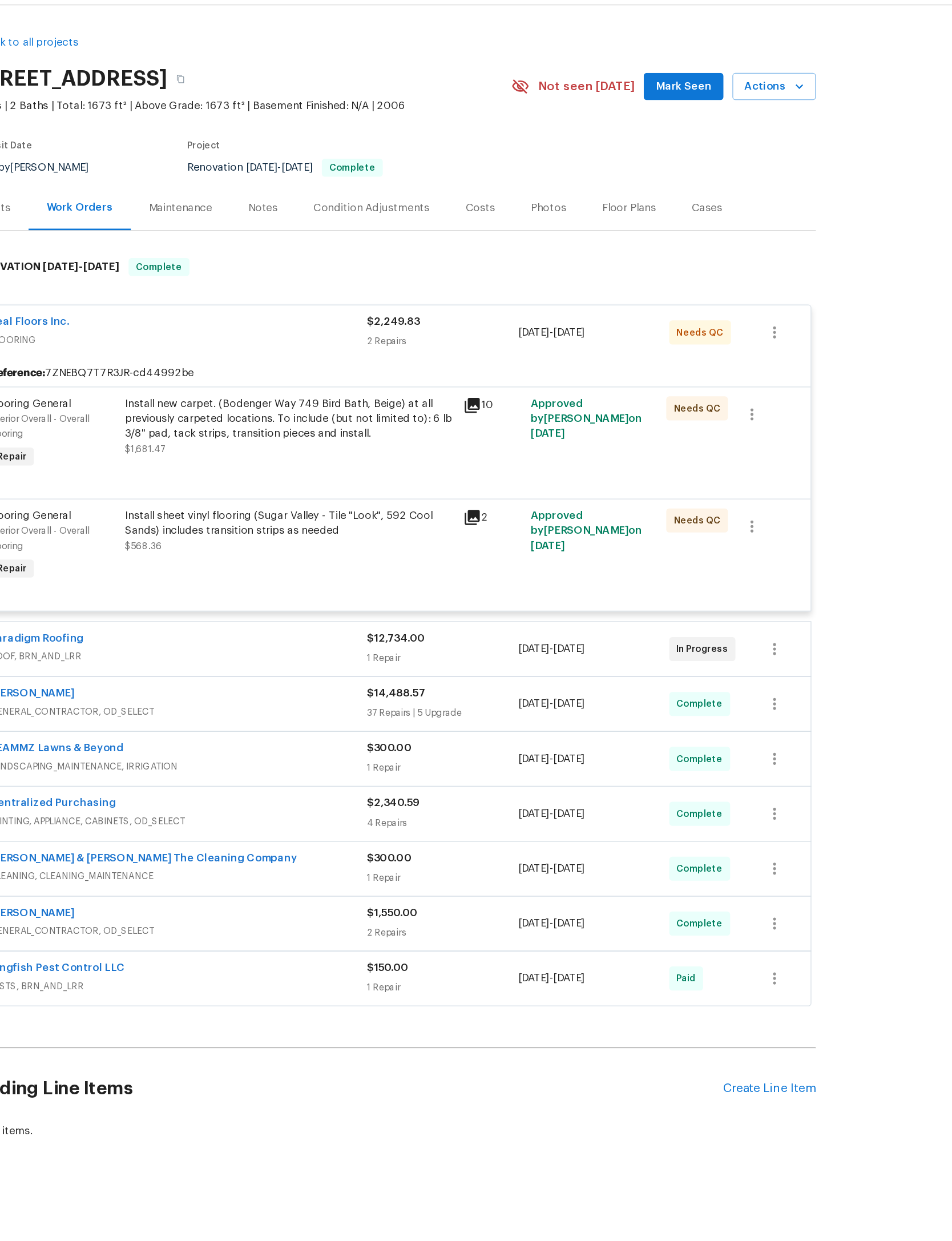
click at [274, 367] on div "Install new carpet. (Bodenger Way 749 Bird Bath, Beige) at all previously carpe…" at bounding box center [399, 350] width 250 height 34
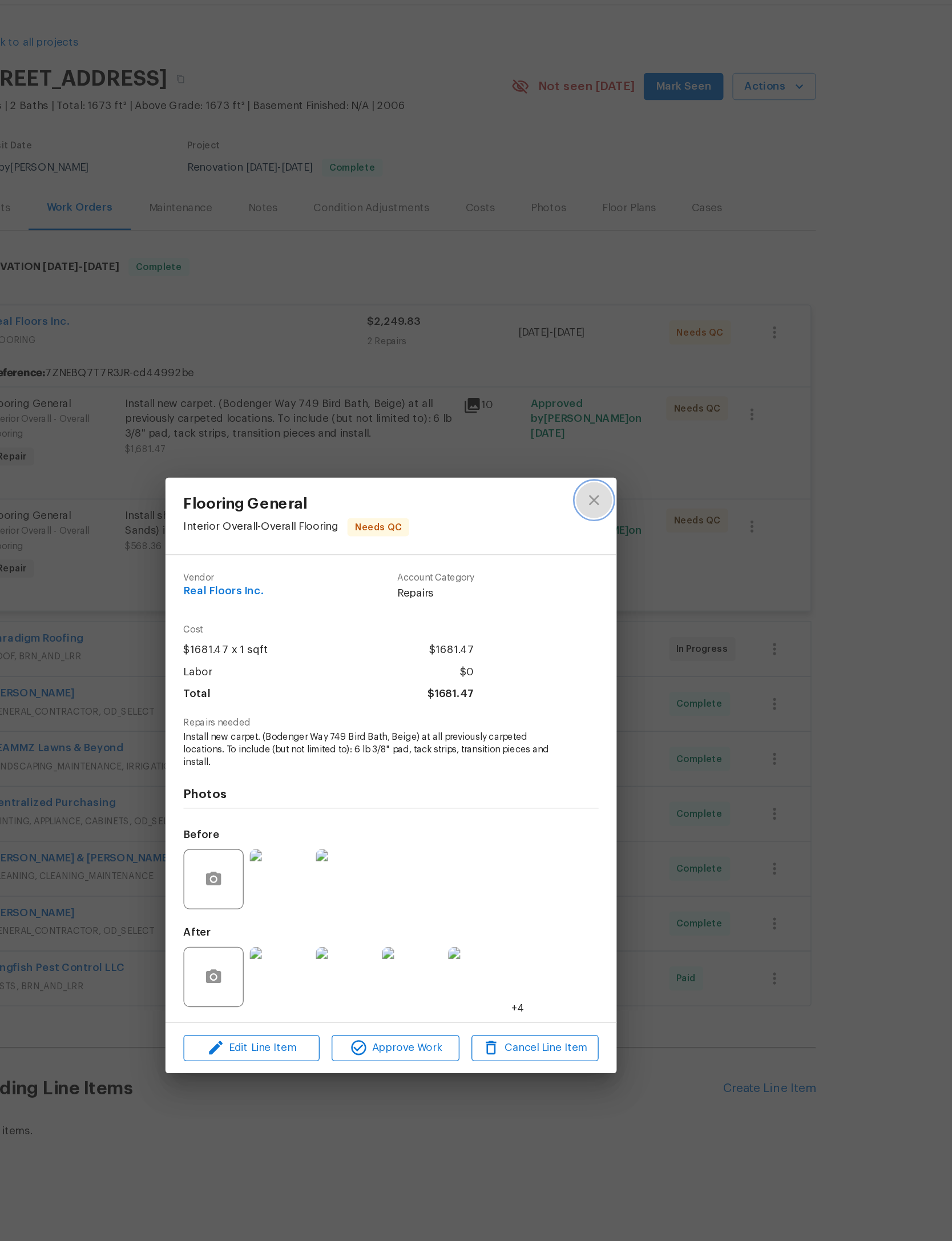
click at [623, 405] on icon "close" at bounding box center [630, 412] width 13 height 13
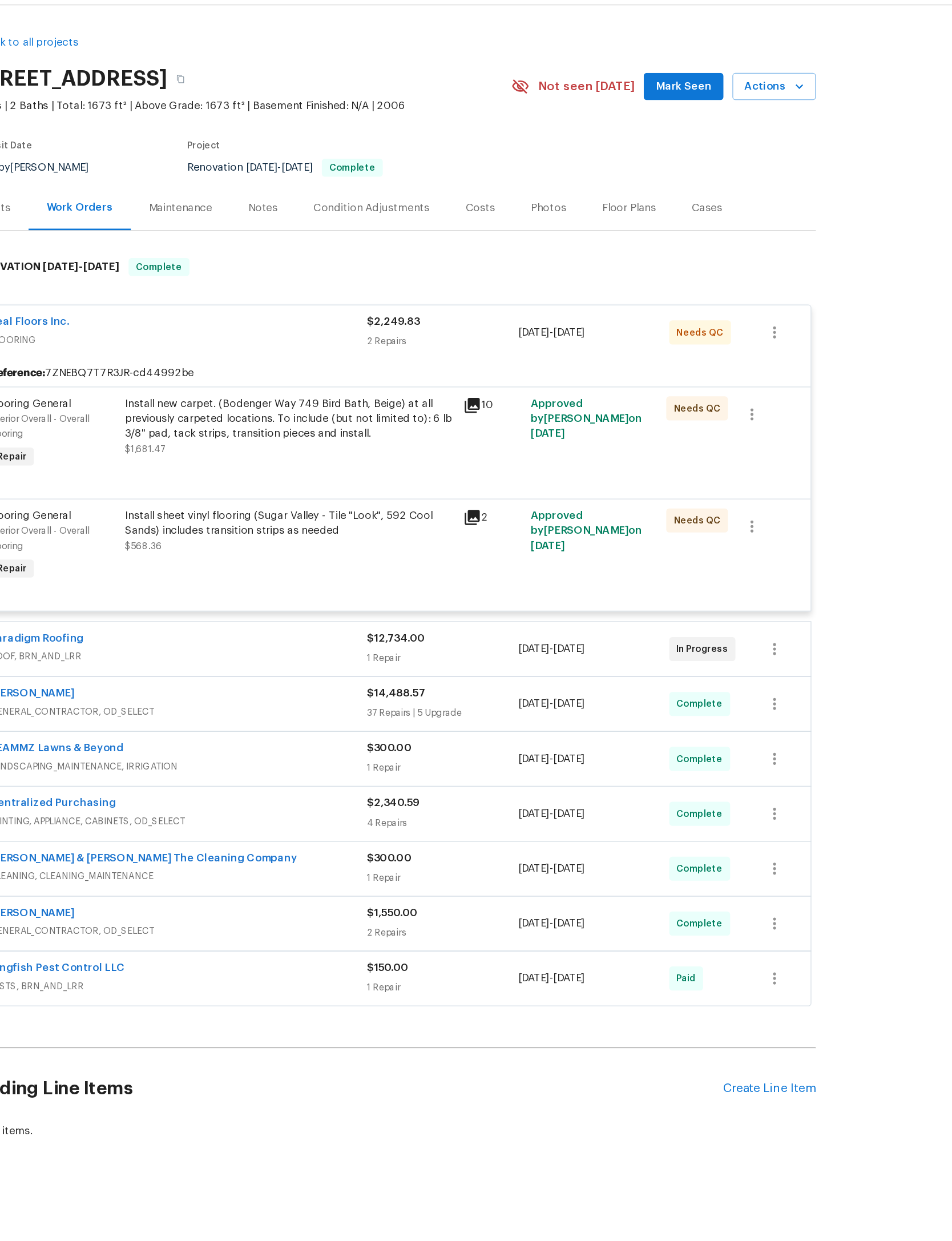
click at [274, 367] on div "Install new carpet. (Bodenger Way 749 Bird Bath, Beige) at all previously carpe…" at bounding box center [399, 350] width 250 height 34
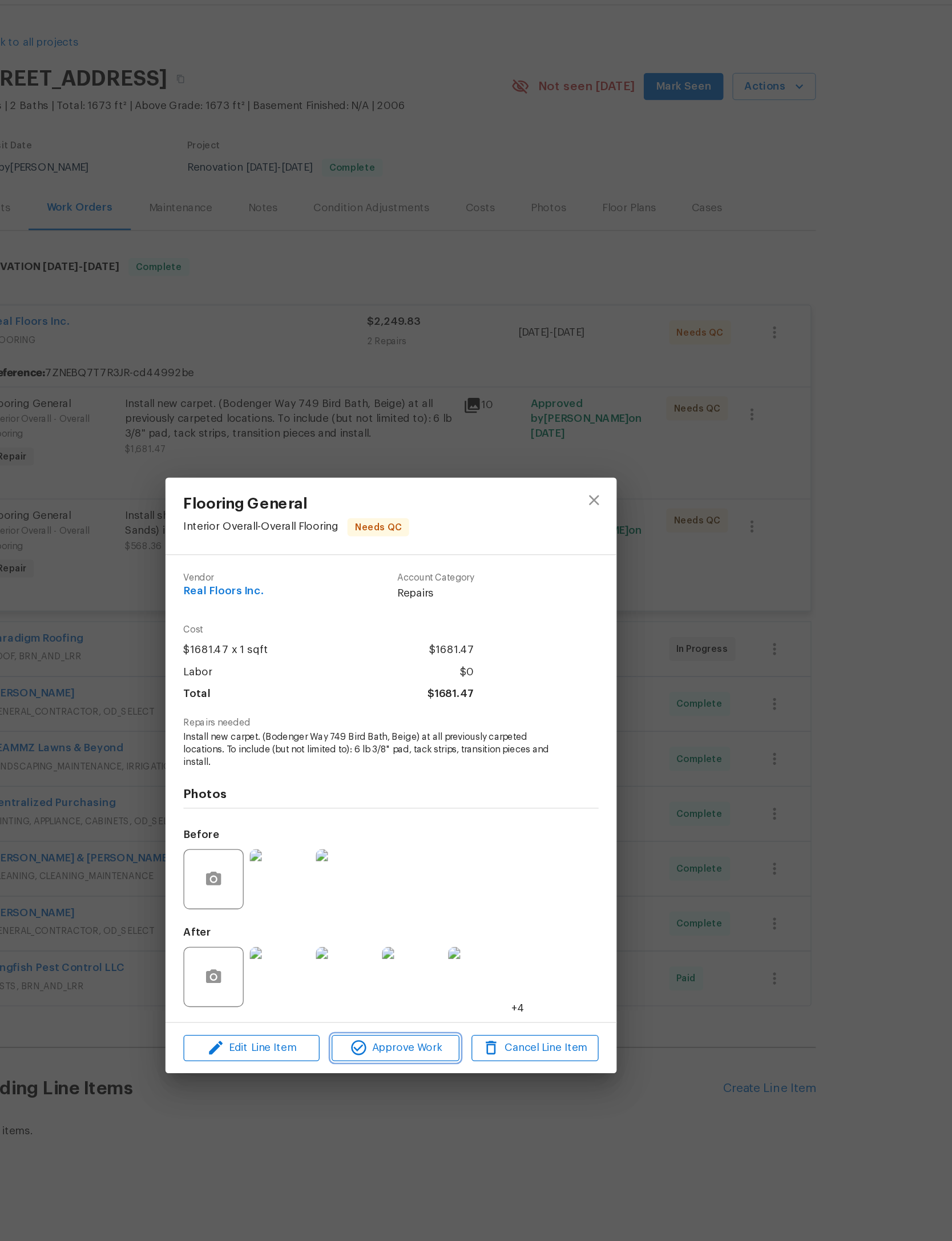
click at [435, 820] on span "Approve Work" at bounding box center [479, 827] width 90 height 14
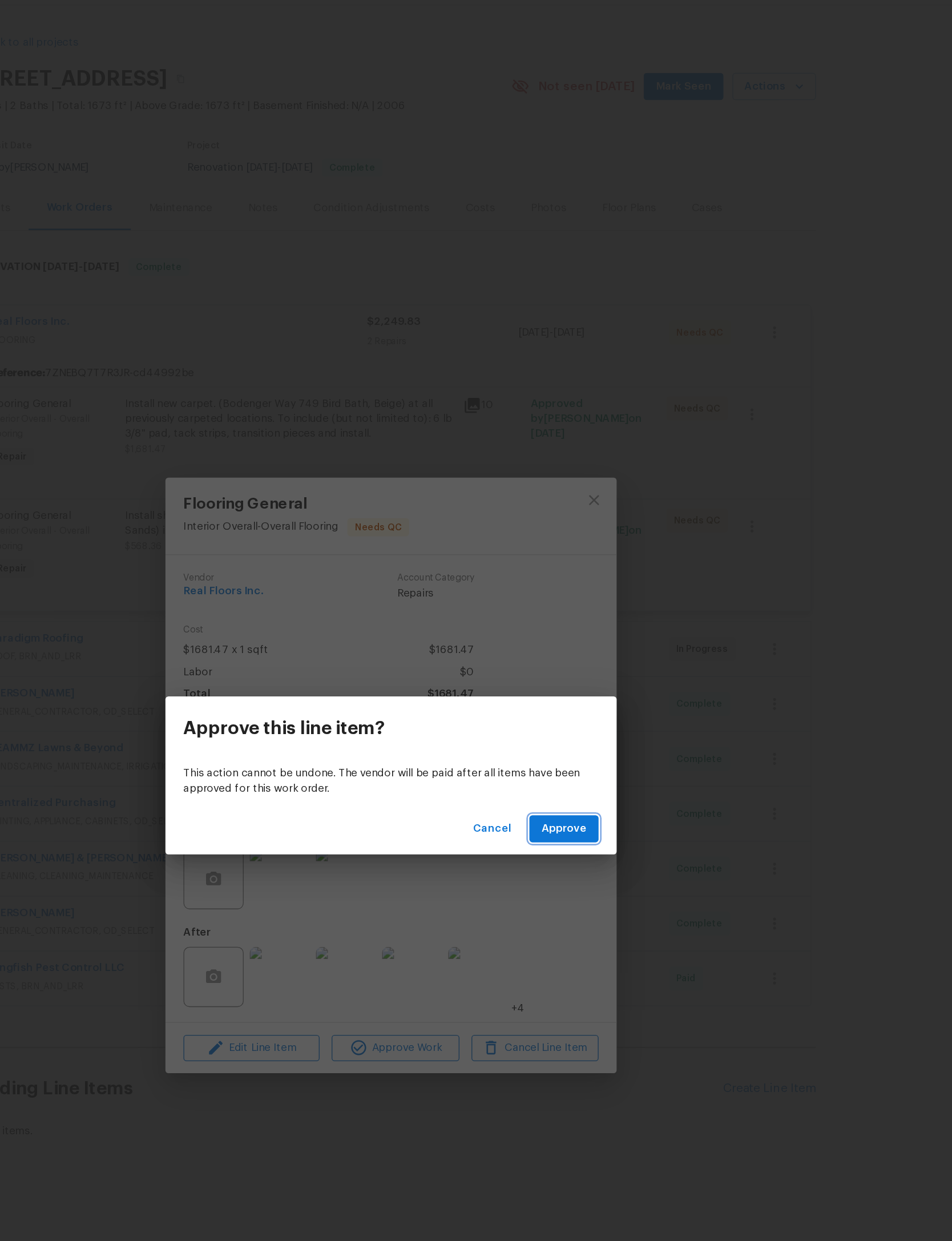
click at [590, 654] on span "Approve" at bounding box center [607, 661] width 34 height 14
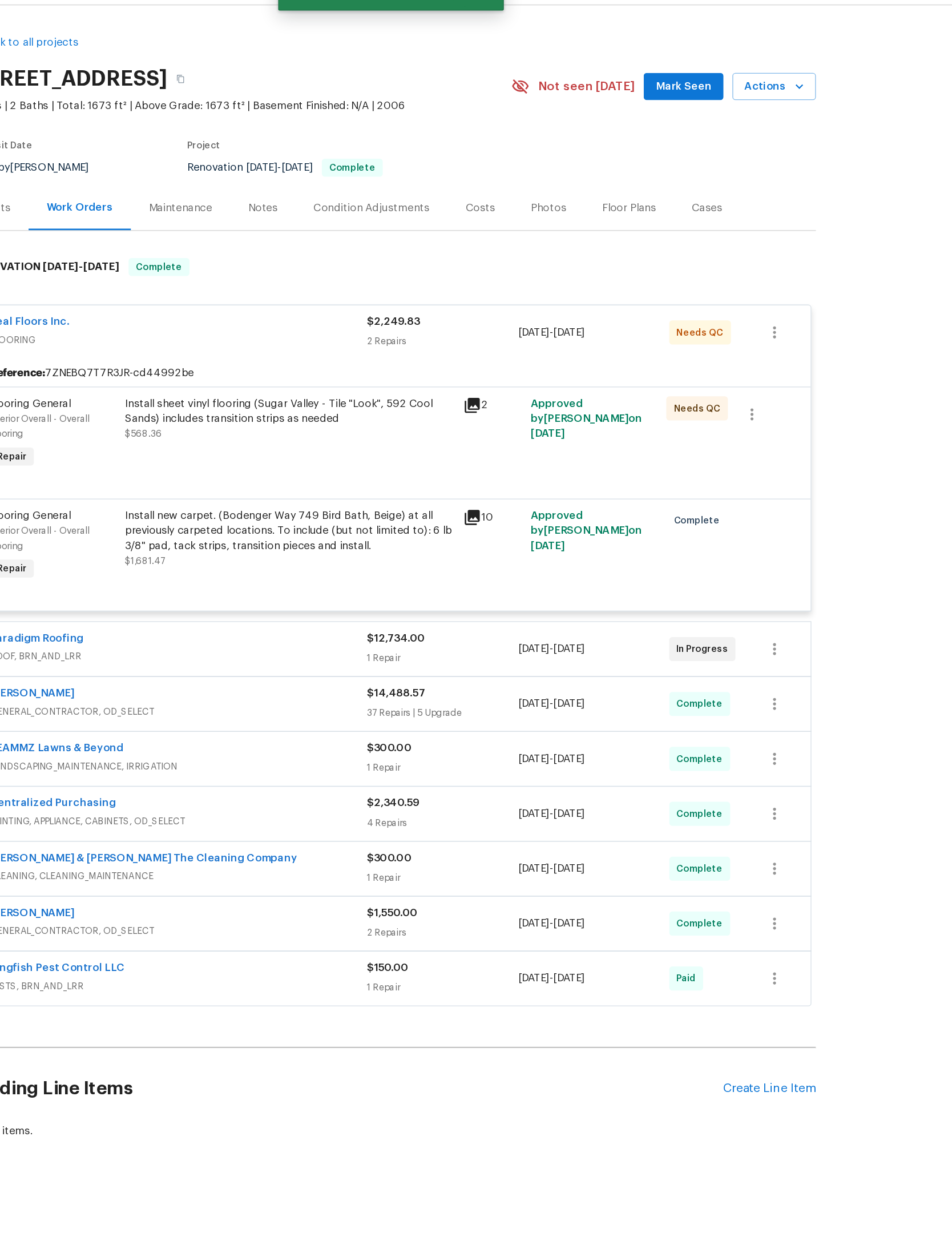
click at [274, 356] on div "Install sheet vinyl flooring (Sugar Valley - Tile "Look", 592 Cool Sands) inclu…" at bounding box center [399, 344] width 250 height 23
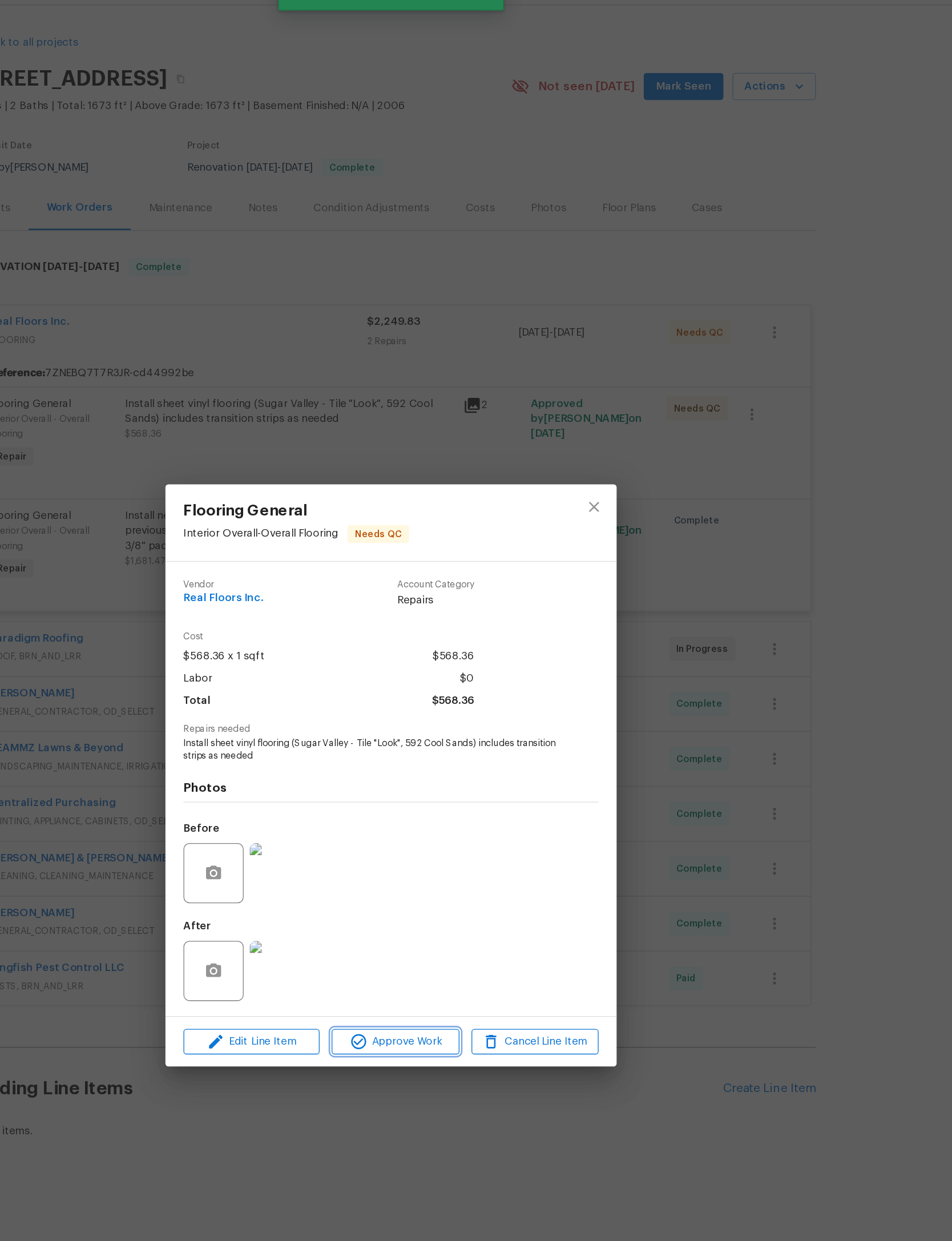
click at [435, 816] on span "Approve Work" at bounding box center [479, 823] width 90 height 14
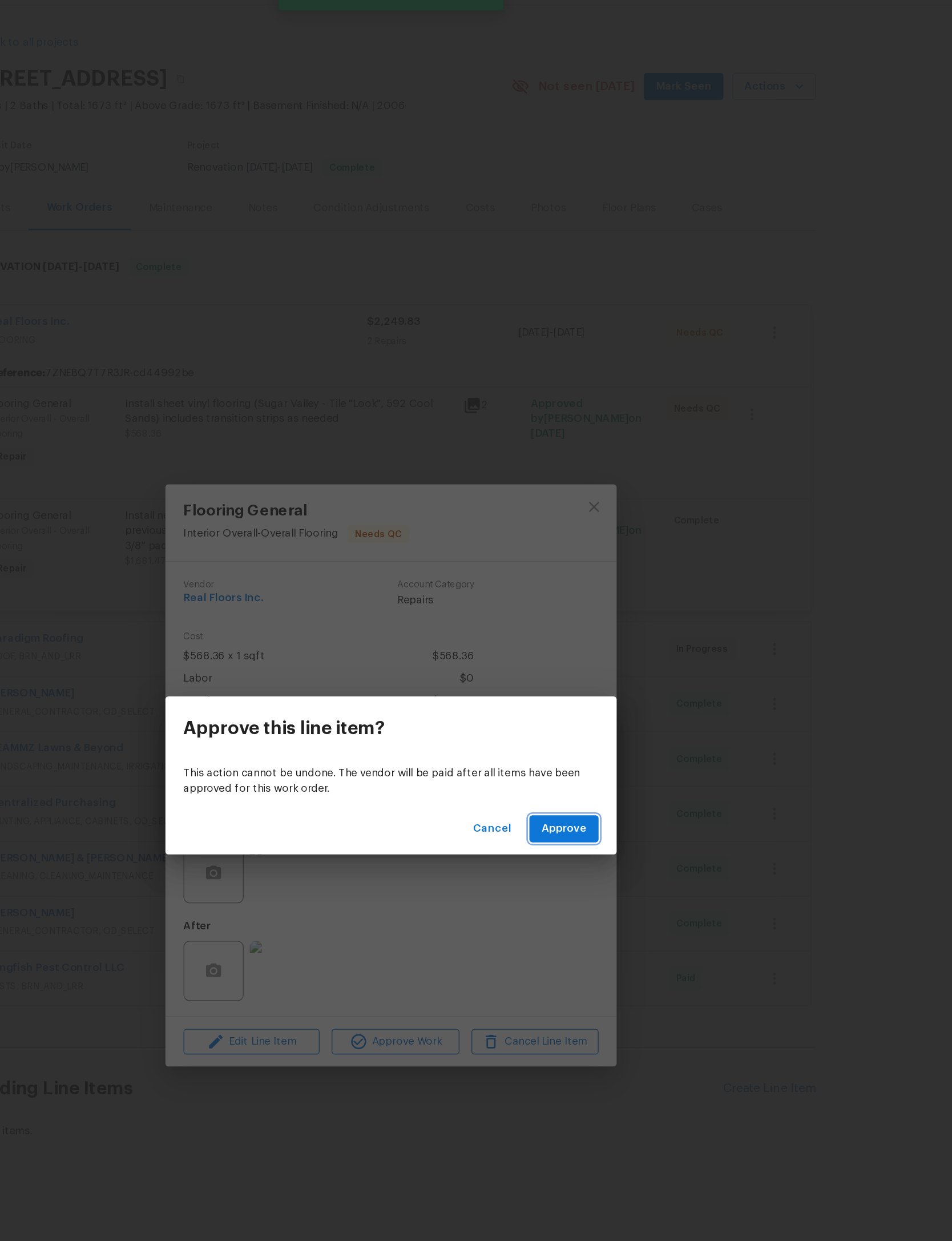
click at [590, 654] on span "Approve" at bounding box center [607, 661] width 34 height 14
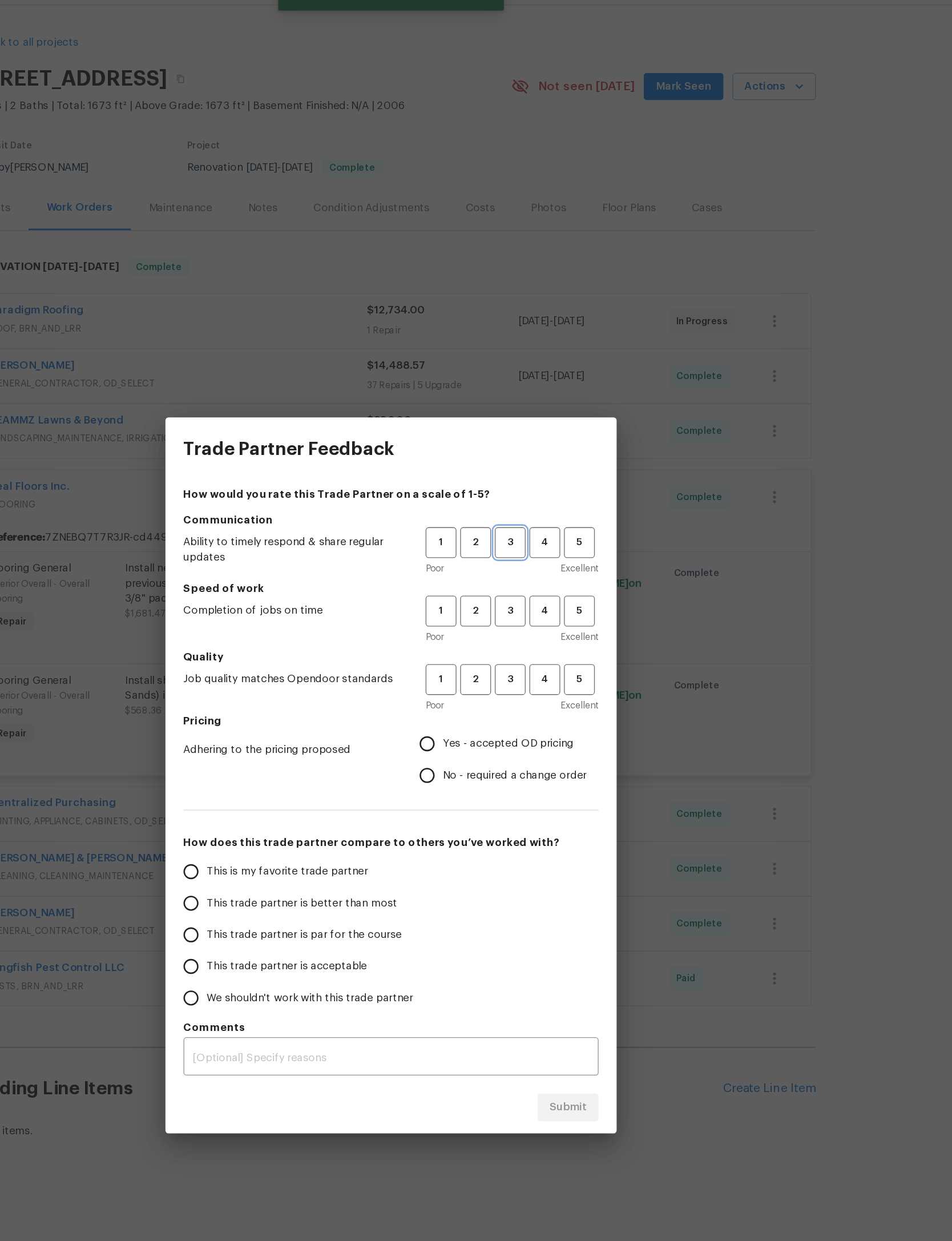
click at [556, 437] on span "3" at bounding box center [566, 443] width 21 height 13
click at [554, 484] on button "3" at bounding box center [566, 495] width 24 height 24
click at [556, 541] on span "3" at bounding box center [566, 547] width 21 height 13
click at [515, 591] on span "Yes - accepted OD pricing" at bounding box center [565, 597] width 99 height 12
click at [491, 584] on input "Yes - accepted OD pricing" at bounding box center [503, 596] width 24 height 24
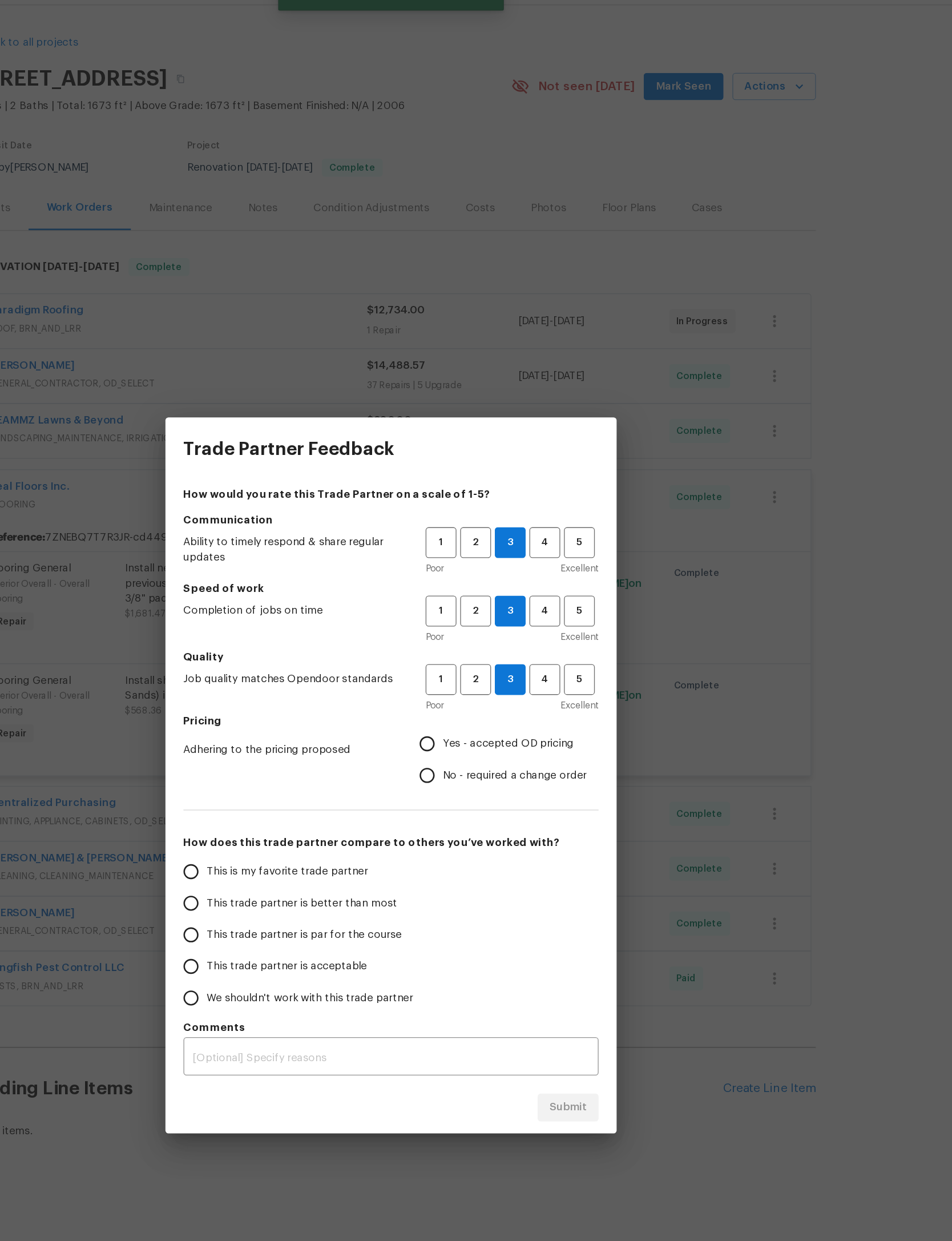
radio input "true"
click at [336, 736] on span "This trade partner is par for the course" at bounding box center [410, 742] width 148 height 12
click at [312, 730] on input "This trade partner is par for the course" at bounding box center [324, 742] width 24 height 24
click at [588, 862] on button "Submit" at bounding box center [610, 872] width 46 height 21
radio input "true"
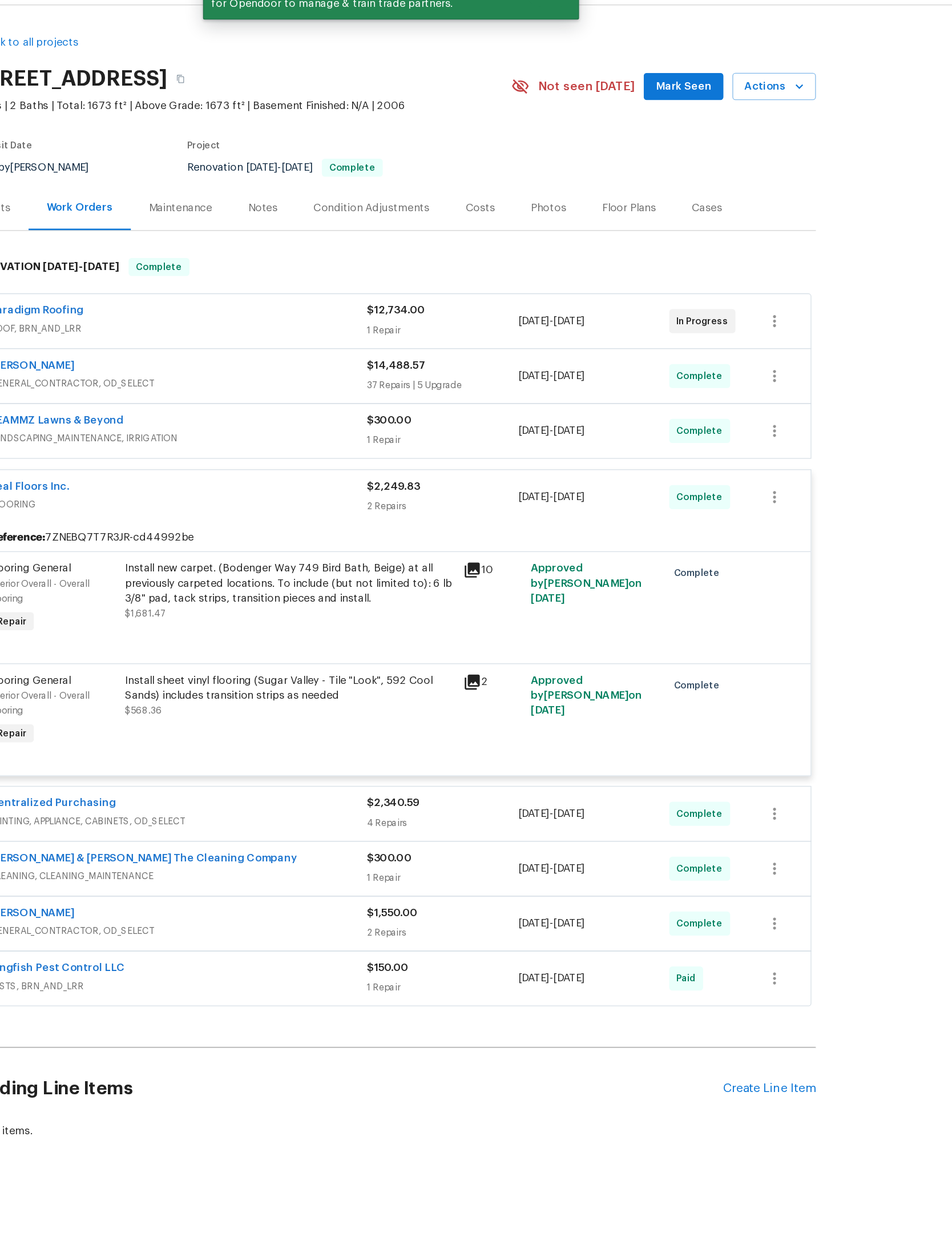
click at [457, 422] on div "2 Repairs" at bounding box center [515, 416] width 115 height 11
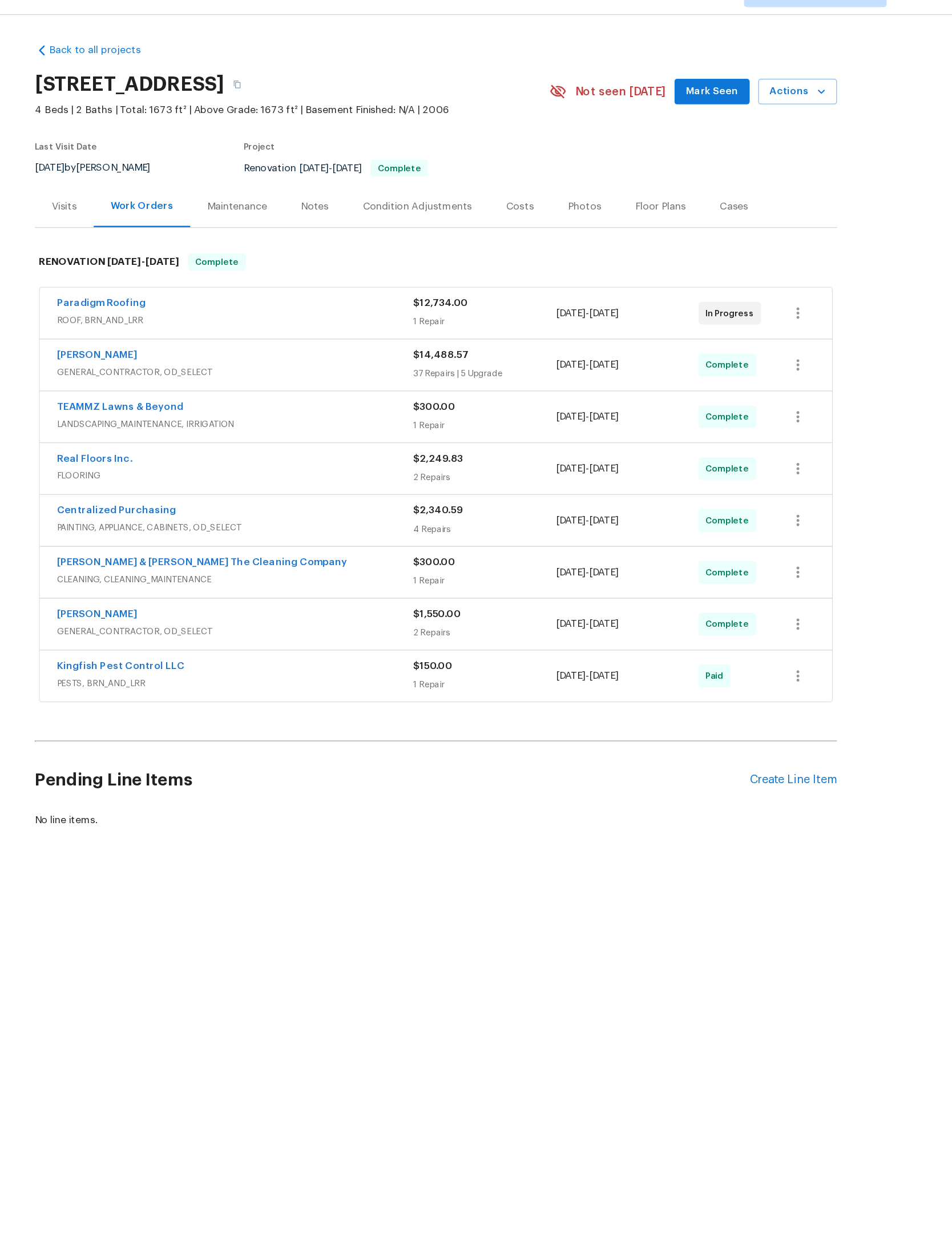
click at [677, 91] on span "Mark Seen" at bounding box center [698, 98] width 42 height 14
click at [569, 173] on div "Photos" at bounding box center [596, 190] width 54 height 34
